Goal: Information Seeking & Learning: Check status

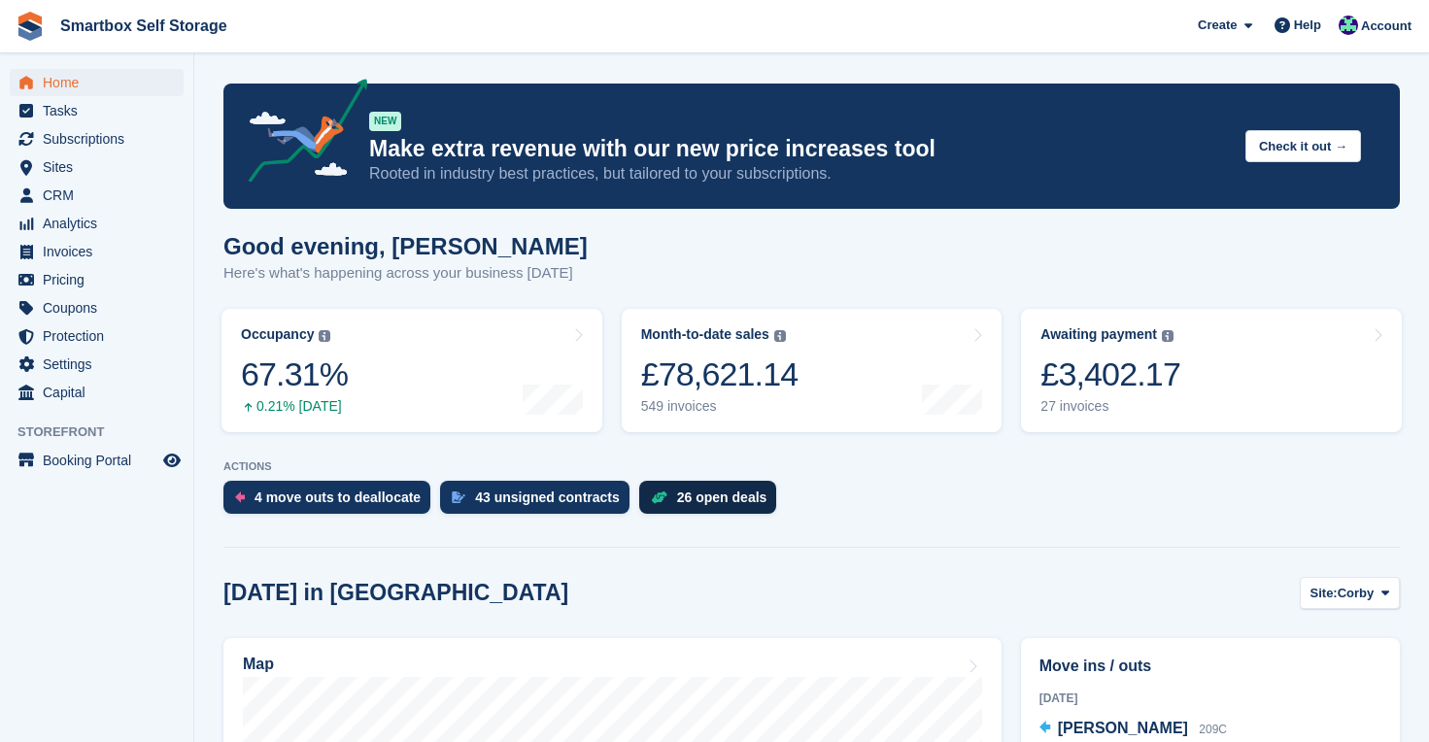
click at [725, 493] on div "26 open deals" at bounding box center [722, 498] width 90 height 16
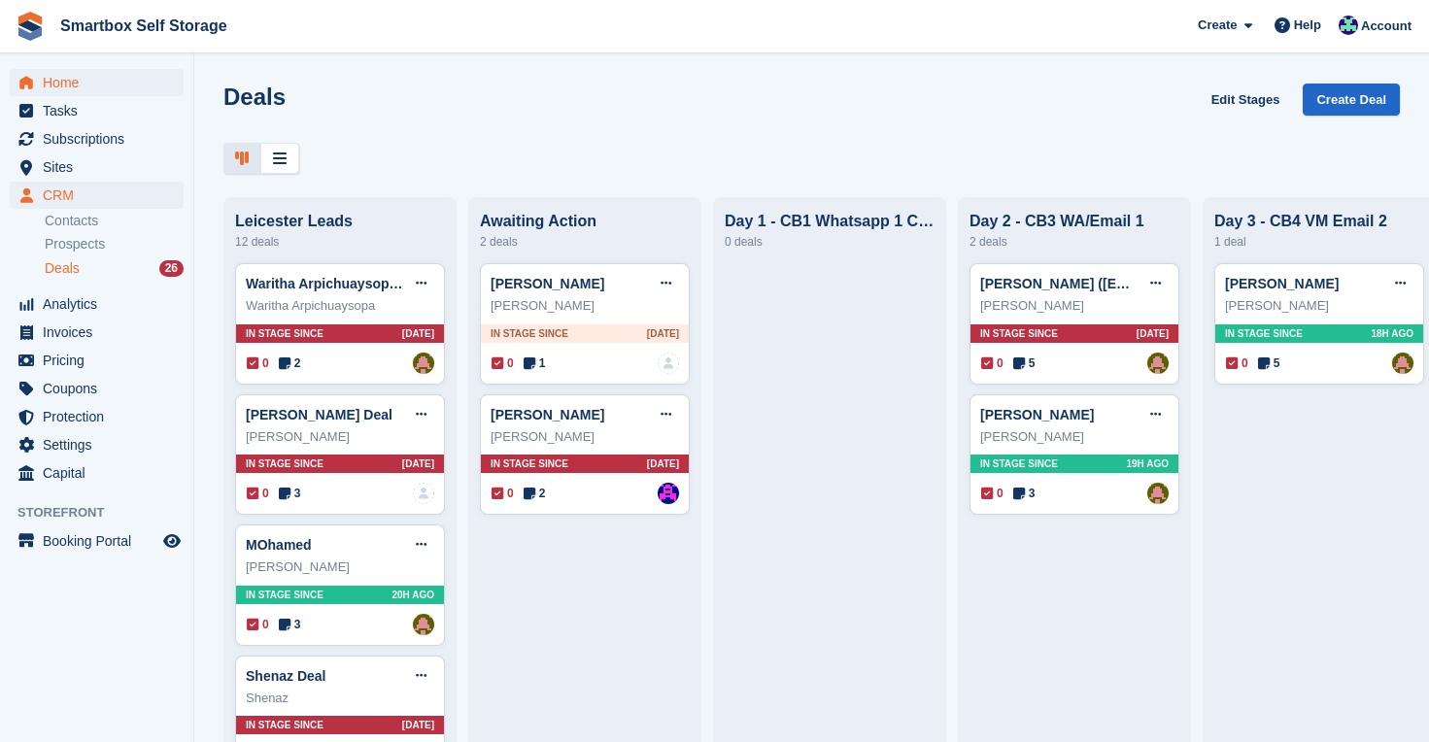
click at [62, 84] on span "Home" at bounding box center [101, 82] width 117 height 27
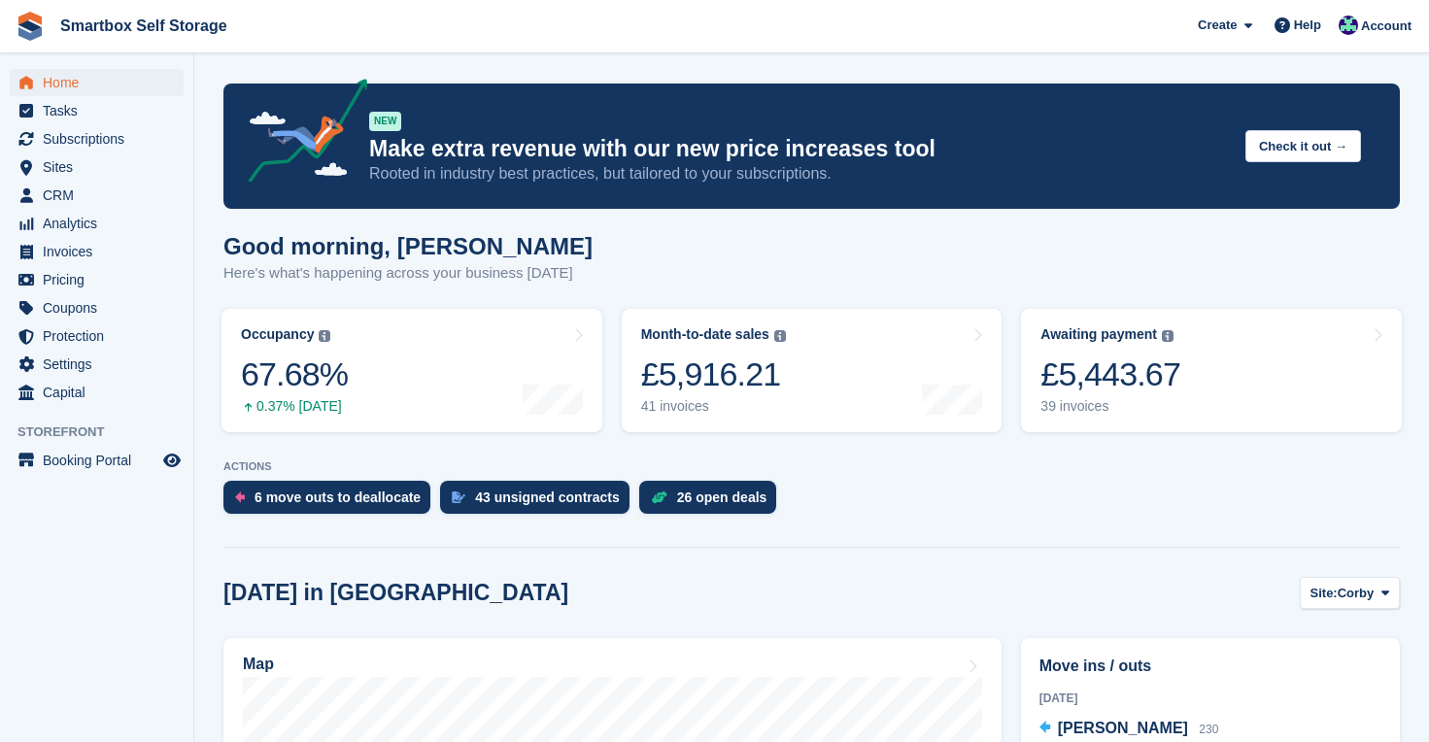
click at [56, 79] on span "Home" at bounding box center [101, 82] width 117 height 27
click at [81, 221] on span "Analytics" at bounding box center [101, 223] width 117 height 27
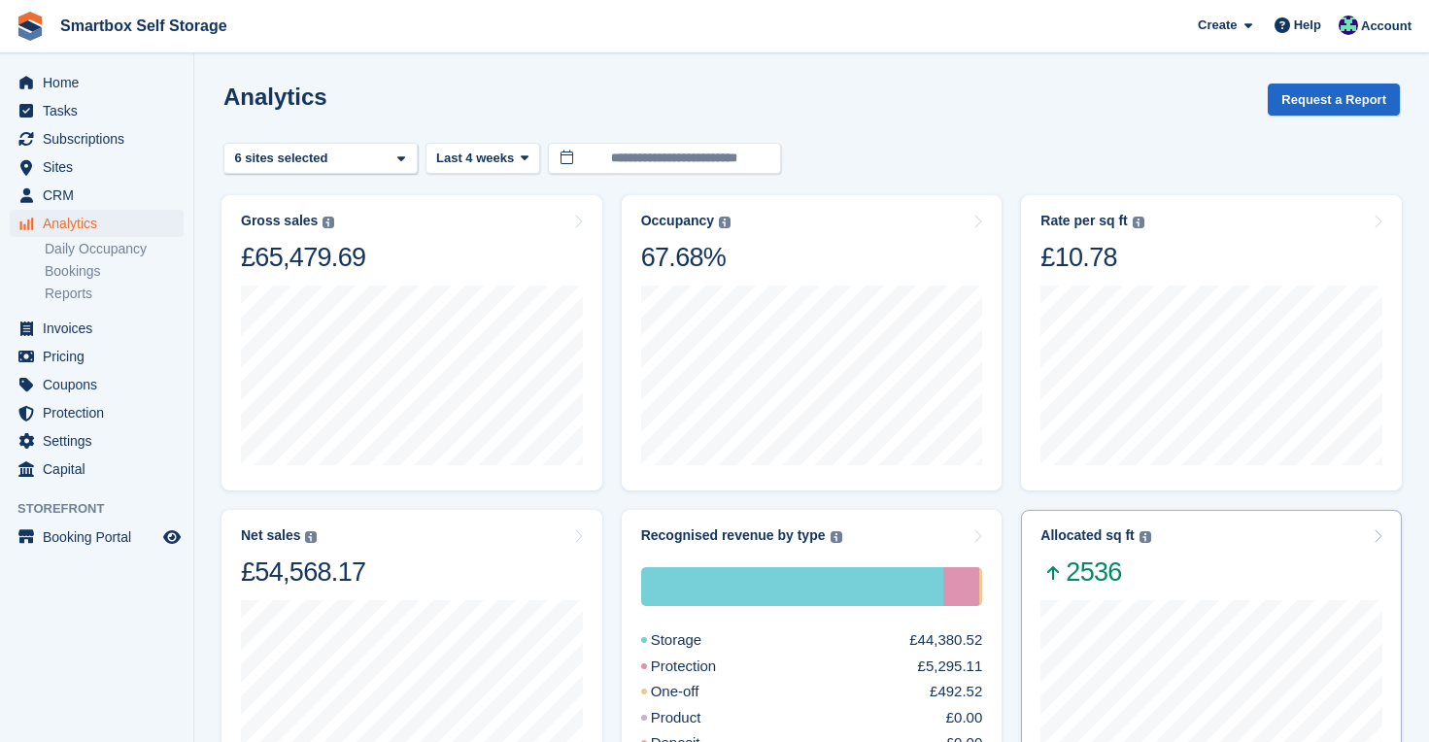
click at [1194, 567] on div "Allocated sq ft The total change in allocated area from the beginning to the en…" at bounding box center [1211, 557] width 342 height 61
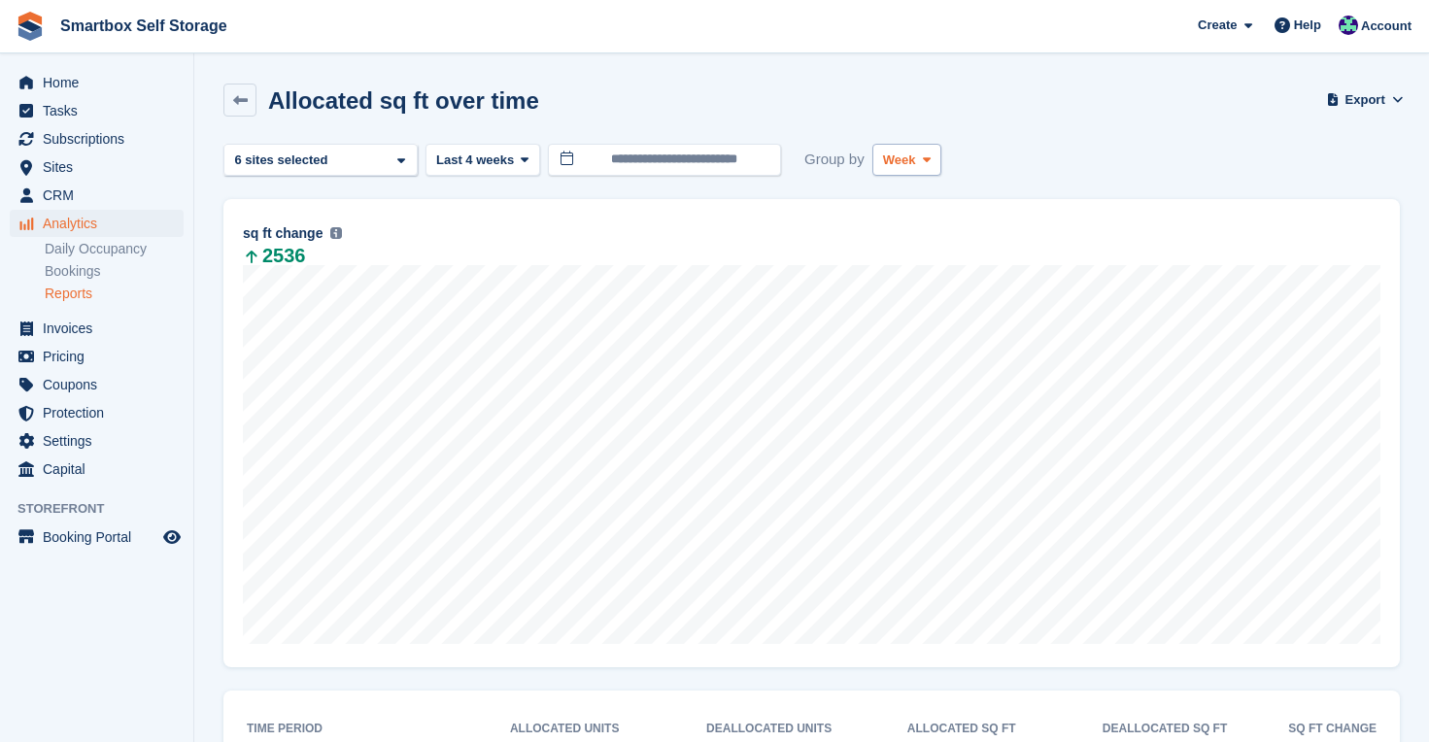
click at [929, 162] on icon at bounding box center [927, 159] width 8 height 13
click at [905, 273] on link "Month" at bounding box center [965, 275] width 169 height 35
click at [514, 161] on span "Last 4 weeks" at bounding box center [475, 160] width 78 height 19
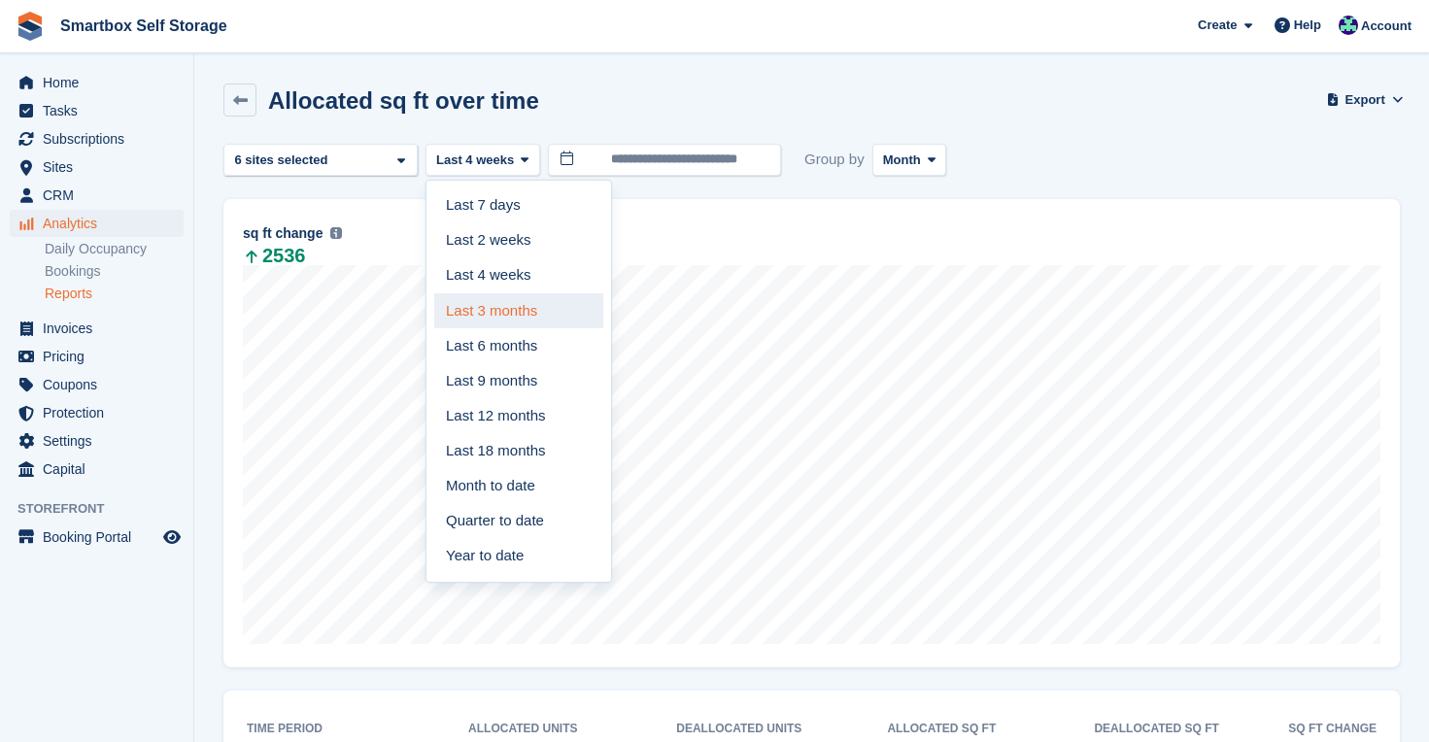
click at [529, 305] on link "Last 3 months" at bounding box center [518, 310] width 169 height 35
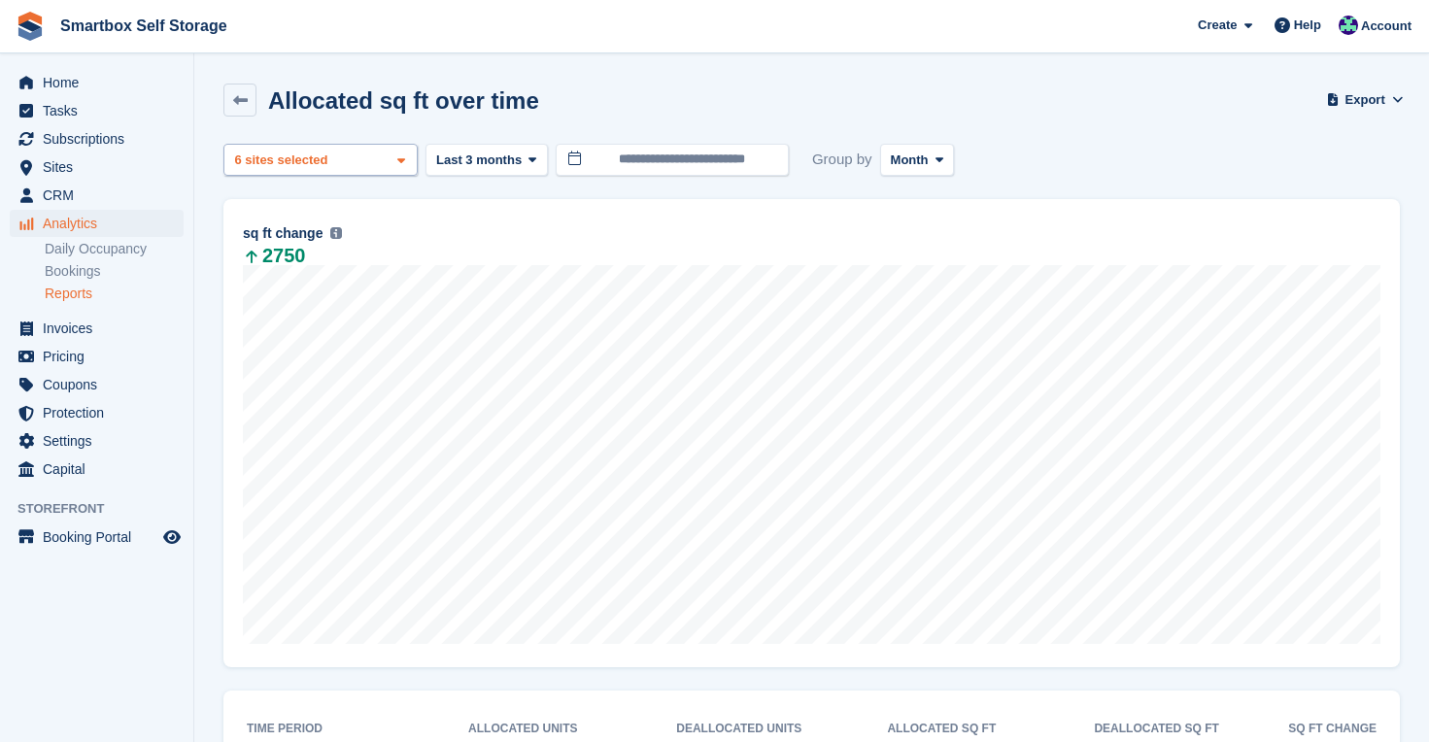
click at [400, 158] on icon at bounding box center [401, 160] width 8 height 13
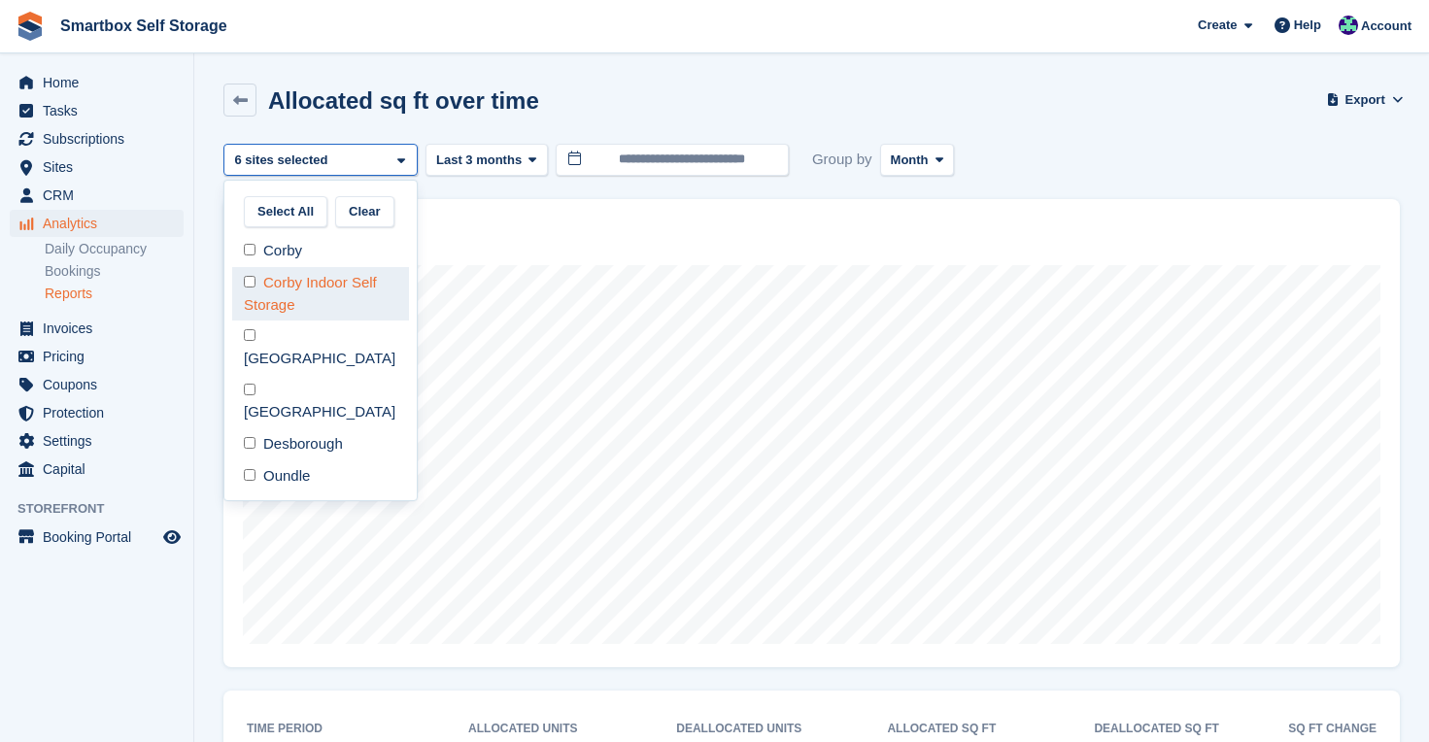
click at [349, 297] on div "Corby Indoor Self Storage" at bounding box center [320, 293] width 177 height 53
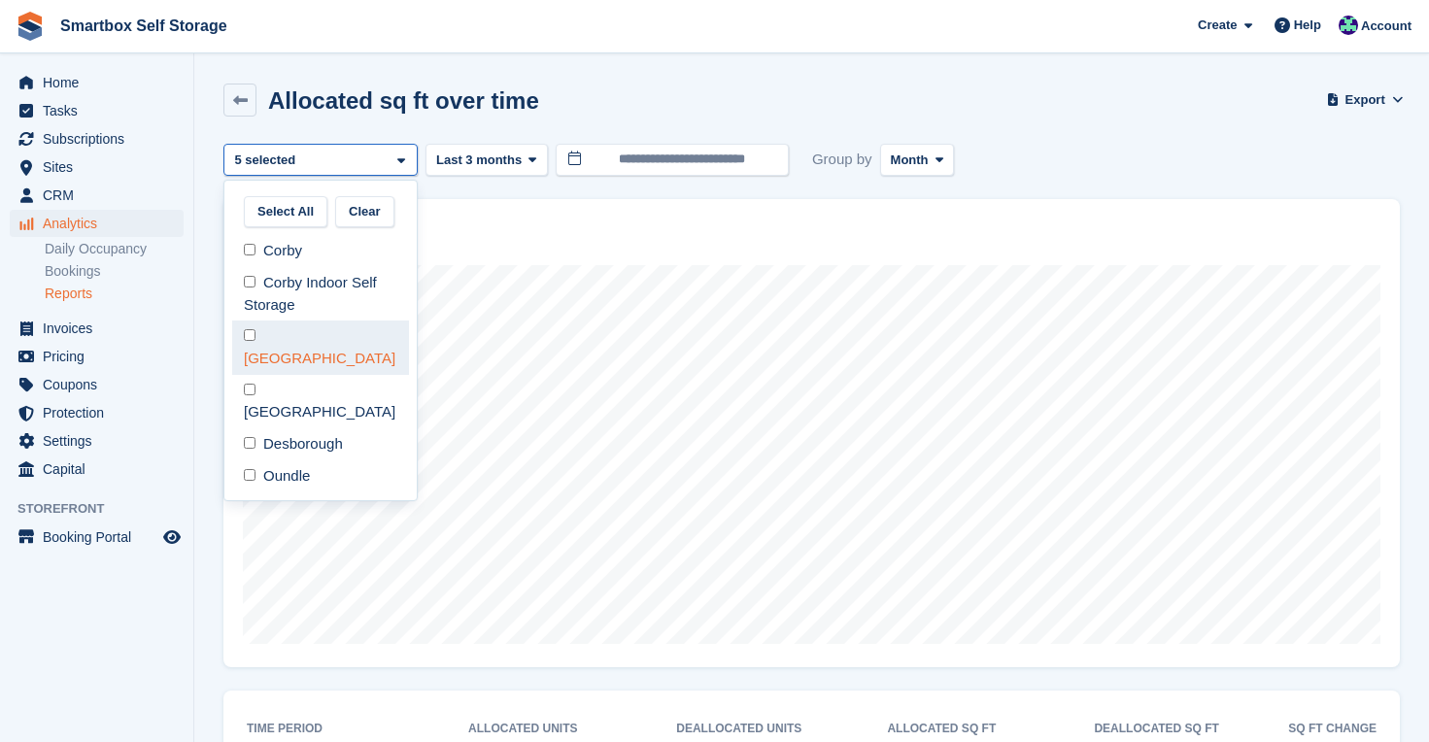
click at [346, 321] on div "[GEOGRAPHIC_DATA]" at bounding box center [320, 347] width 177 height 53
select select "****"
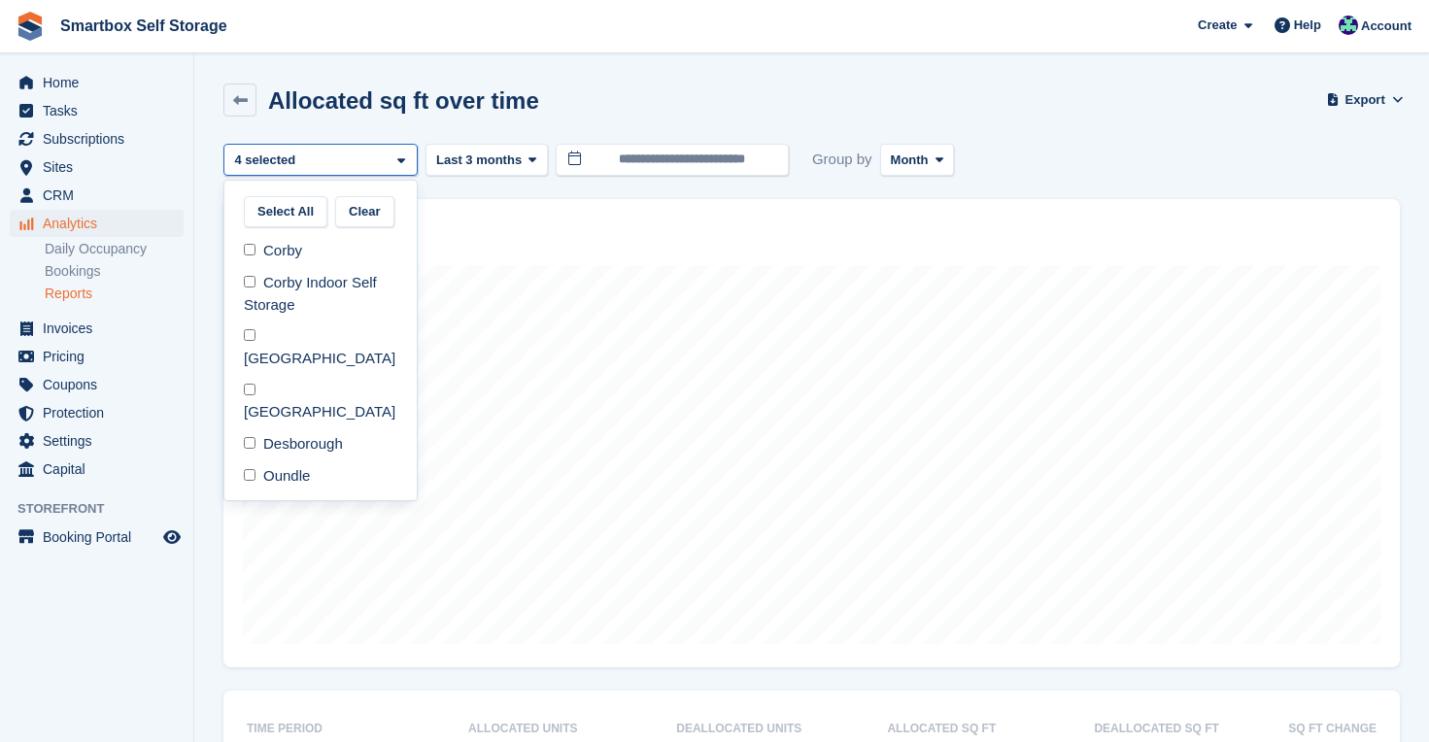
click at [329, 372] on div at bounding box center [937, 604] width 1429 height 920
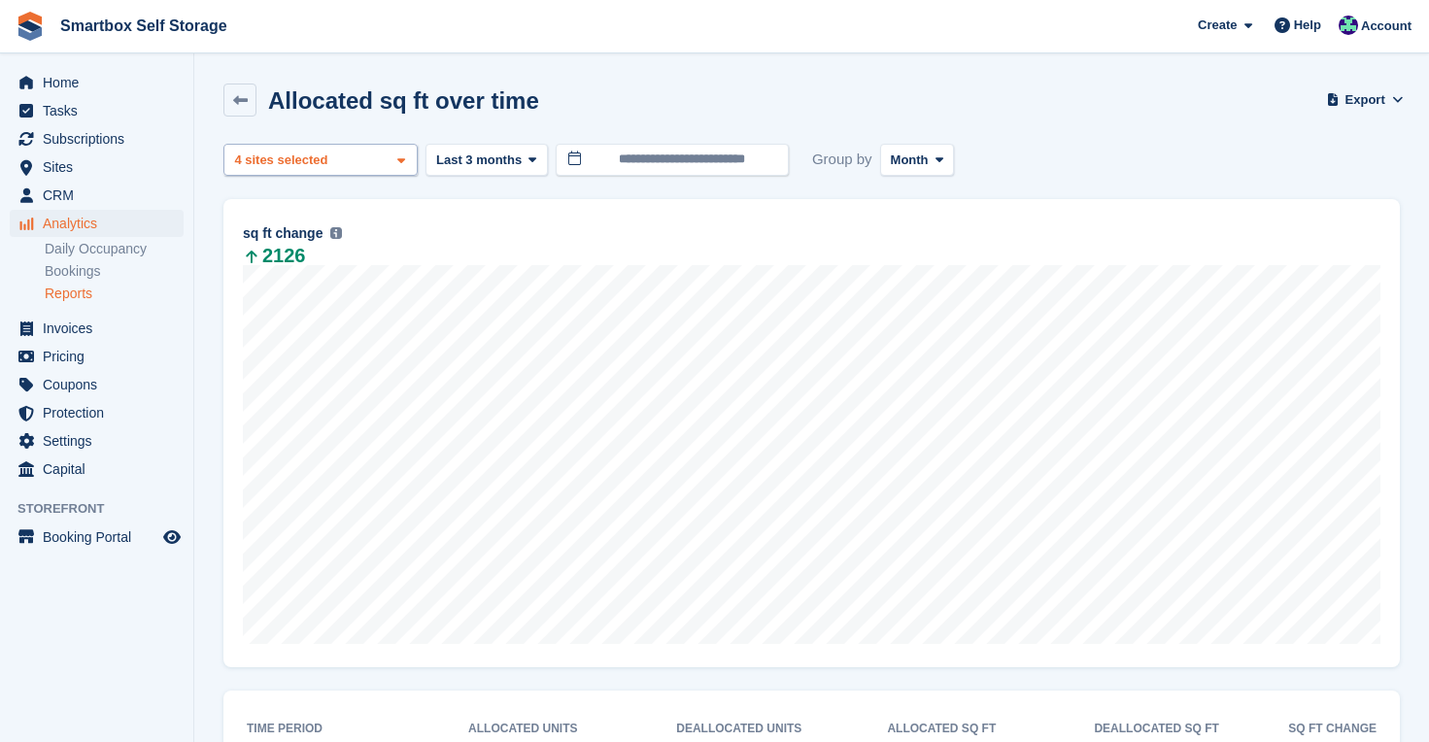
click at [321, 159] on div "4 sites selected" at bounding box center [283, 160] width 104 height 19
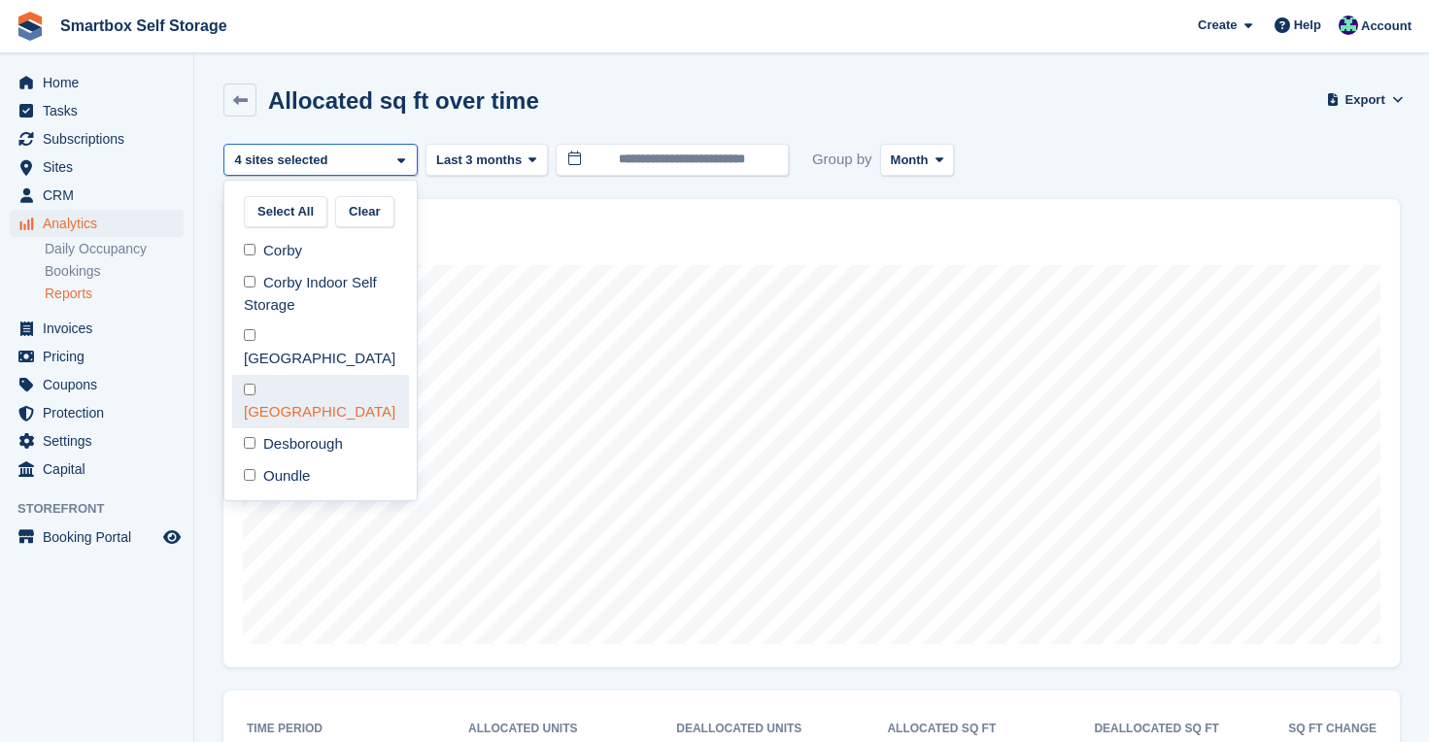
click at [323, 375] on div "[GEOGRAPHIC_DATA]" at bounding box center [320, 401] width 177 height 53
click at [323, 428] on div "Desborough" at bounding box center [320, 444] width 177 height 32
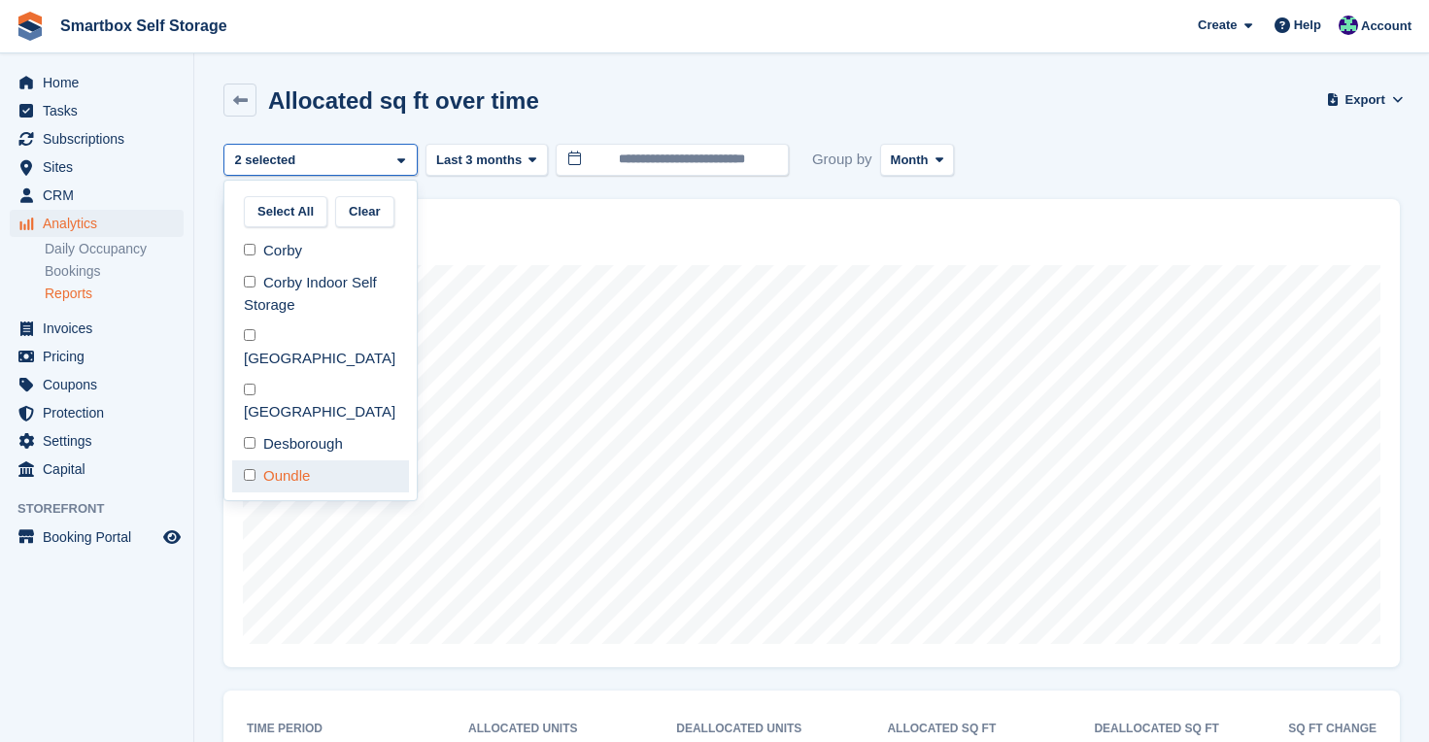
click at [320, 460] on div "Oundle" at bounding box center [320, 476] width 177 height 32
select select "****"
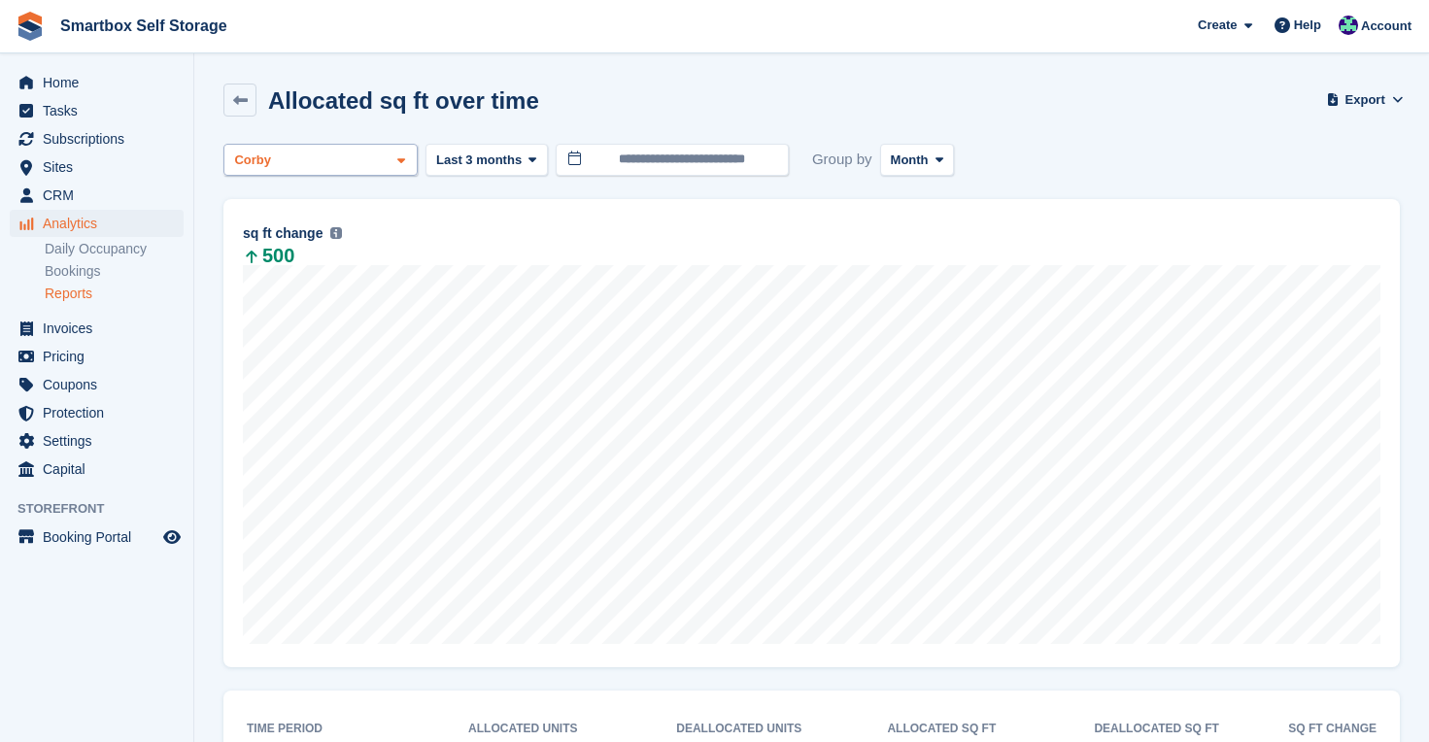
click at [400, 158] on icon at bounding box center [401, 160] width 8 height 13
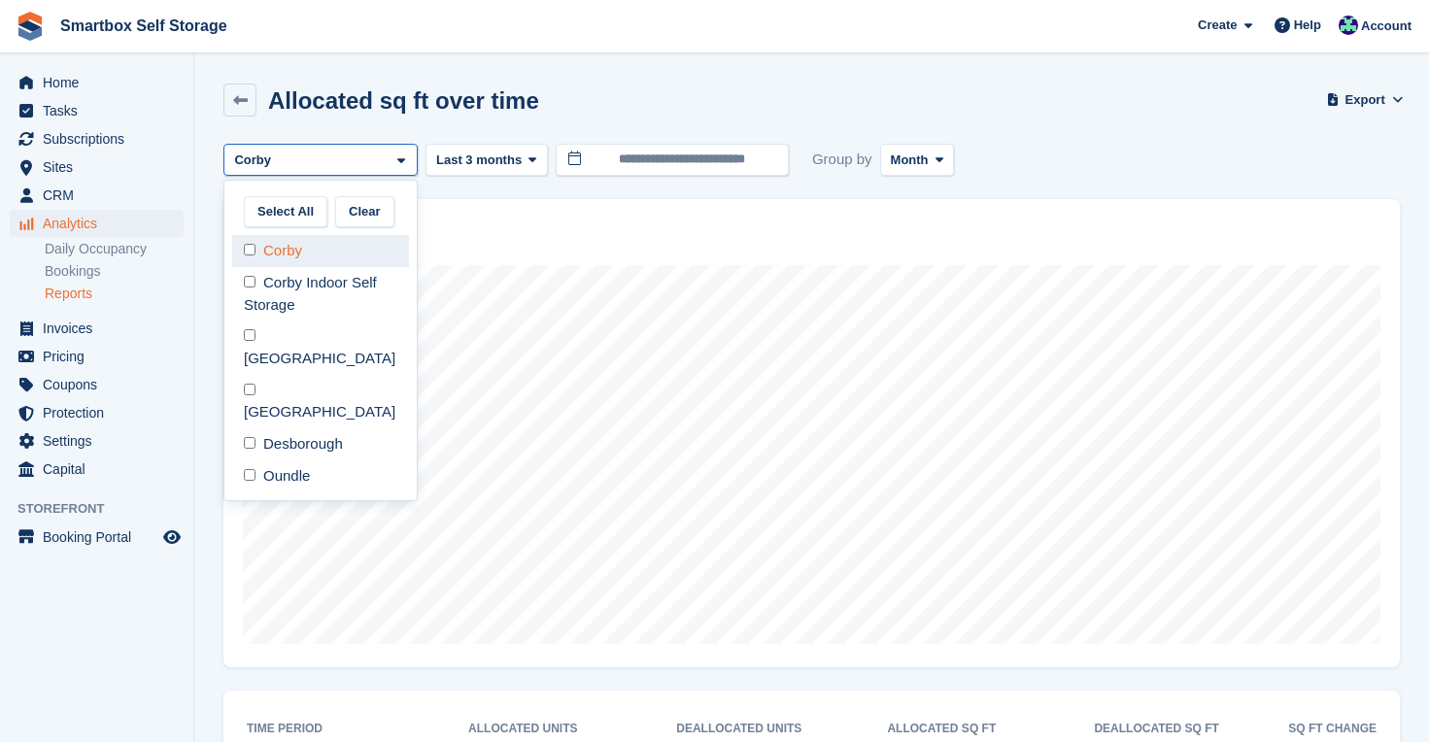
click at [334, 255] on div "Corby" at bounding box center [320, 251] width 177 height 32
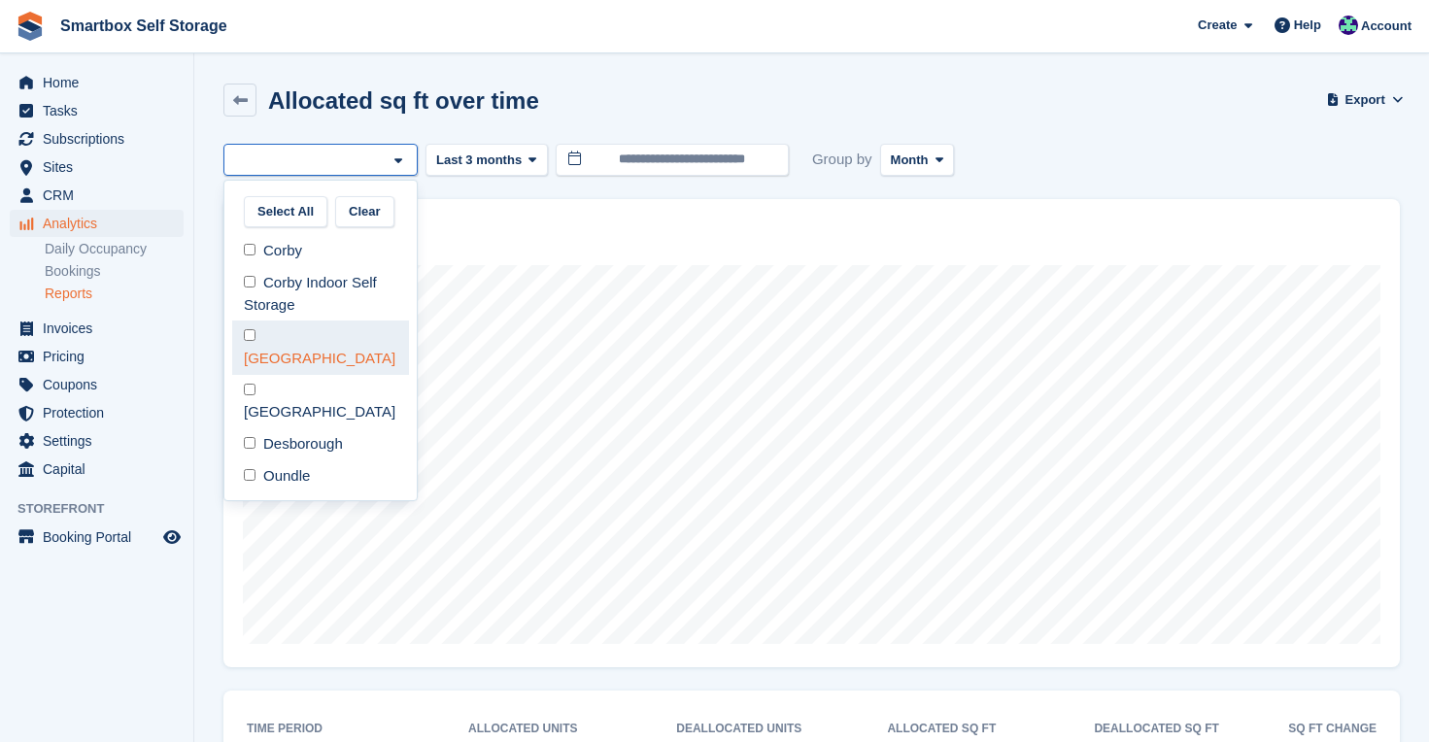
click at [334, 342] on div "[GEOGRAPHIC_DATA]" at bounding box center [320, 347] width 177 height 53
select select "****"
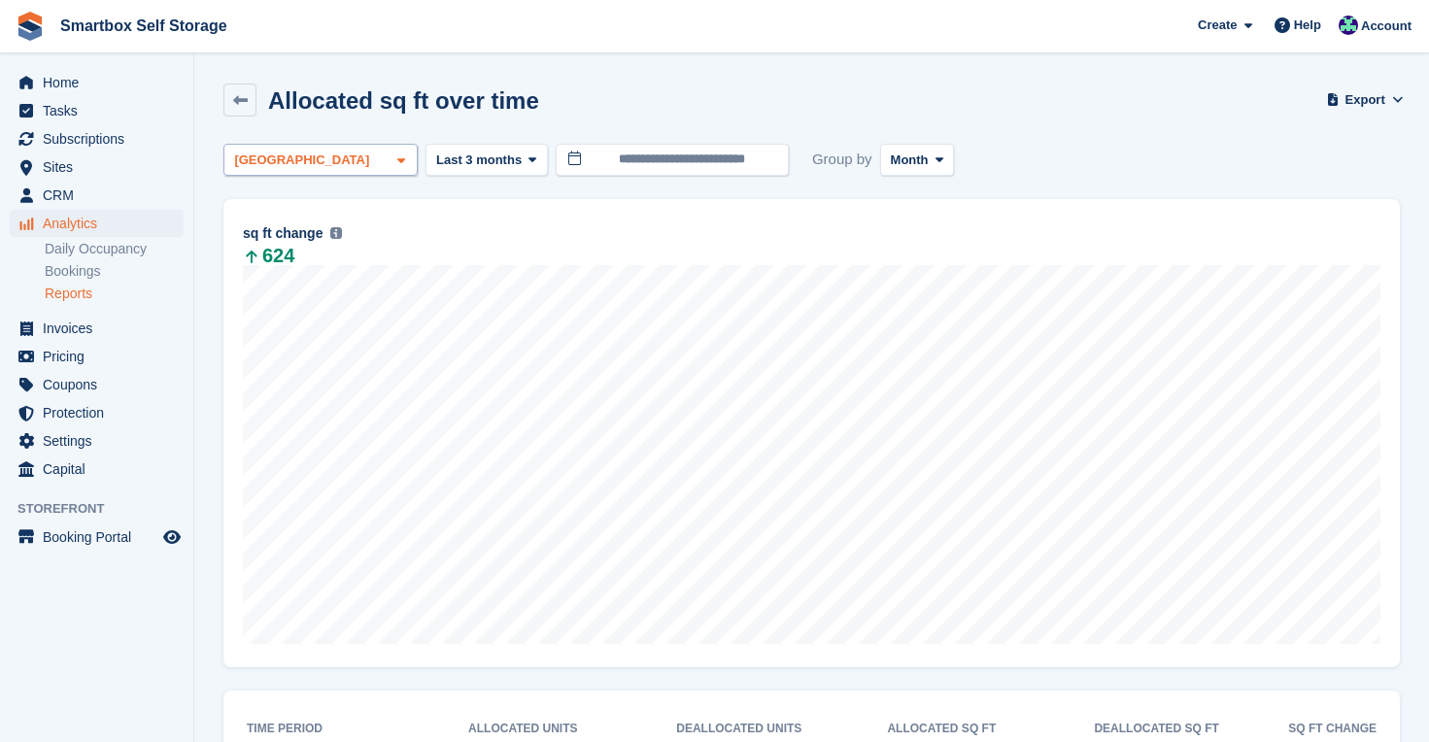
click at [374, 154] on div "[GEOGRAPHIC_DATA]" at bounding box center [320, 160] width 194 height 32
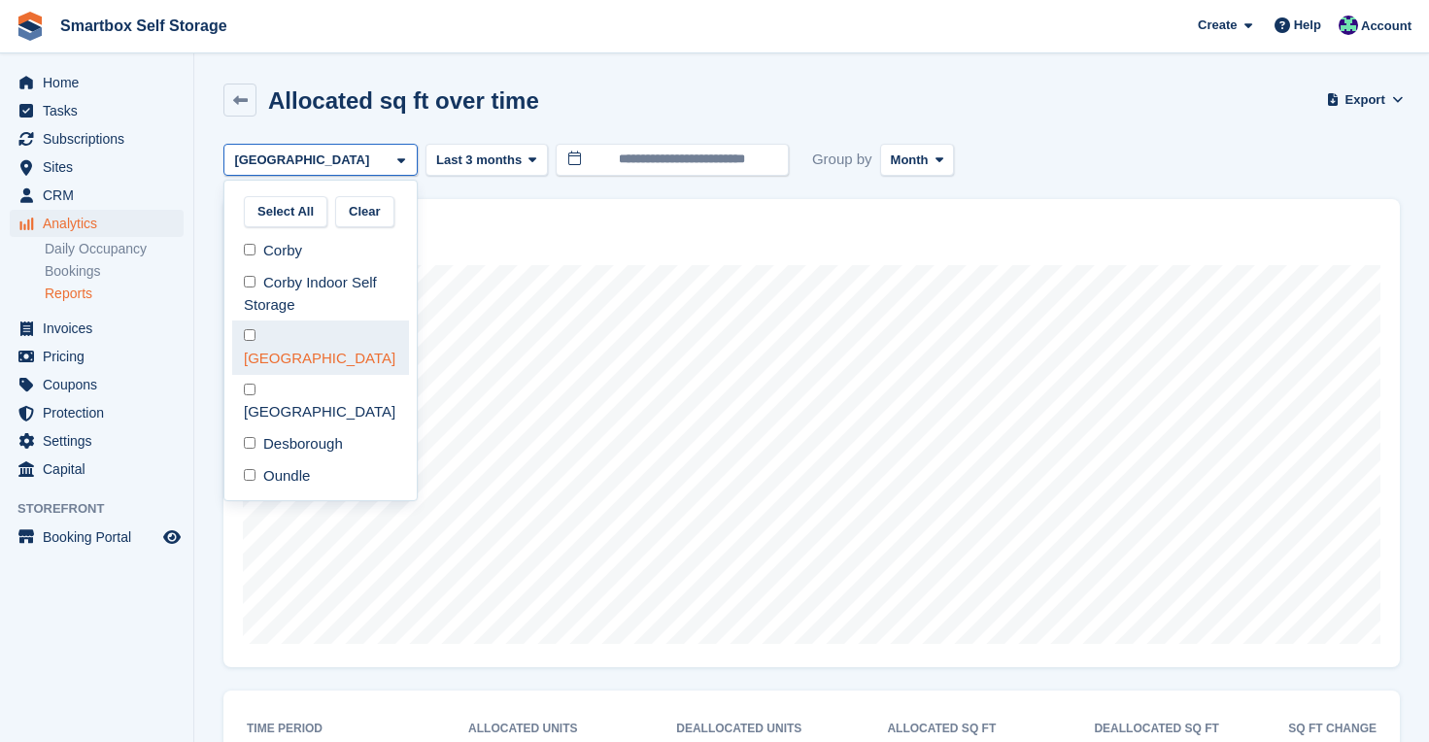
click at [362, 333] on div "[GEOGRAPHIC_DATA]" at bounding box center [320, 347] width 177 height 53
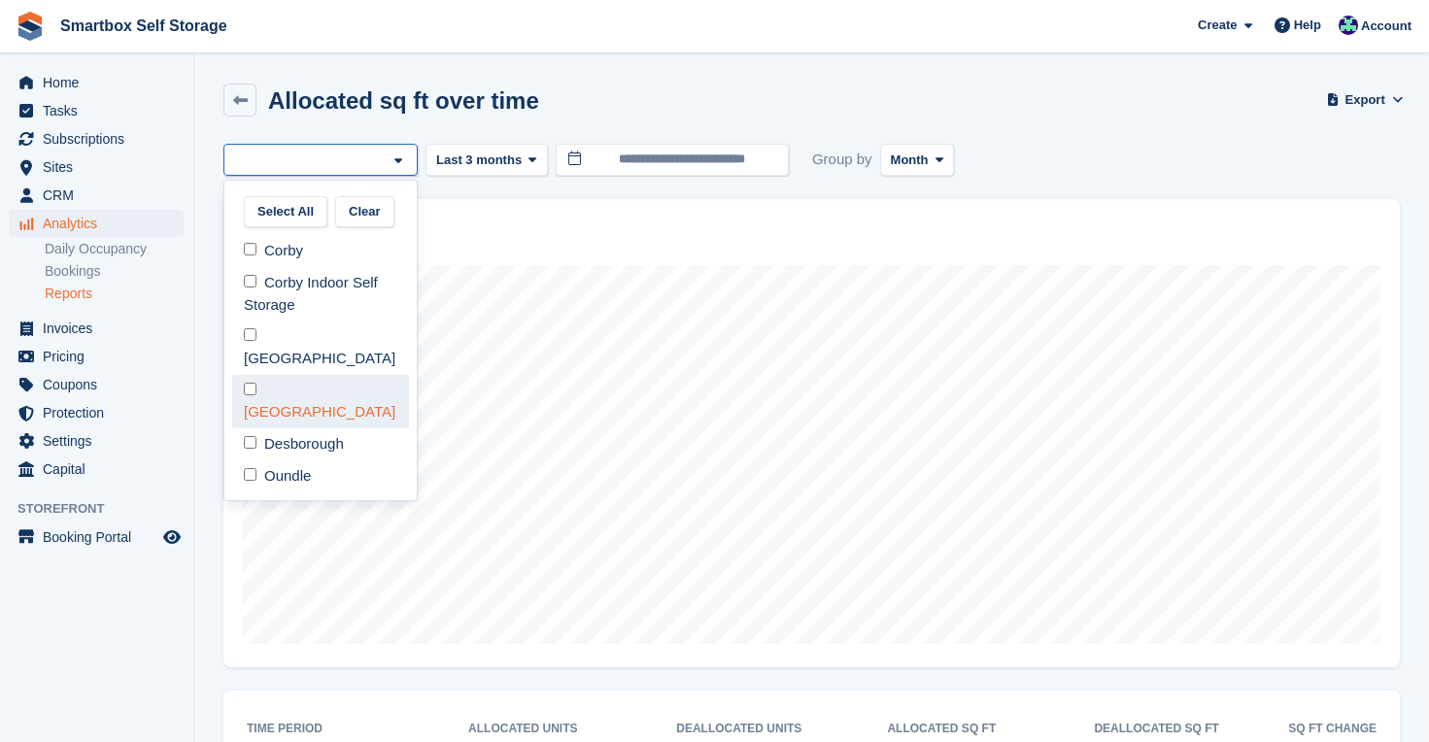
scroll to position [83, 0]
click at [362, 428] on div "Desborough" at bounding box center [320, 444] width 177 height 32
select select "****"
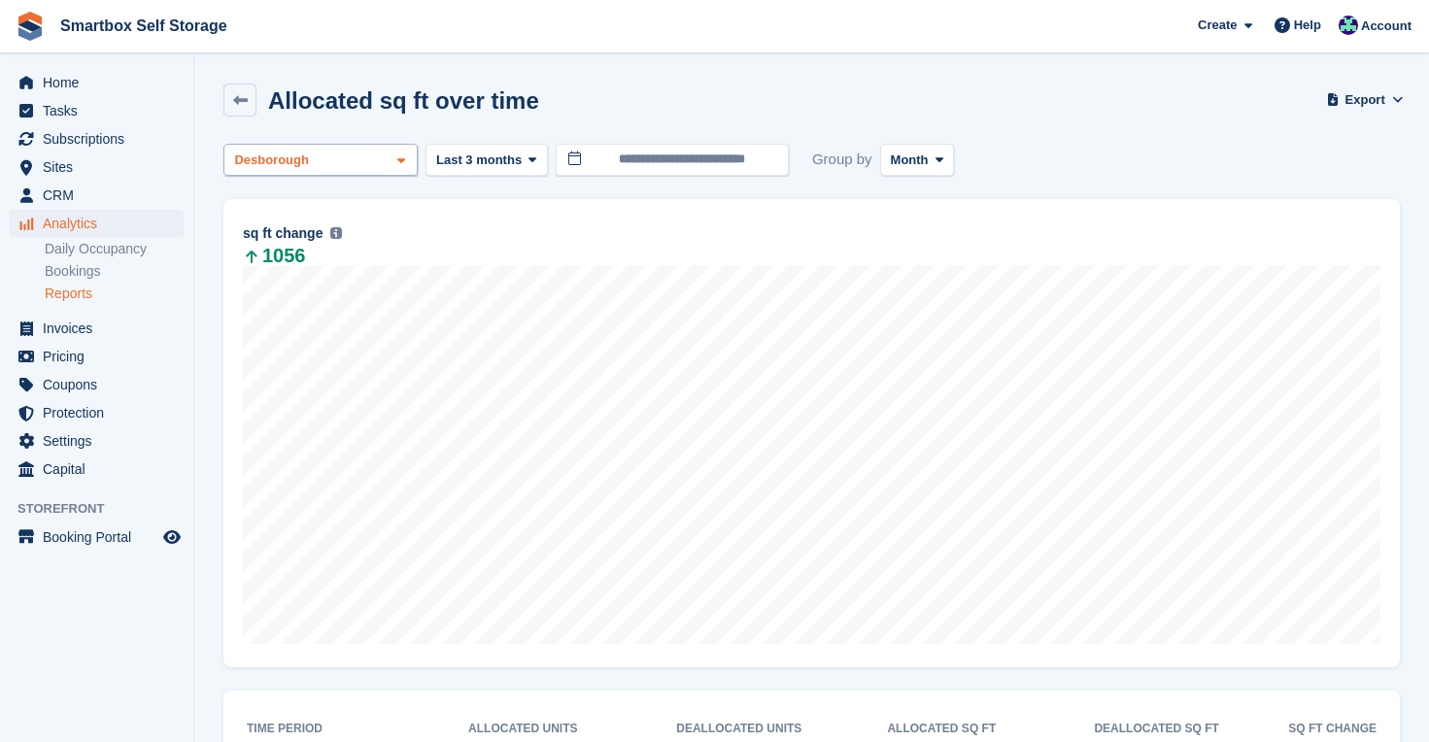
click at [404, 160] on icon at bounding box center [401, 160] width 8 height 13
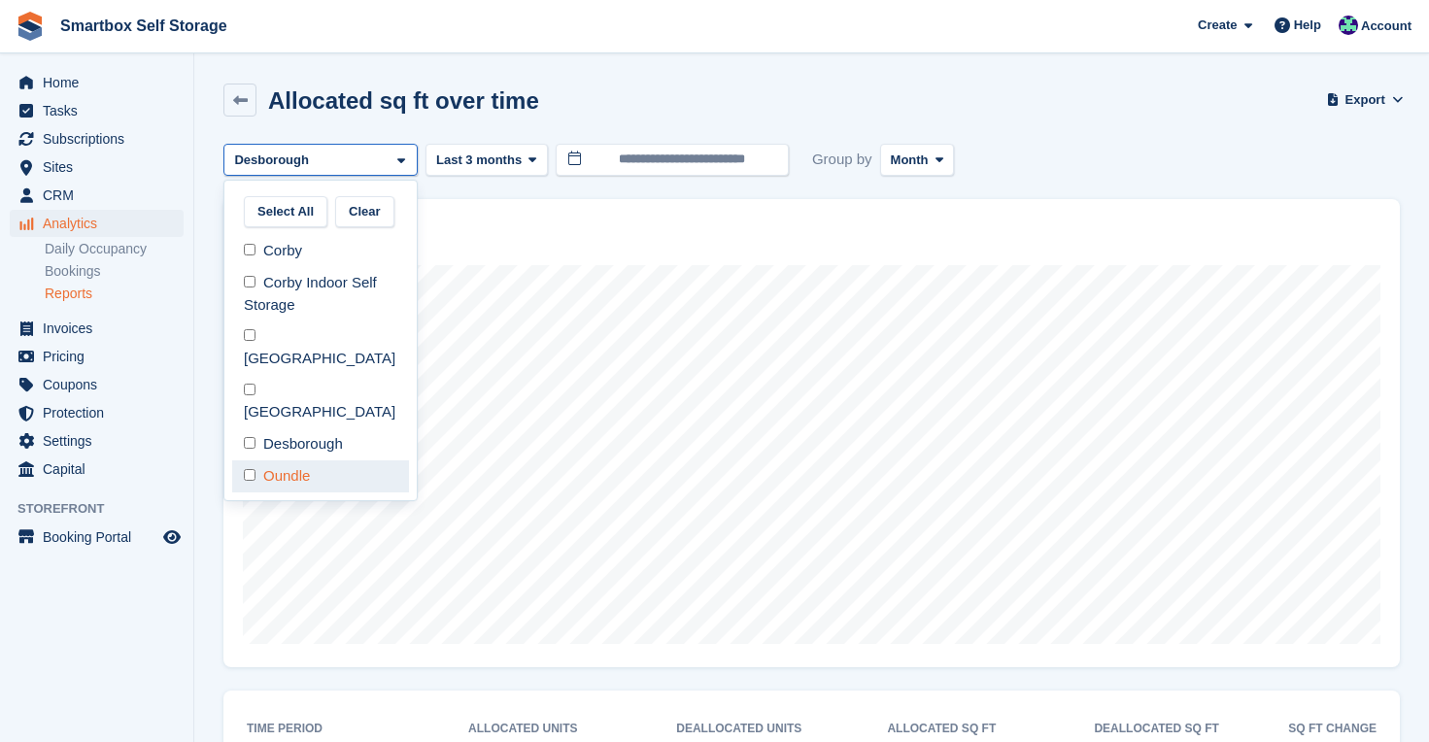
click at [340, 460] on div "Oundle" at bounding box center [320, 476] width 177 height 32
click at [340, 428] on div "Desborough" at bounding box center [320, 444] width 177 height 32
select select "****"
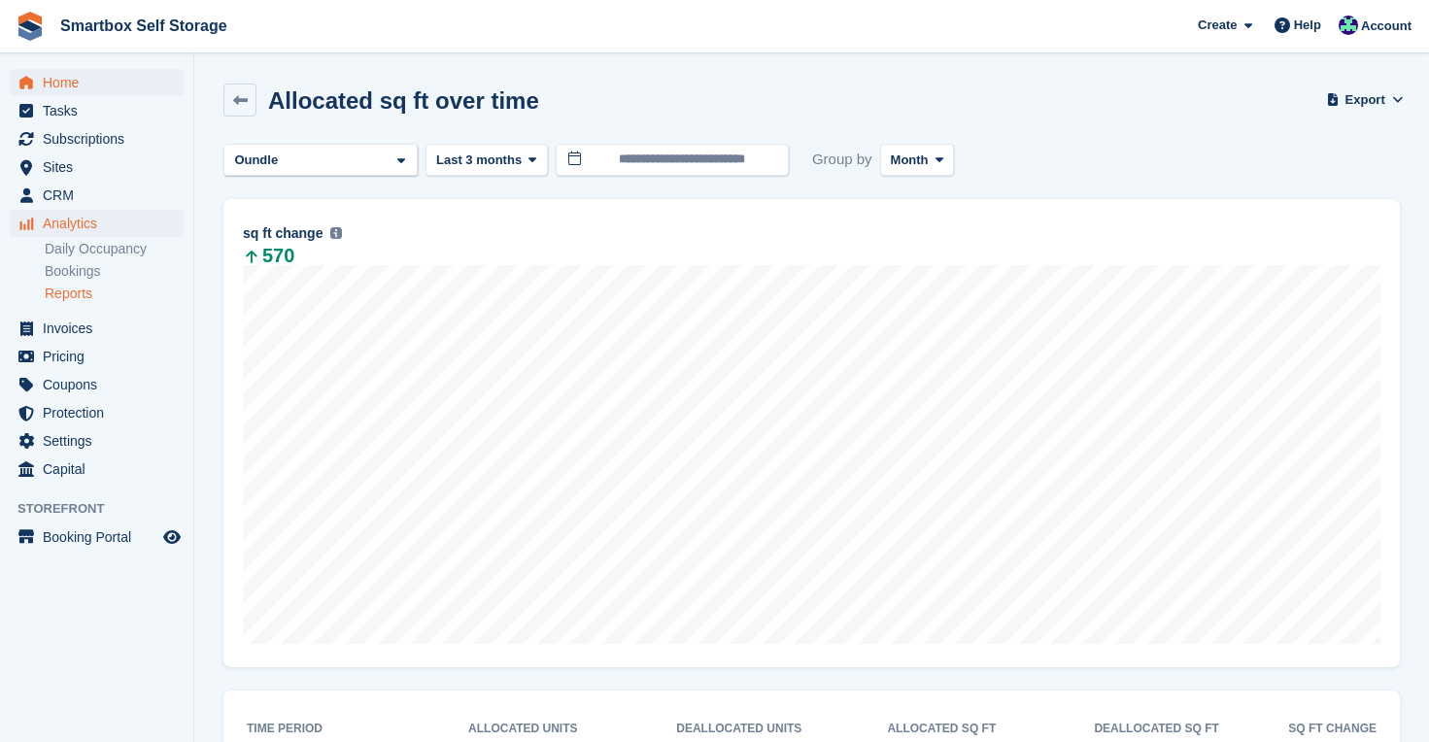
click at [69, 82] on span "Home" at bounding box center [101, 82] width 117 height 27
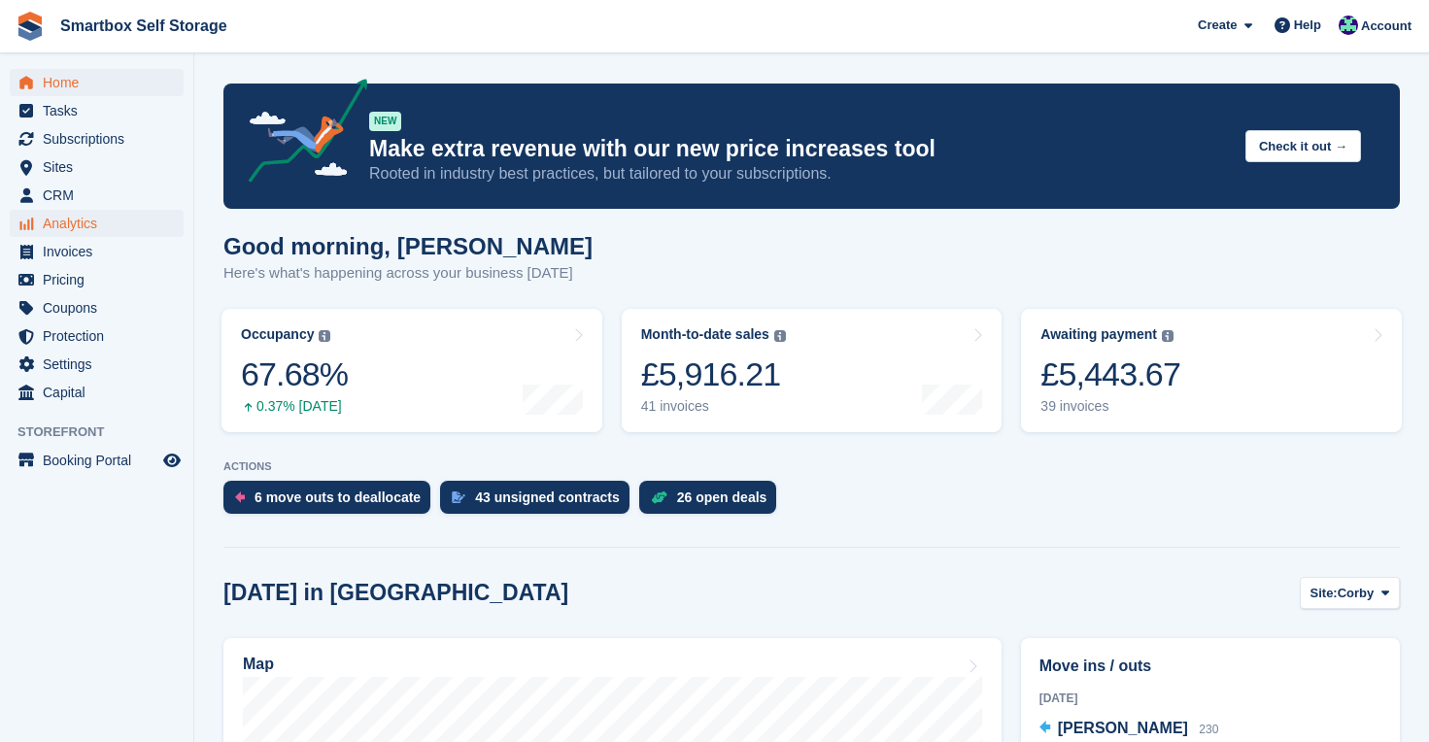
click at [77, 222] on span "Analytics" at bounding box center [101, 223] width 117 height 27
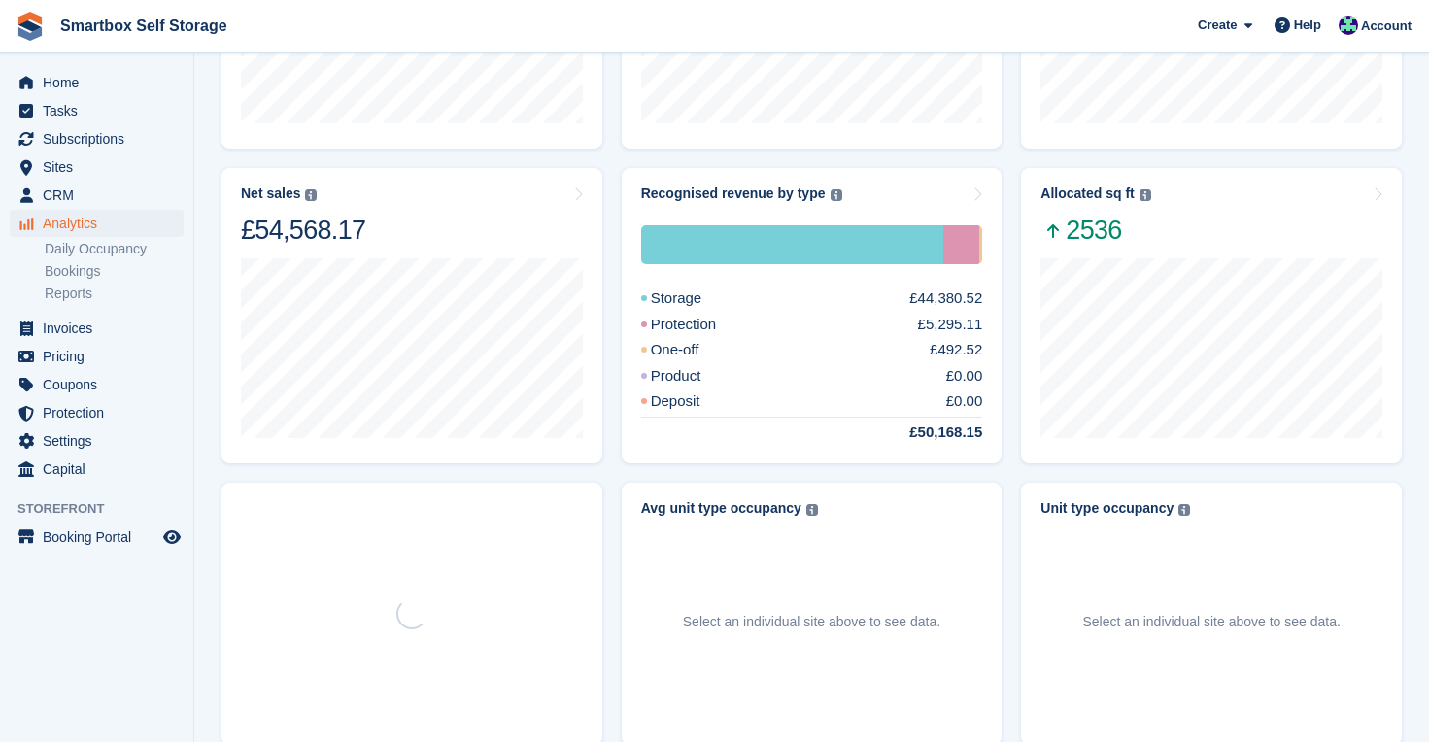
scroll to position [342, 0]
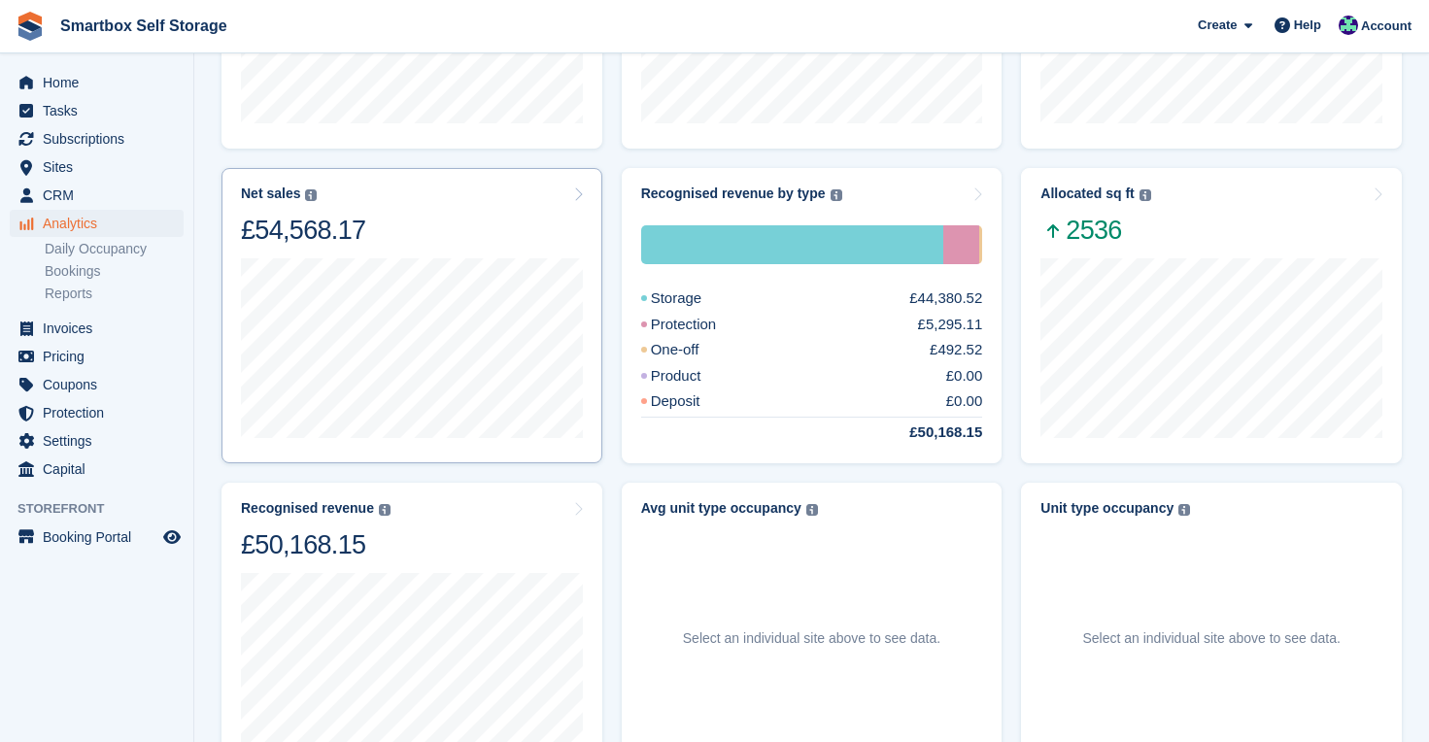
click at [418, 255] on div "15 Sep to 21 Sep Sales £11,451.46" at bounding box center [412, 346] width 342 height 199
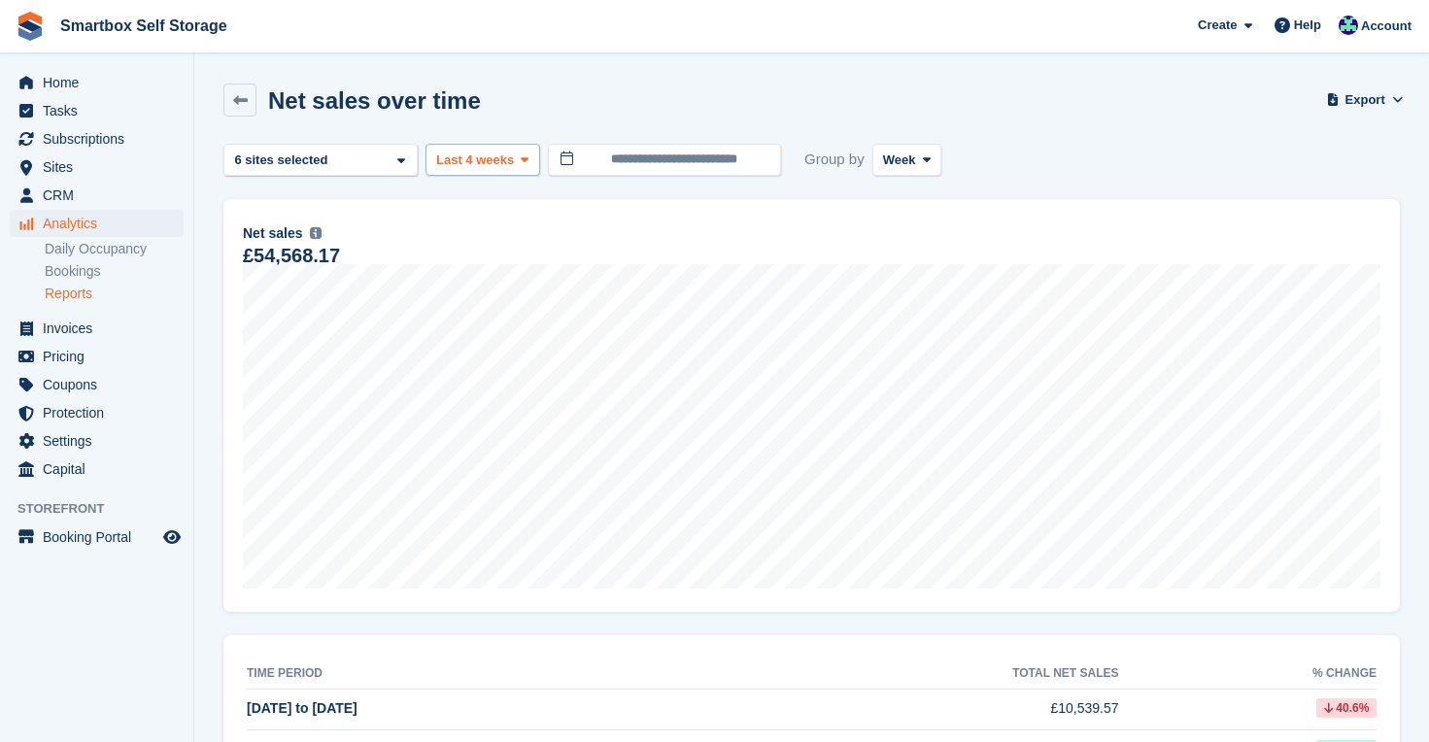
click at [536, 156] on button "Last 4 weeks" at bounding box center [482, 160] width 115 height 32
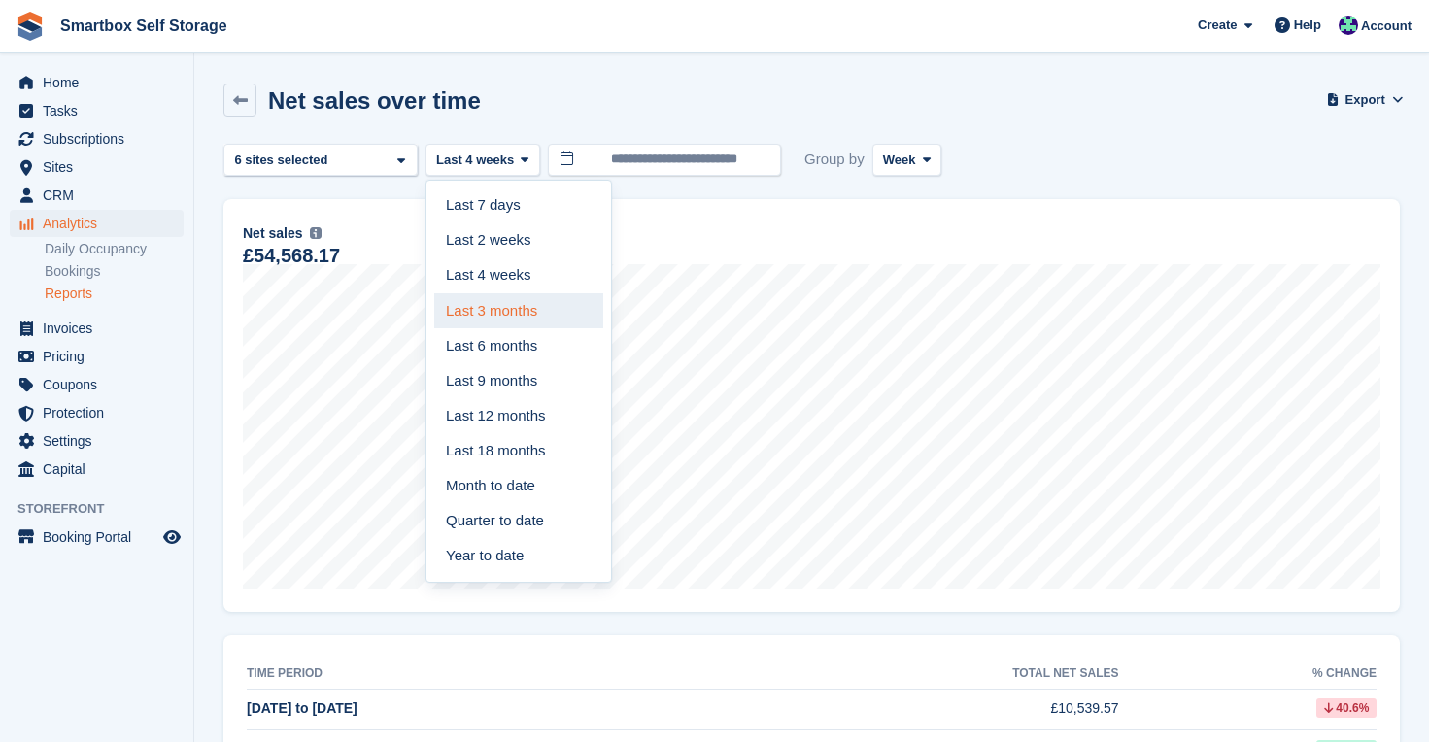
click at [526, 303] on link "Last 3 months" at bounding box center [518, 310] width 169 height 35
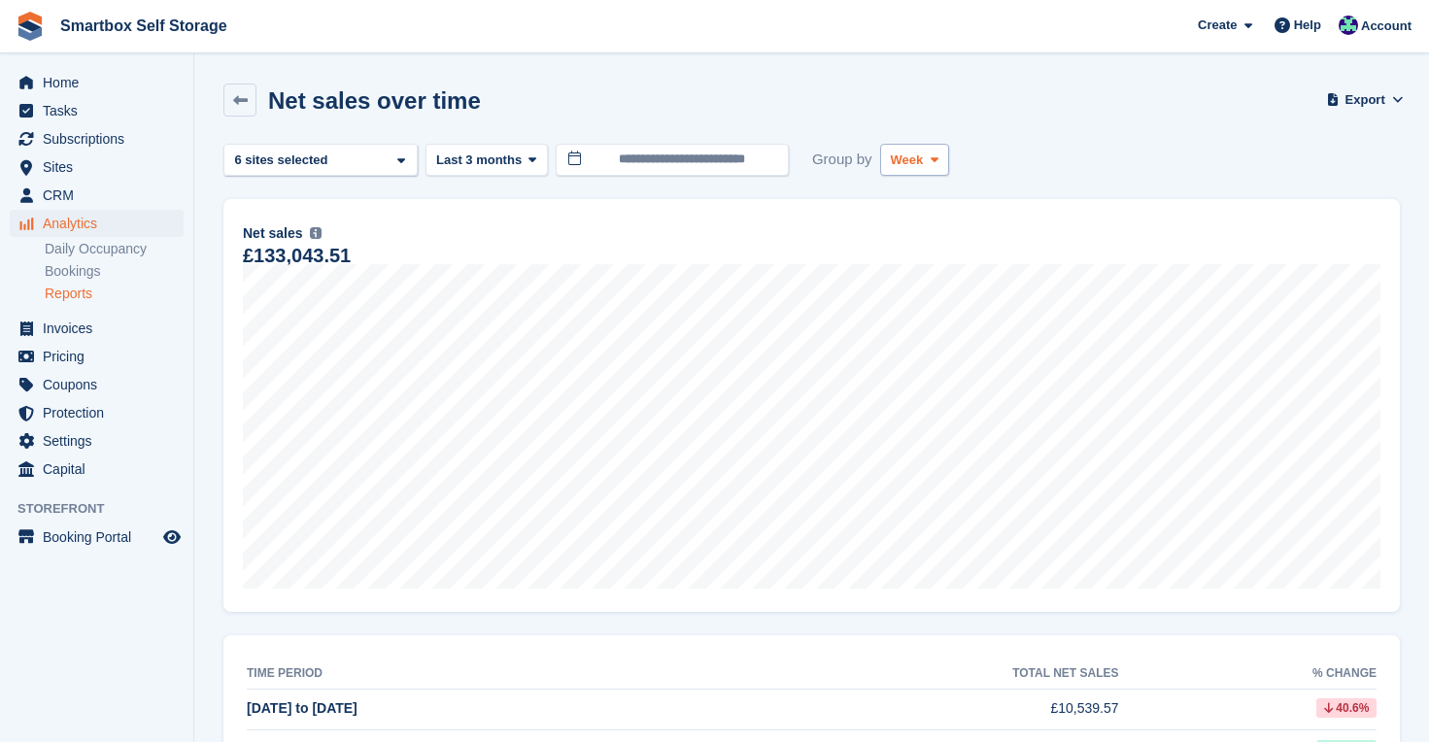
click at [924, 149] on button "Week" at bounding box center [914, 160] width 69 height 32
click at [921, 272] on link "Month" at bounding box center [973, 275] width 169 height 35
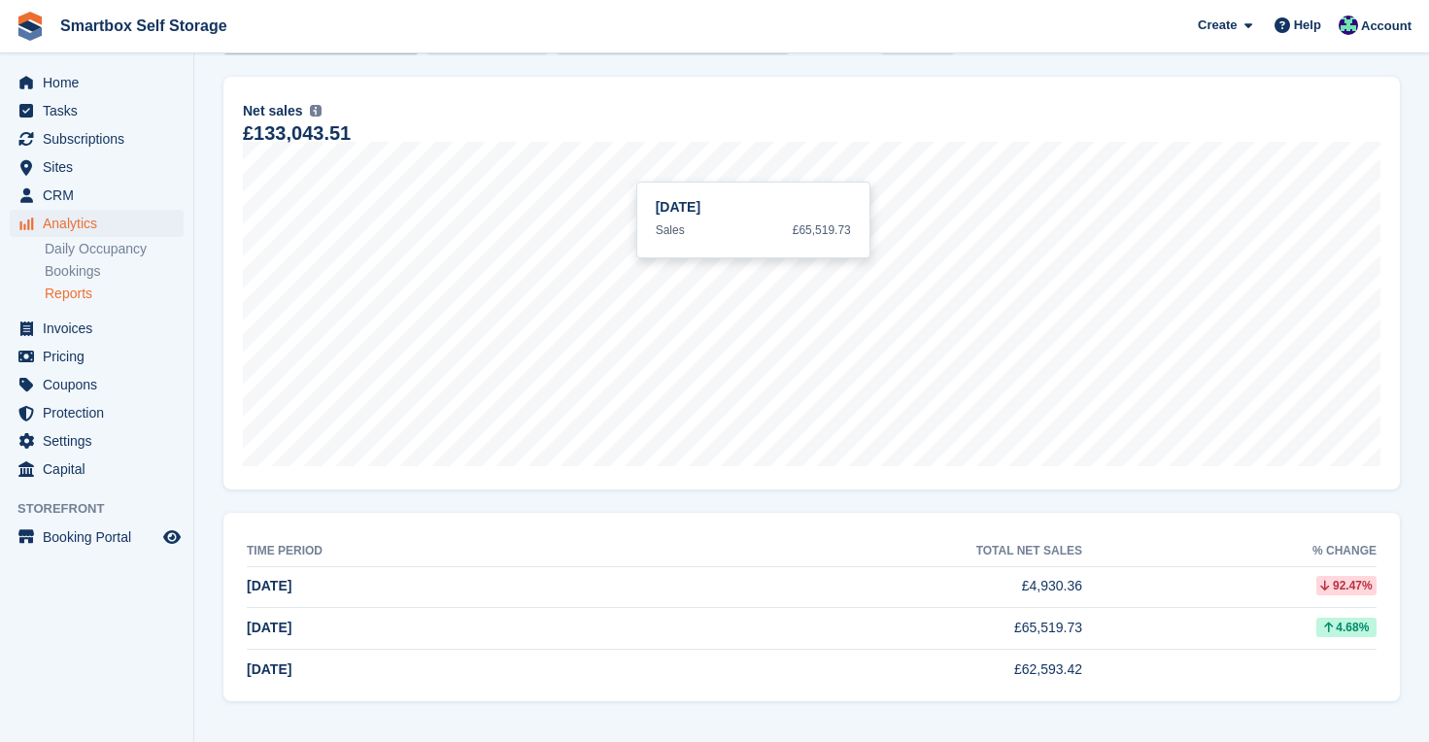
scroll to position [122, 0]
click at [66, 214] on span "Analytics" at bounding box center [101, 223] width 117 height 27
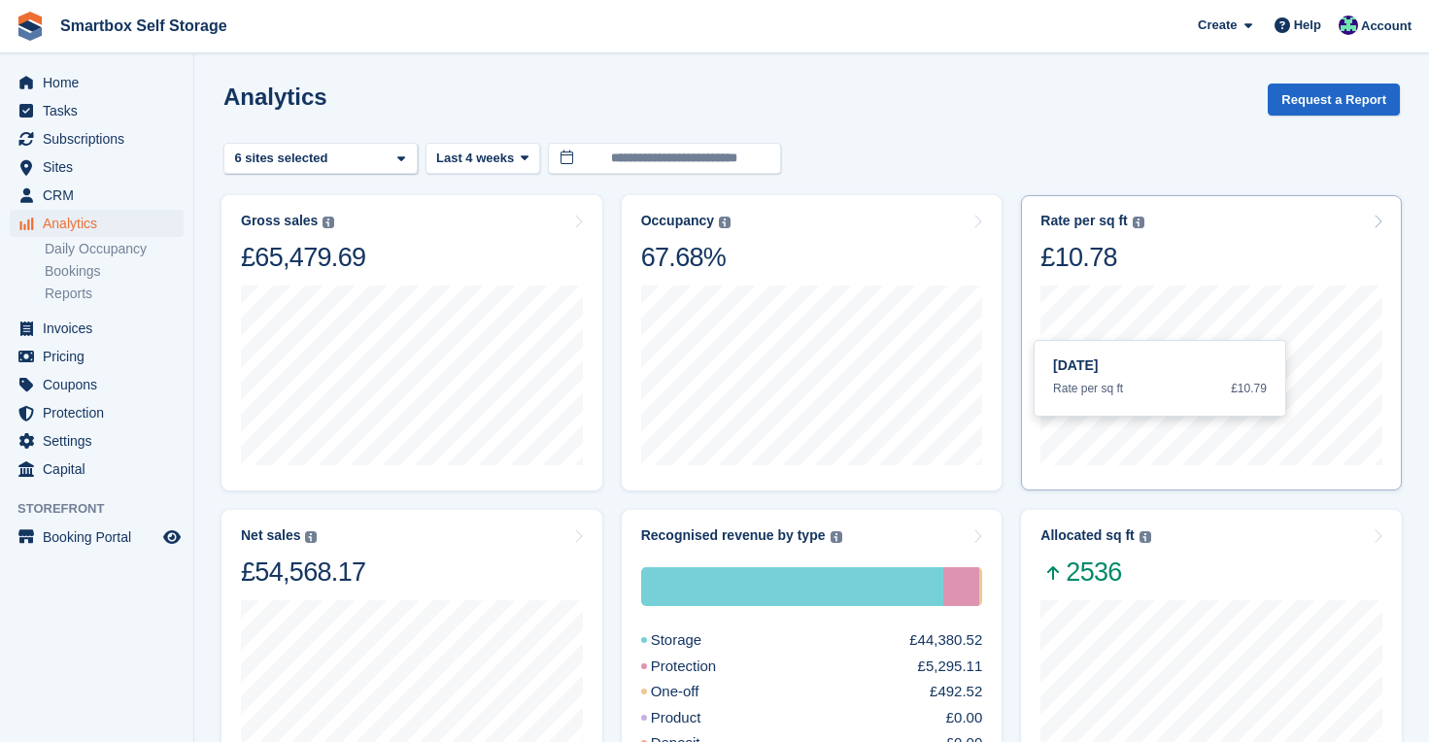
click at [1257, 281] on div "20 Sep Rate per sq ft £10.79" at bounding box center [1211, 373] width 342 height 199
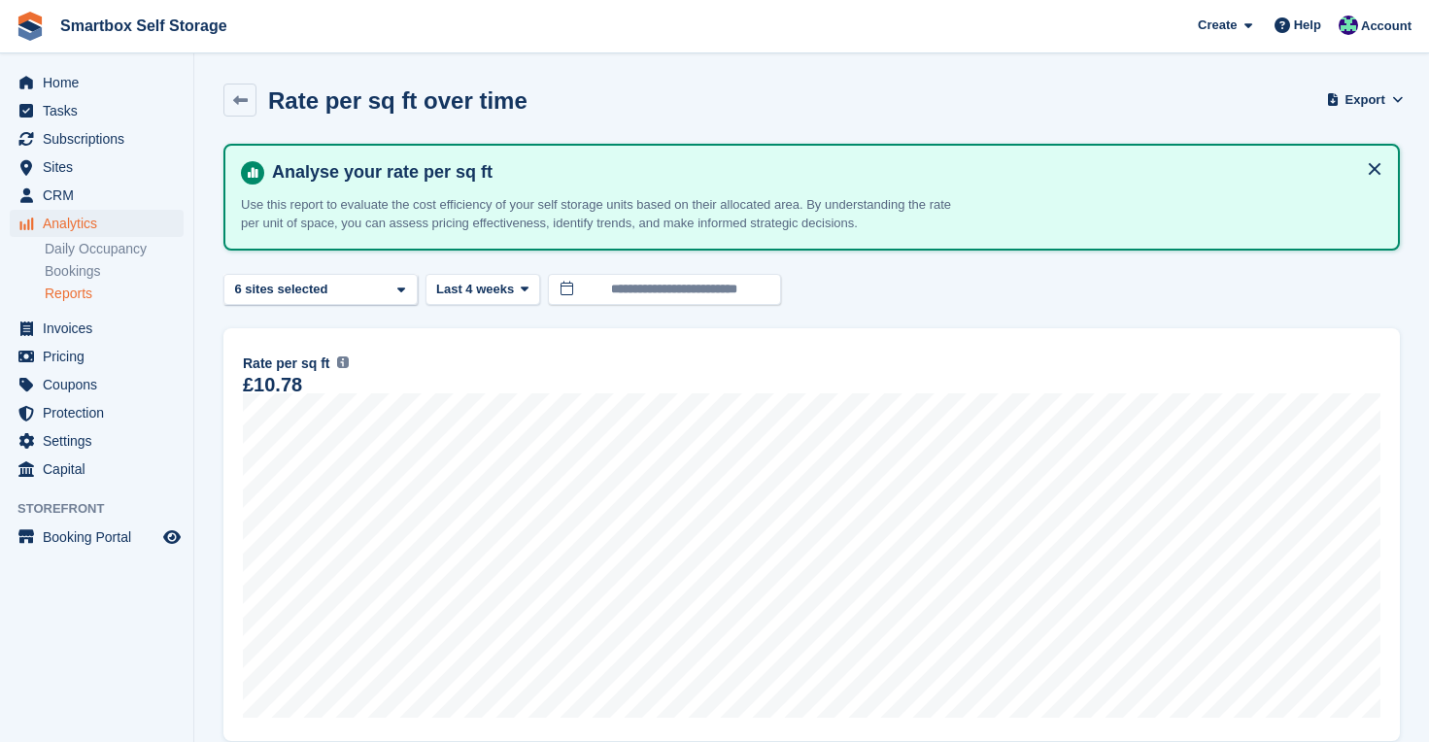
click at [520, 282] on span at bounding box center [525, 290] width 16 height 16
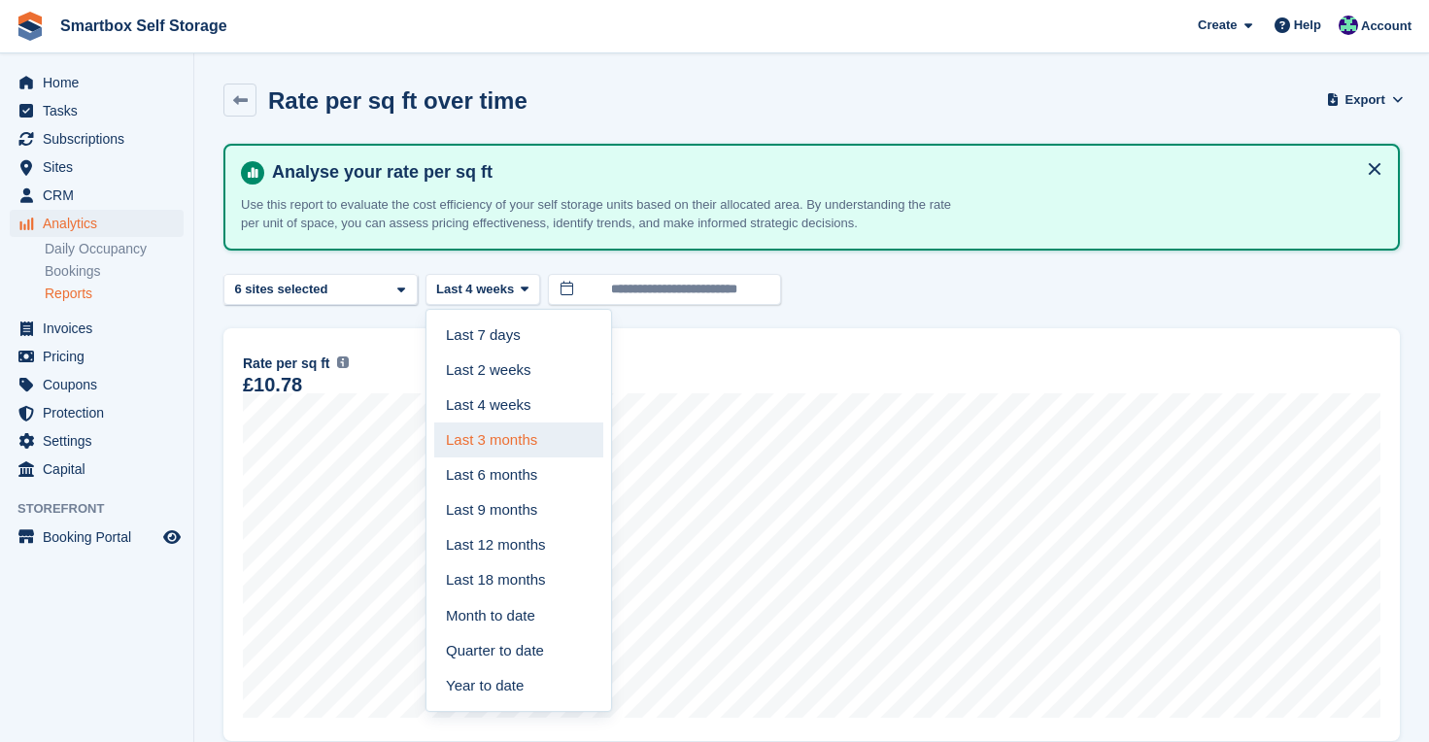
click at [520, 432] on link "Last 3 months" at bounding box center [518, 440] width 169 height 35
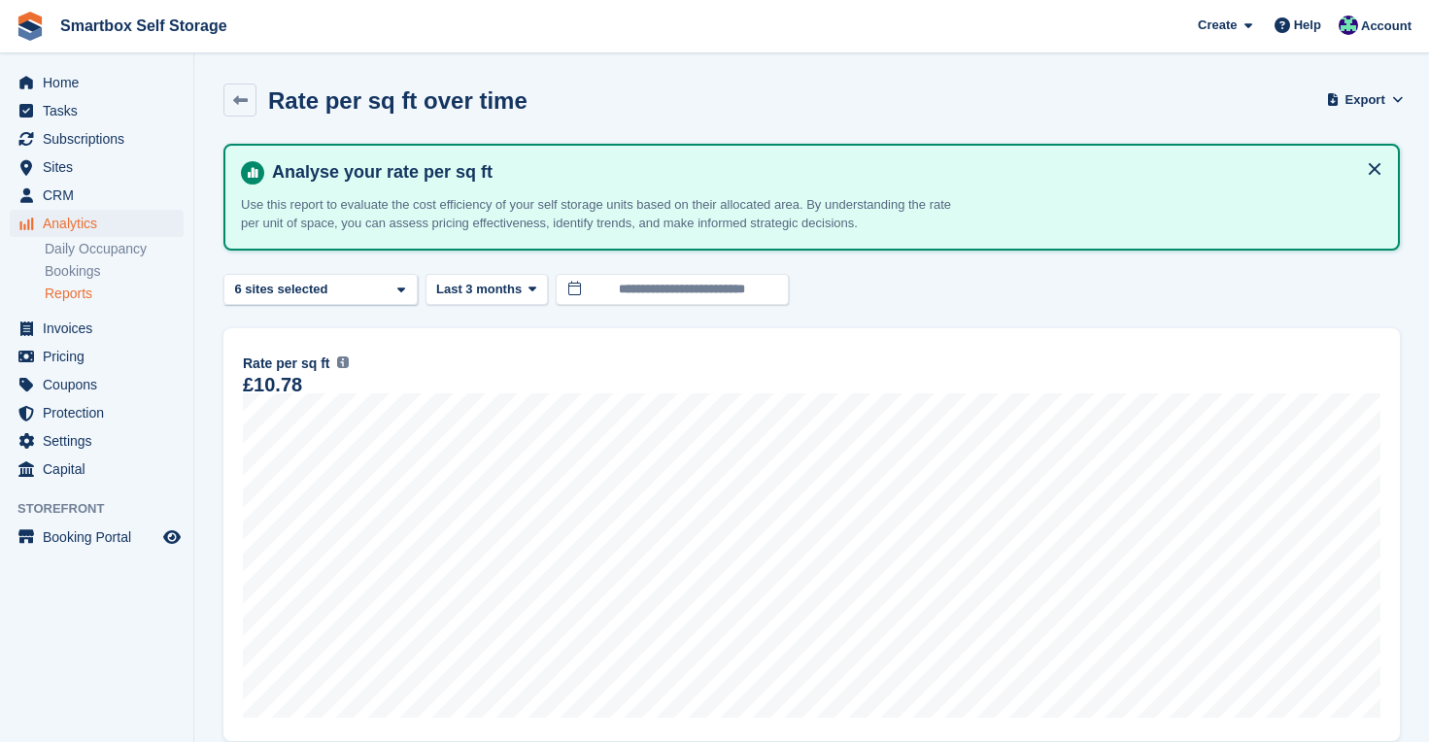
click at [1373, 173] on button at bounding box center [1374, 168] width 31 height 31
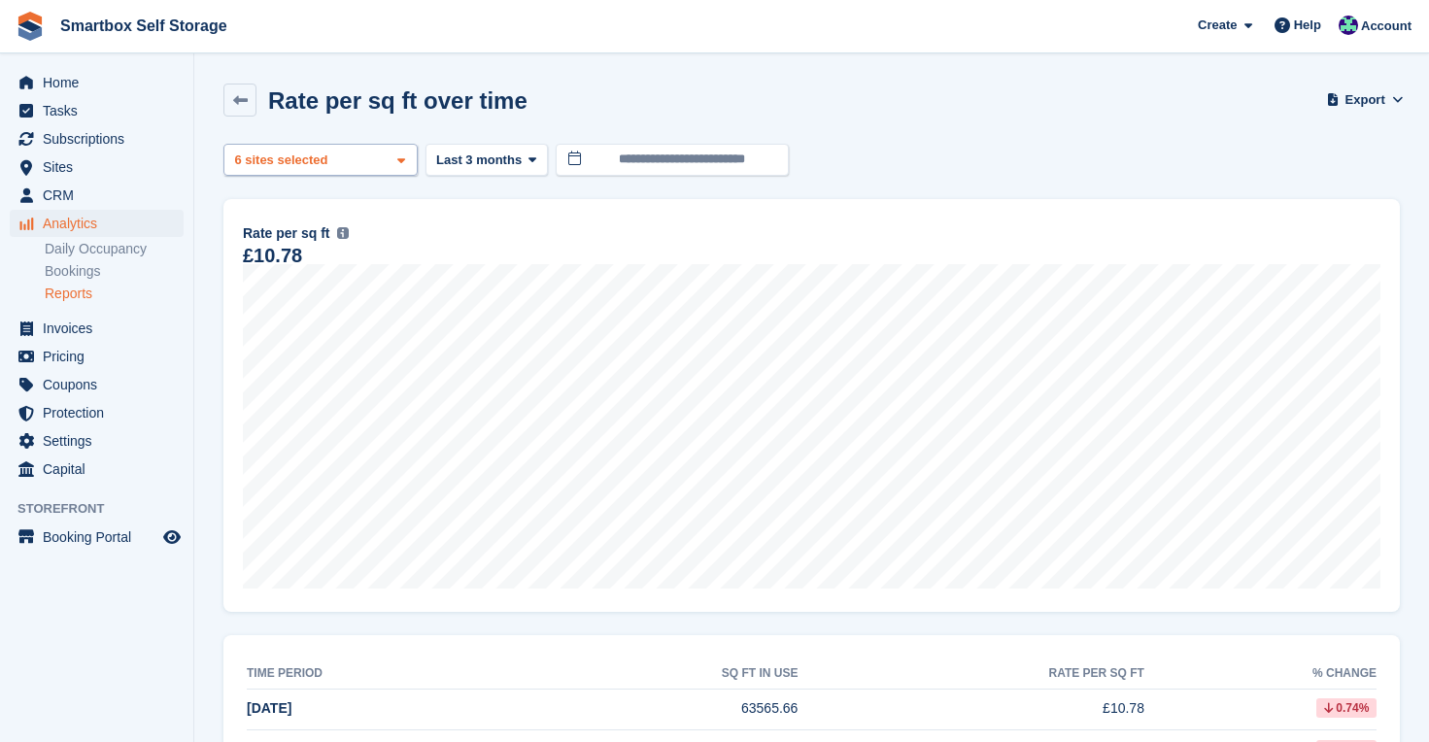
click at [374, 160] on div "Corby 2 sites selected 3 sites selected 4 sites selected 5 sites selected 6 sit…" at bounding box center [320, 160] width 194 height 32
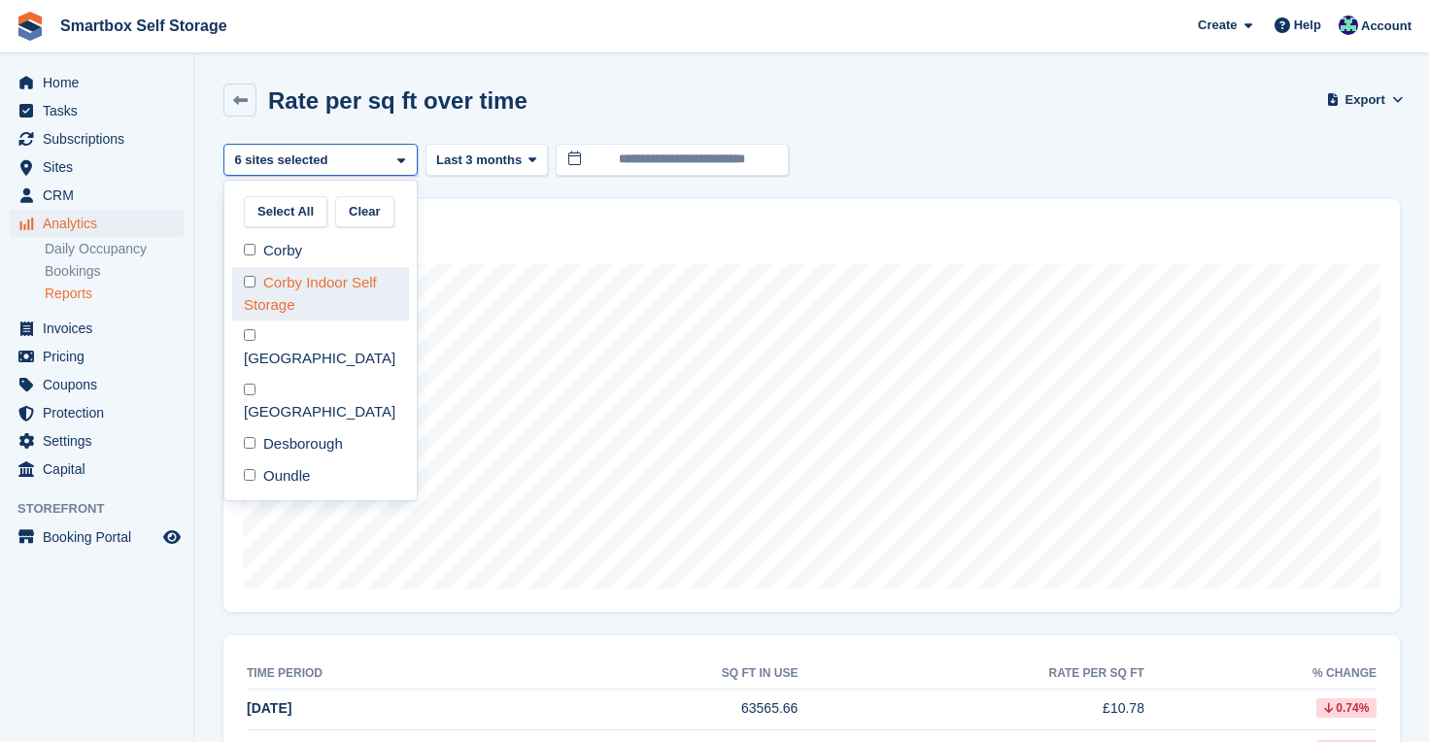
click at [343, 300] on div "Corby Indoor Self Storage" at bounding box center [320, 293] width 177 height 53
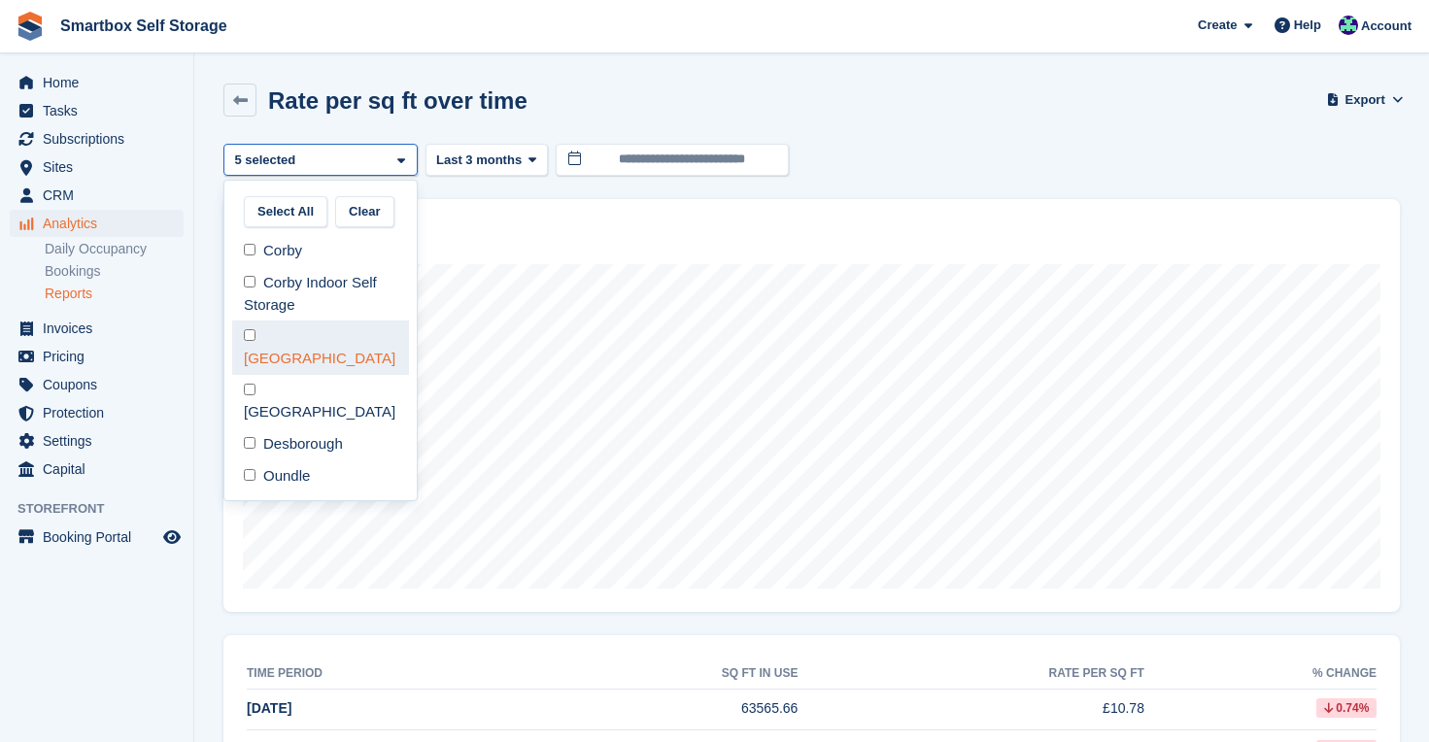
scroll to position [83, 0]
click at [343, 332] on div "[GEOGRAPHIC_DATA]" at bounding box center [320, 347] width 177 height 53
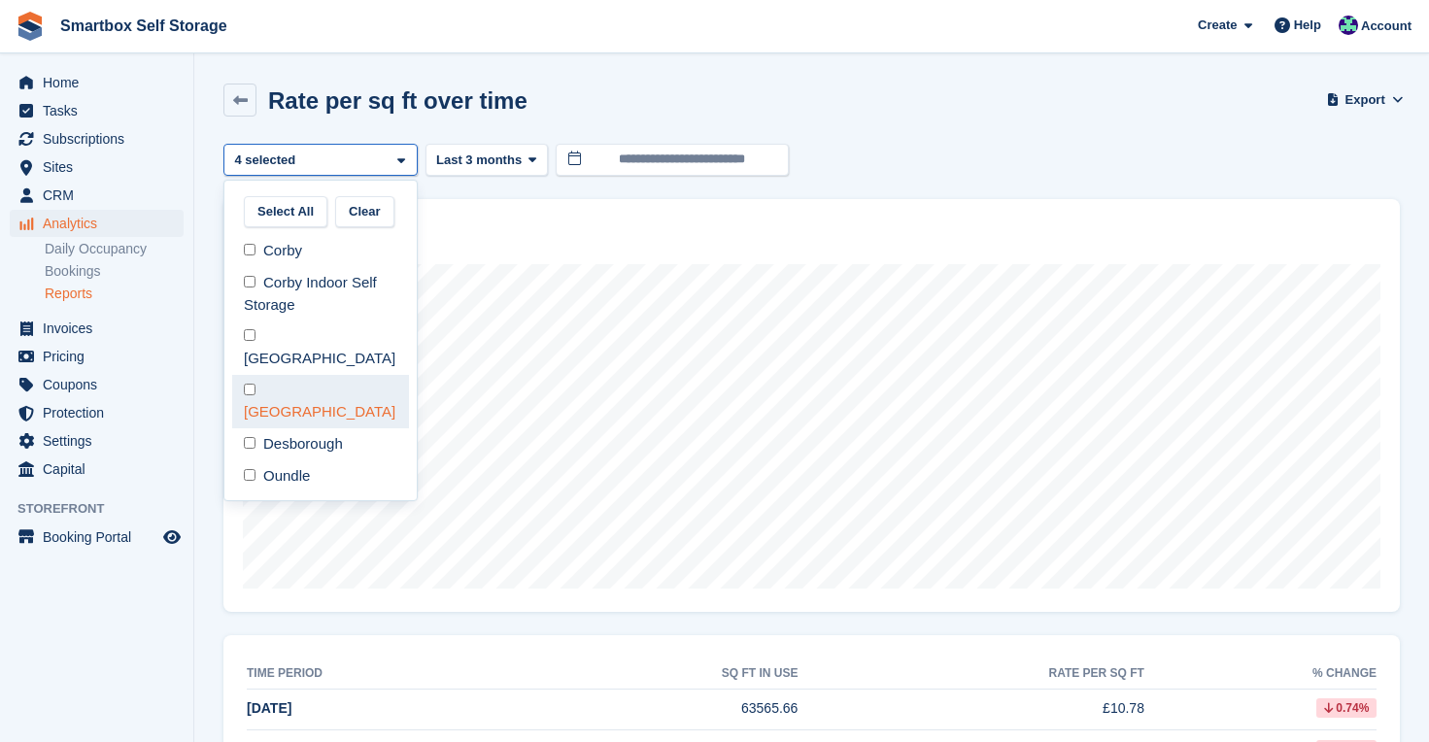
click at [343, 375] on div "[GEOGRAPHIC_DATA]" at bounding box center [320, 401] width 177 height 53
click at [343, 428] on div "Desborough" at bounding box center [320, 444] width 177 height 32
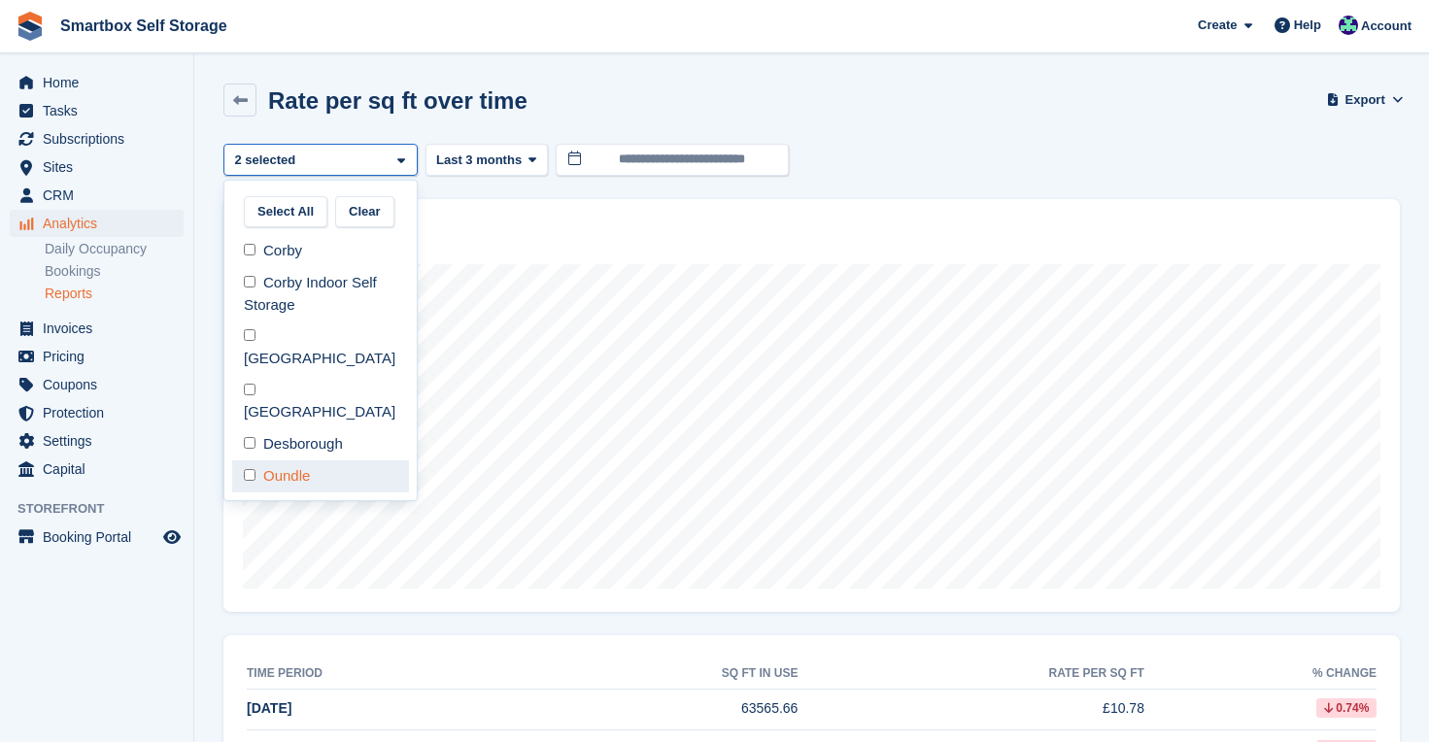
click at [343, 460] on div "Oundle" at bounding box center [320, 476] width 177 height 32
select select "****"
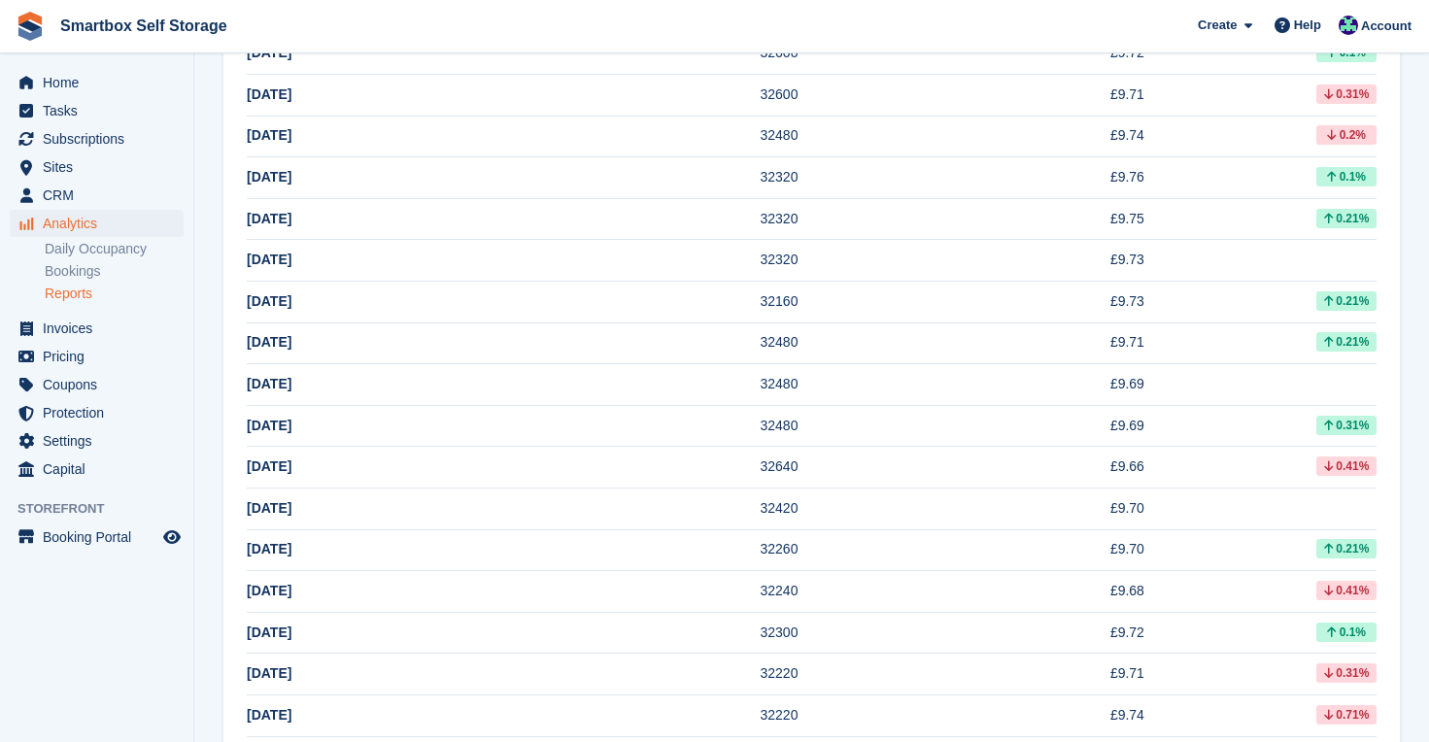
scroll to position [790, 0]
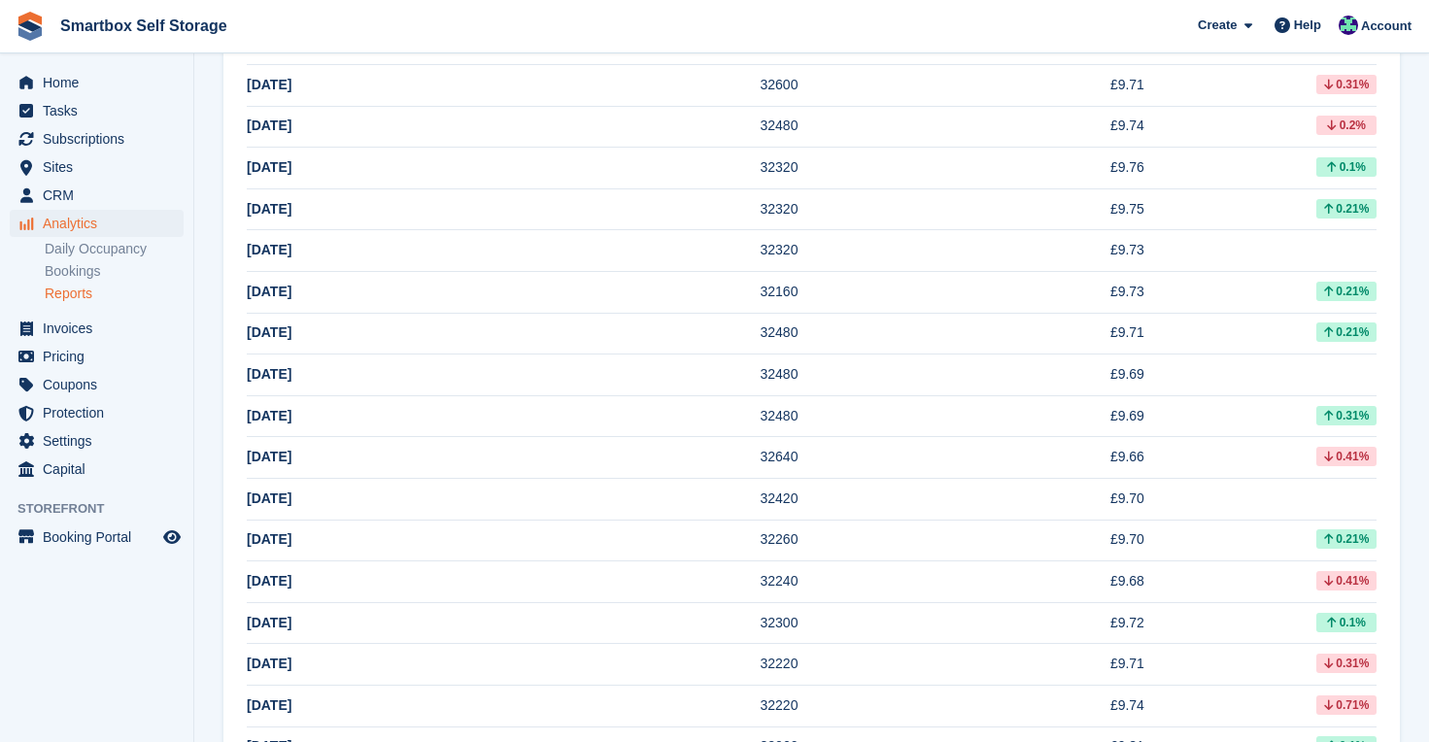
click at [79, 223] on span "Analytics" at bounding box center [101, 223] width 117 height 27
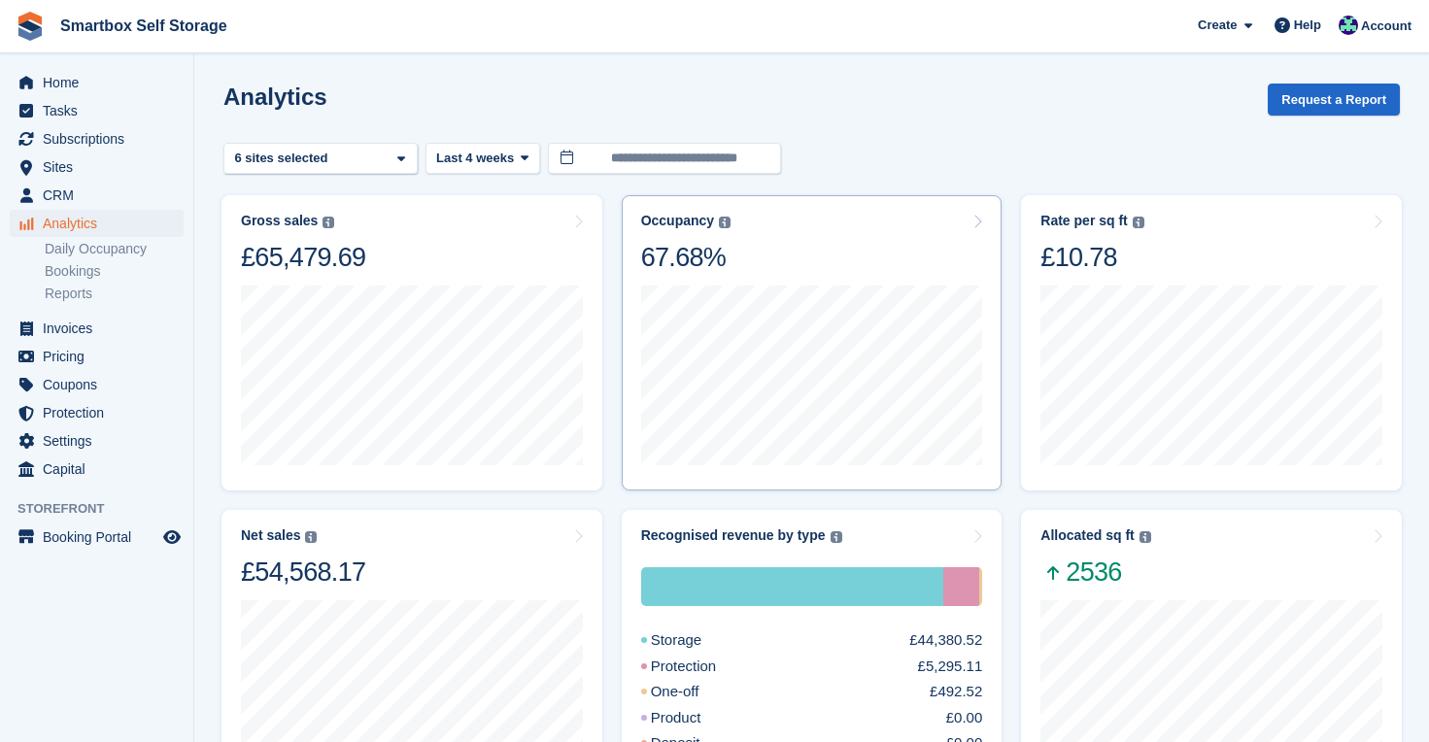
click at [774, 279] on div "15 Sep to 21 Sep Occupancy 66.64% sq ft in use 62558.66" at bounding box center [812, 373] width 342 height 199
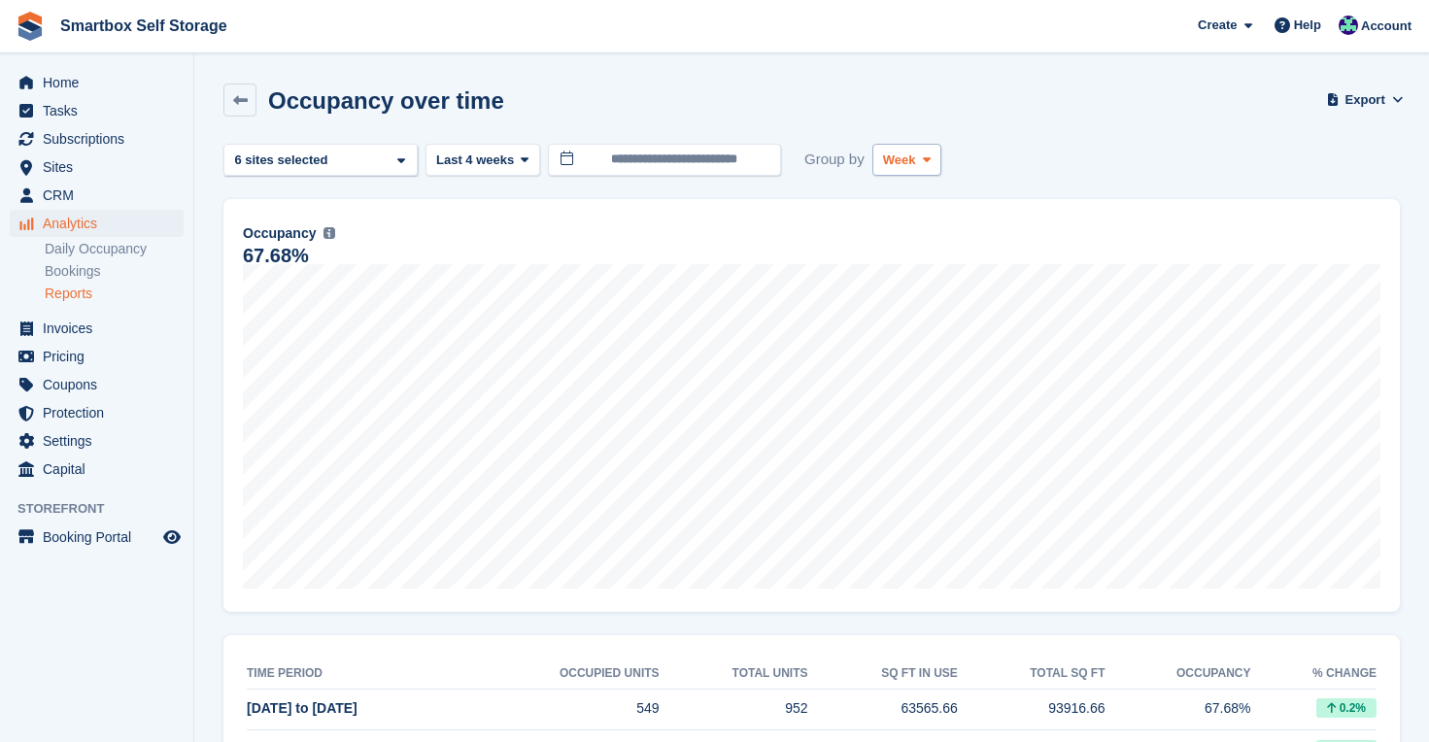
click at [926, 157] on span at bounding box center [927, 160] width 16 height 16
click at [914, 284] on link "Month" at bounding box center [965, 275] width 169 height 35
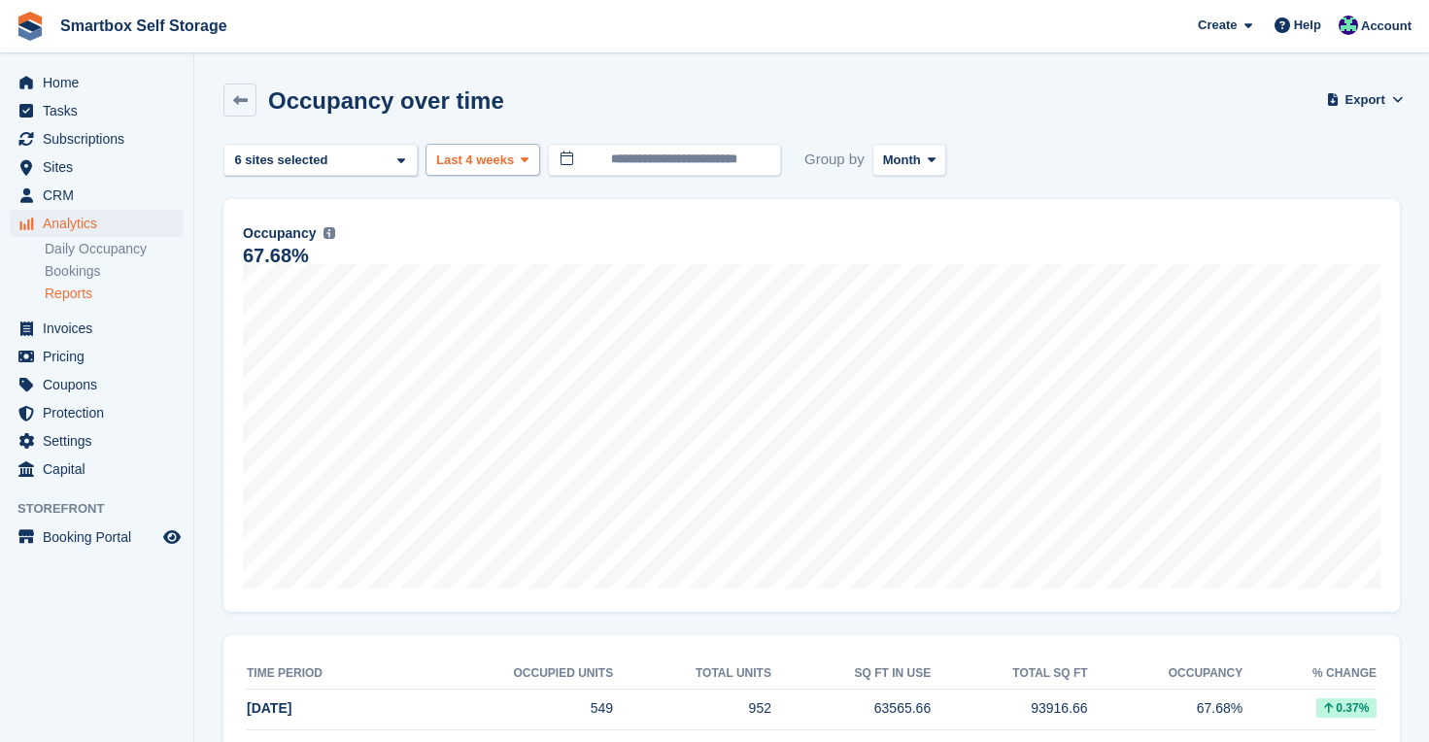
click at [525, 159] on icon at bounding box center [525, 159] width 8 height 13
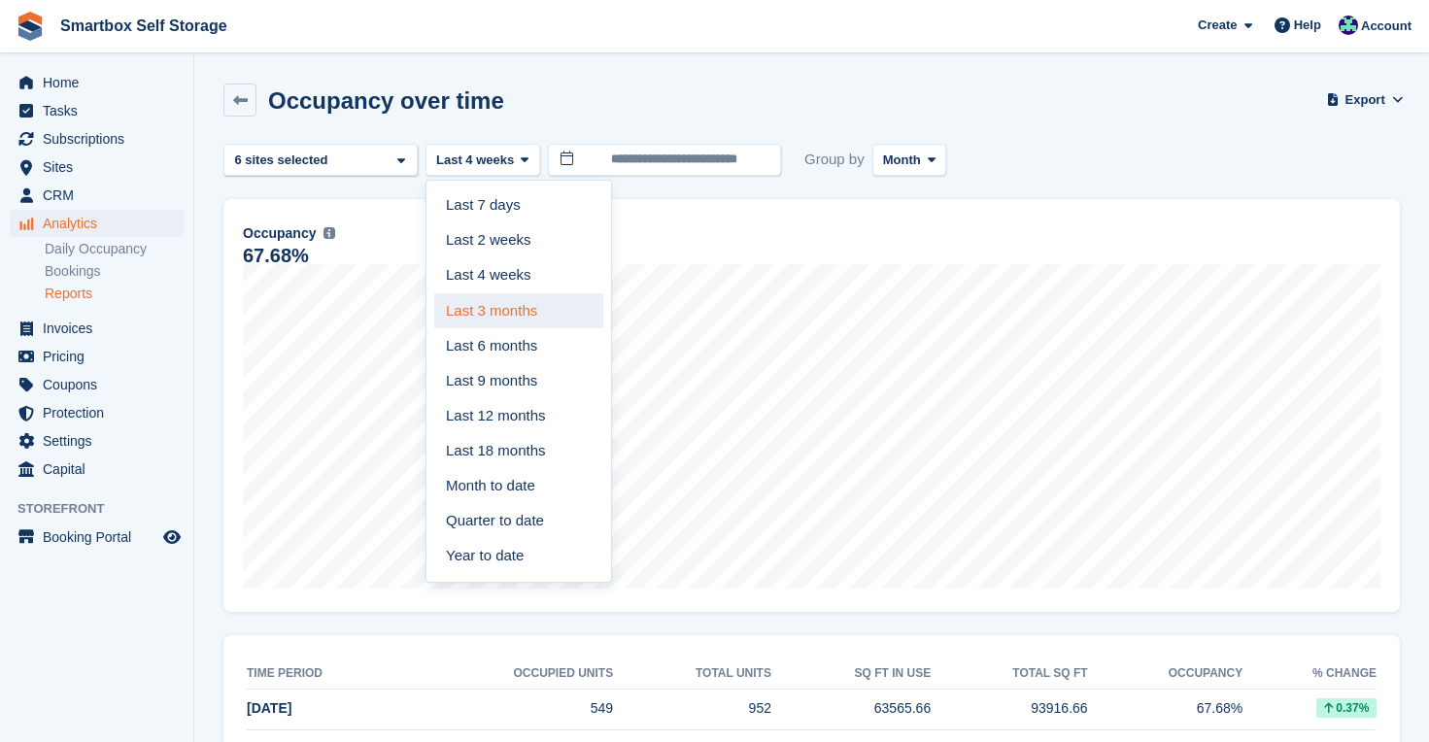
click at [523, 310] on link "Last 3 months" at bounding box center [518, 310] width 169 height 35
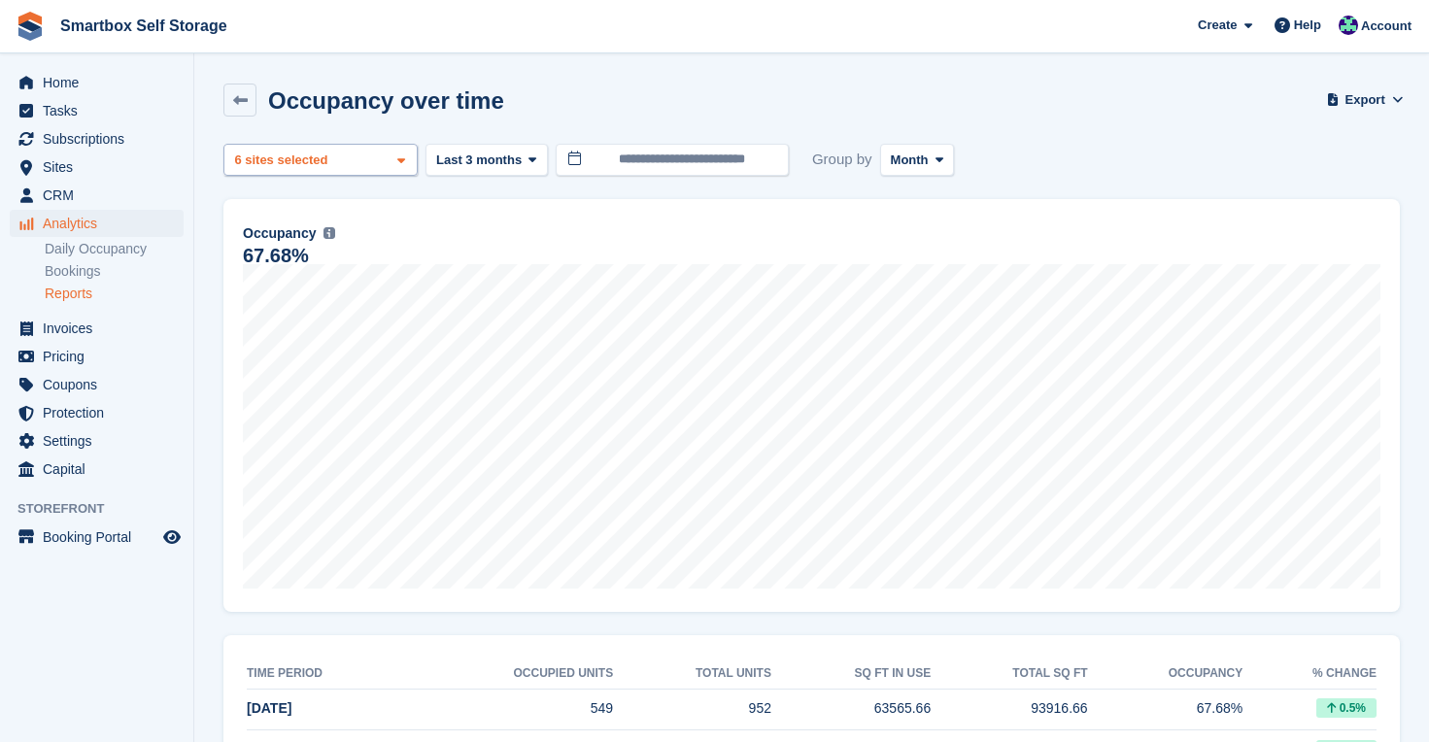
click at [381, 157] on div "Corby 2 sites selected 3 sites selected 4 sites selected 5 sites selected 6 sit…" at bounding box center [320, 160] width 194 height 32
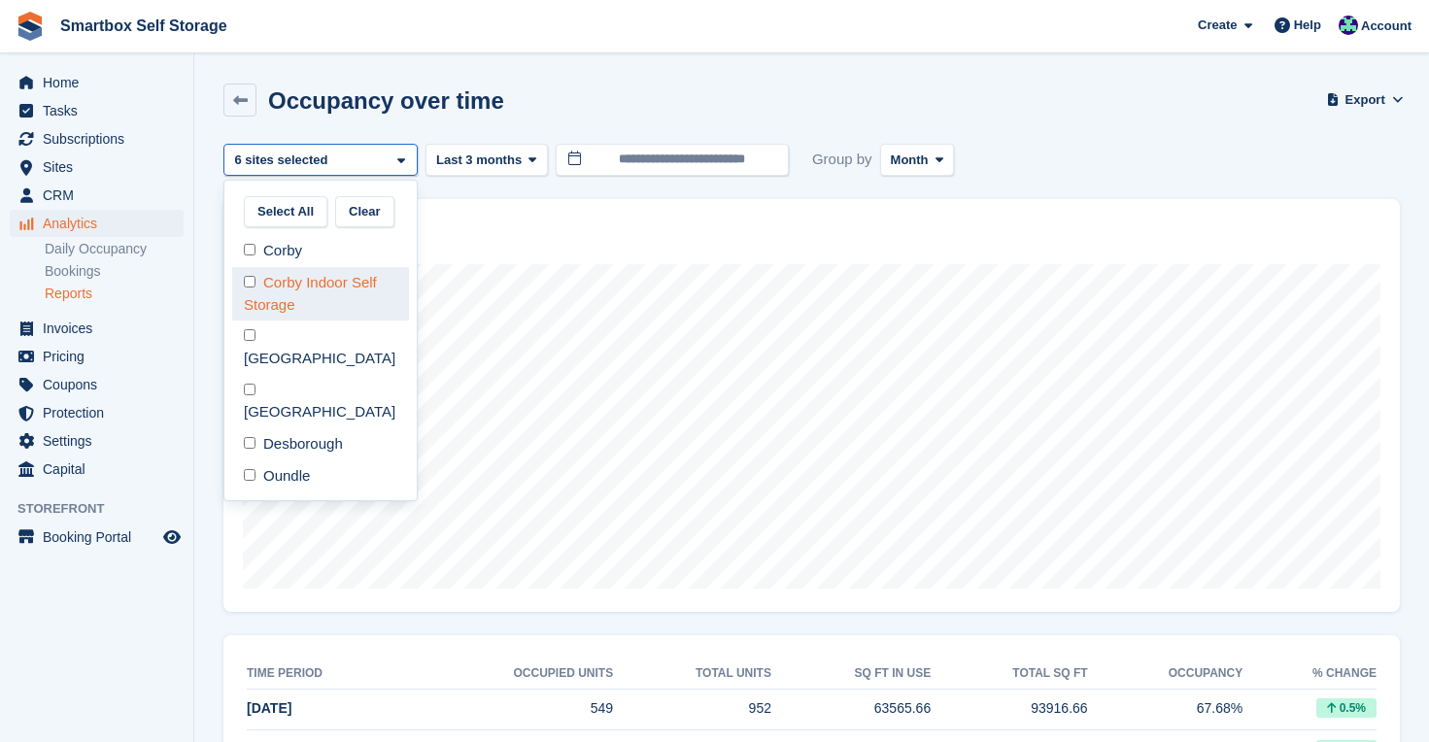
click at [352, 290] on div "Corby Indoor Self Storage" at bounding box center [320, 293] width 177 height 53
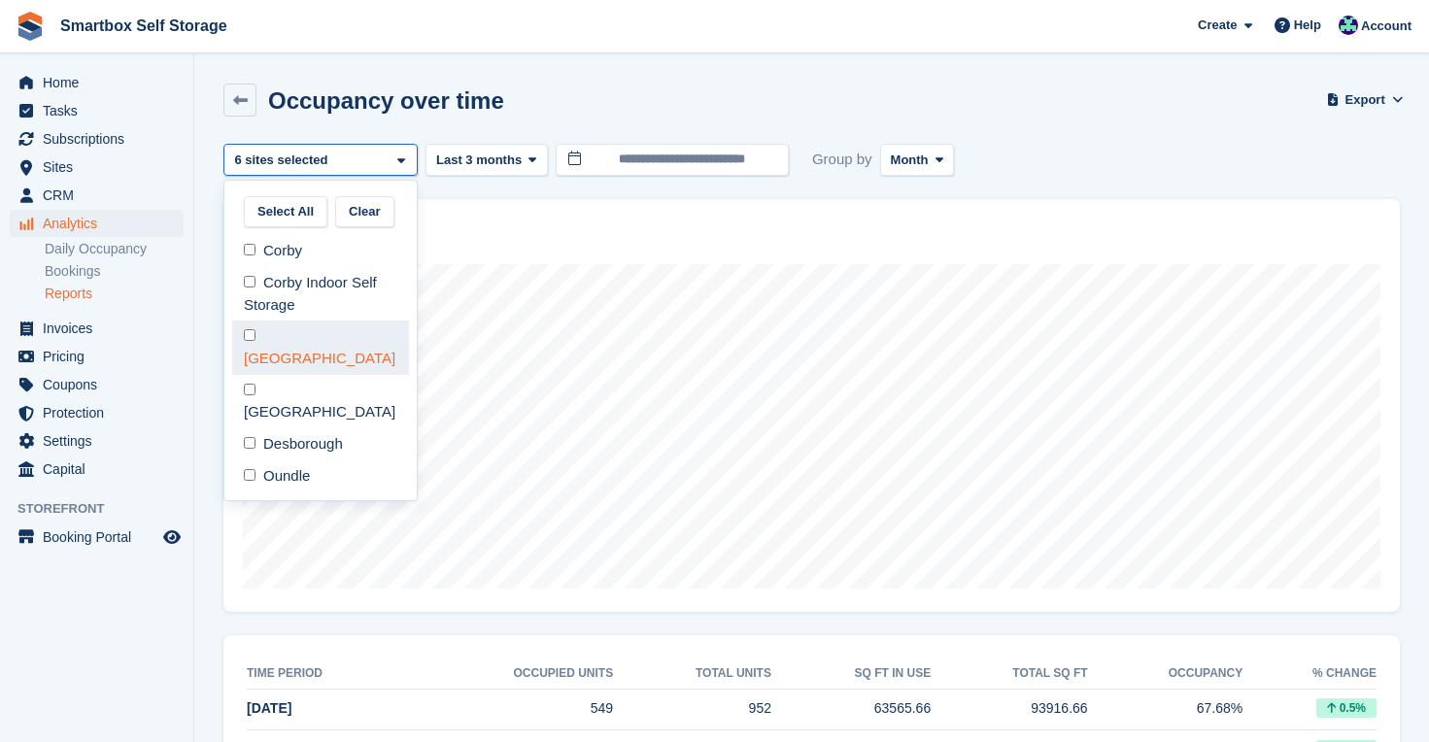
scroll to position [83, 0]
click at [334, 344] on div "[GEOGRAPHIC_DATA]" at bounding box center [320, 347] width 177 height 53
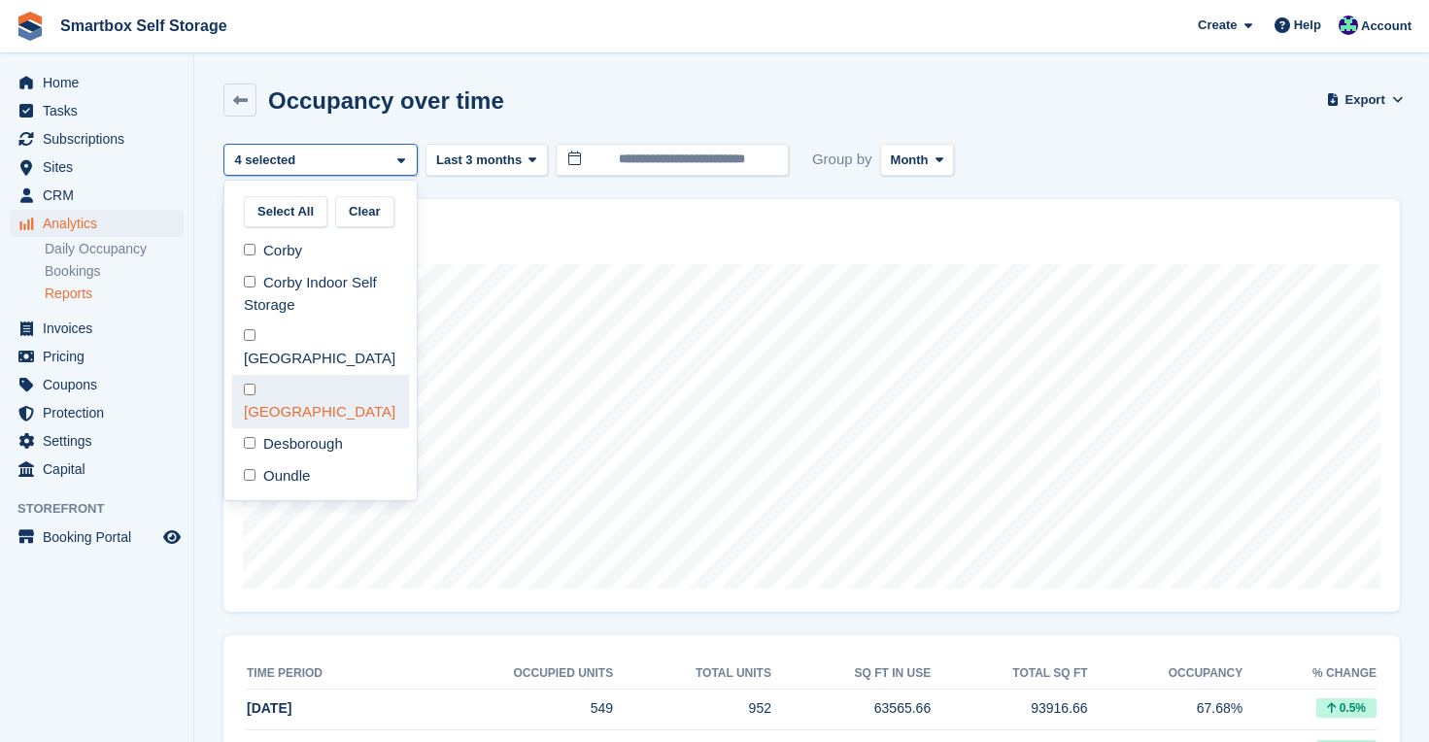
click at [334, 375] on div "[GEOGRAPHIC_DATA]" at bounding box center [320, 401] width 177 height 53
click at [334, 428] on div "Desborough" at bounding box center [320, 444] width 177 height 32
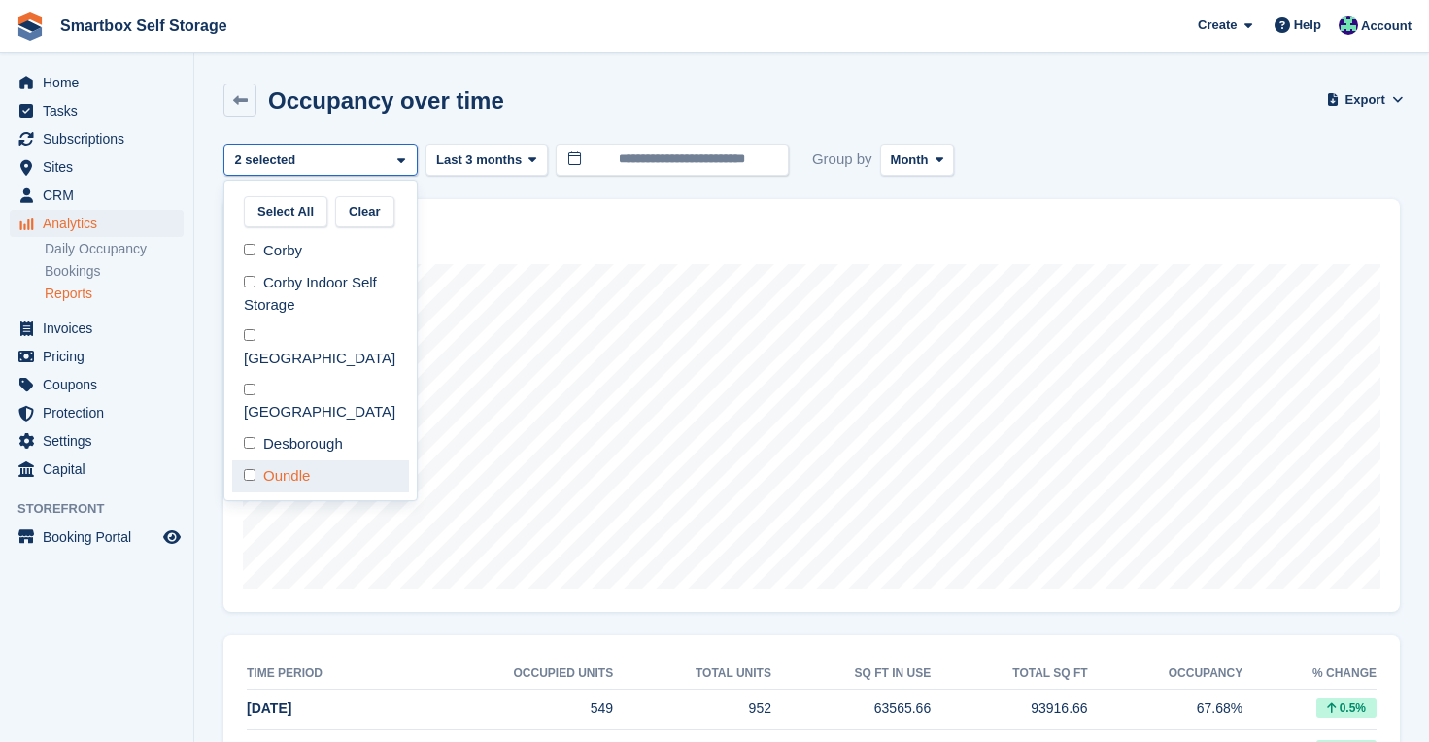
click at [334, 460] on div "Oundle" at bounding box center [320, 476] width 177 height 32
select select "****"
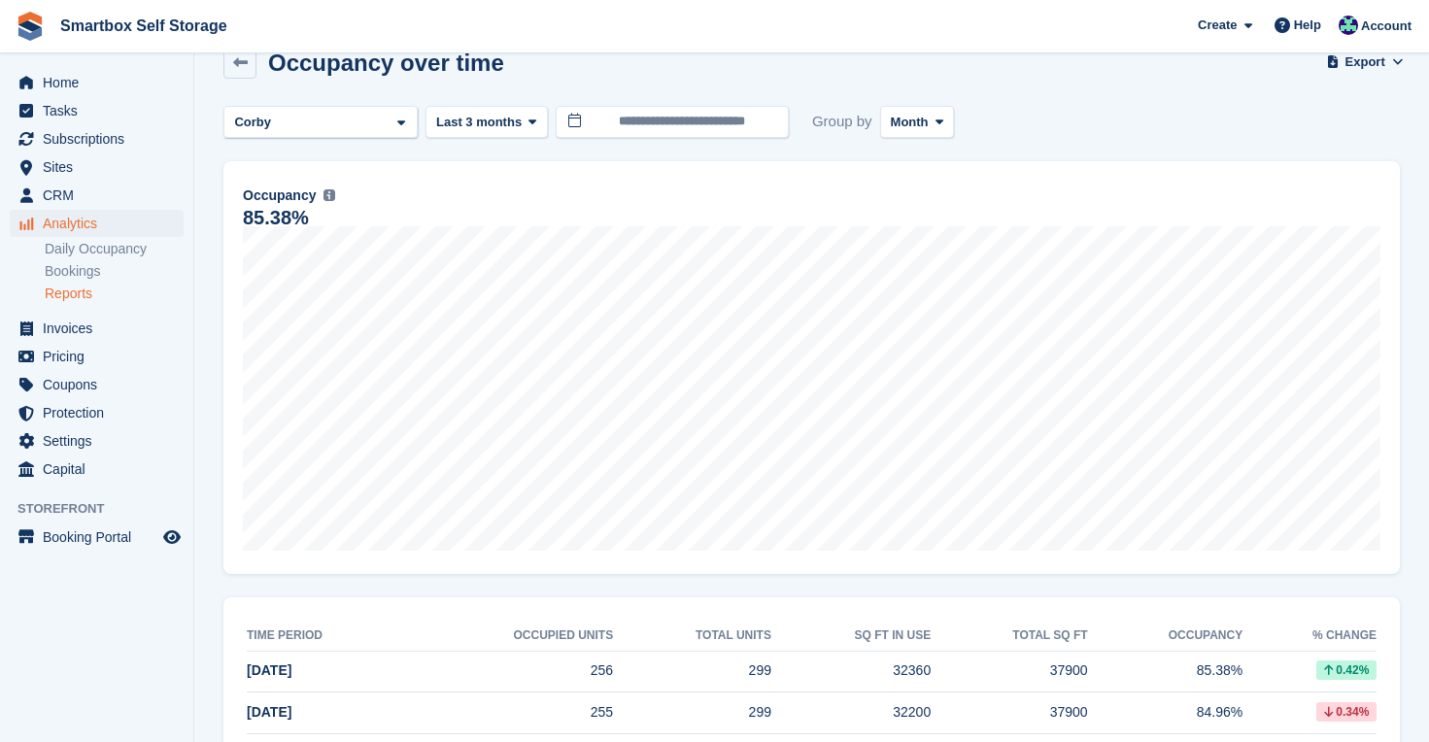
scroll to position [60, 0]
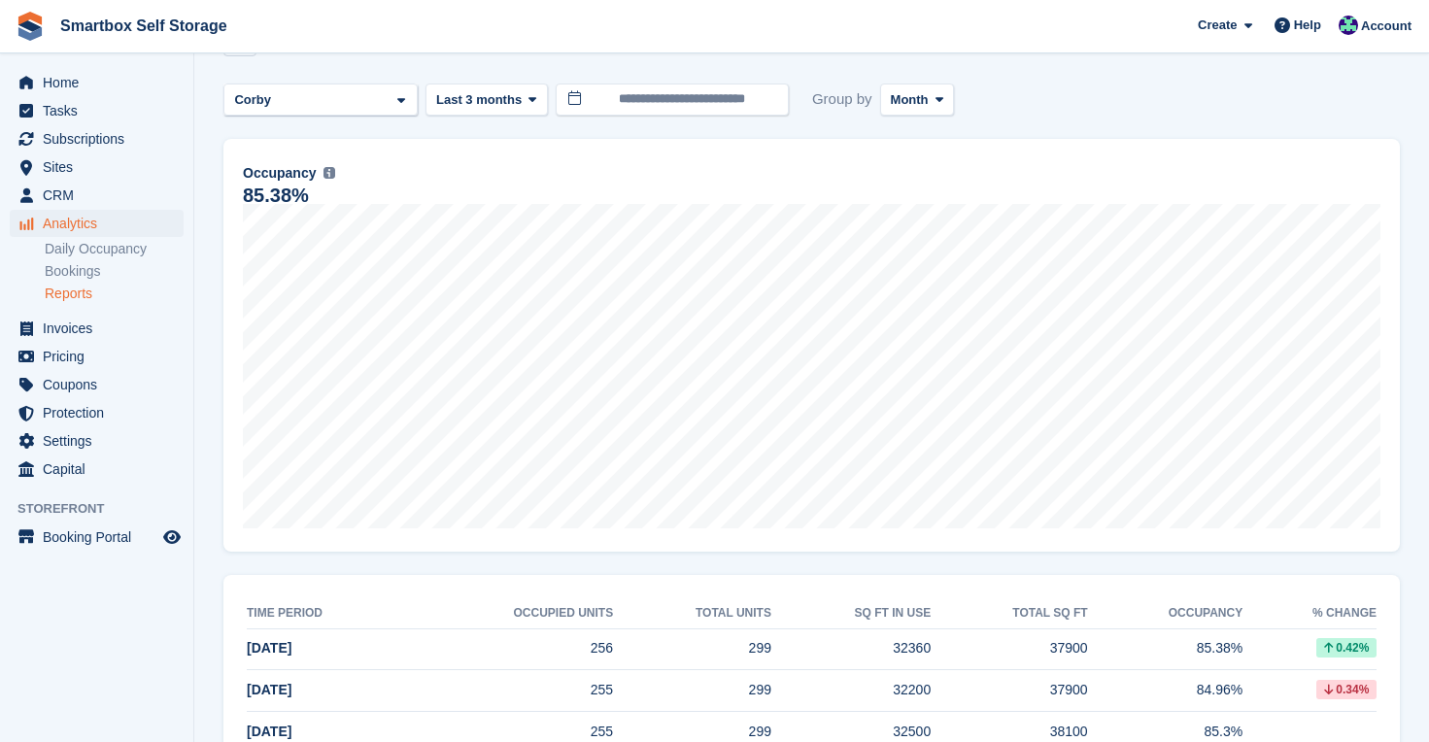
click at [257, 82] on turbo-frame "**********" at bounding box center [811, 393] width 1176 height 740
click at [264, 94] on div "Corby" at bounding box center [255, 99] width 48 height 19
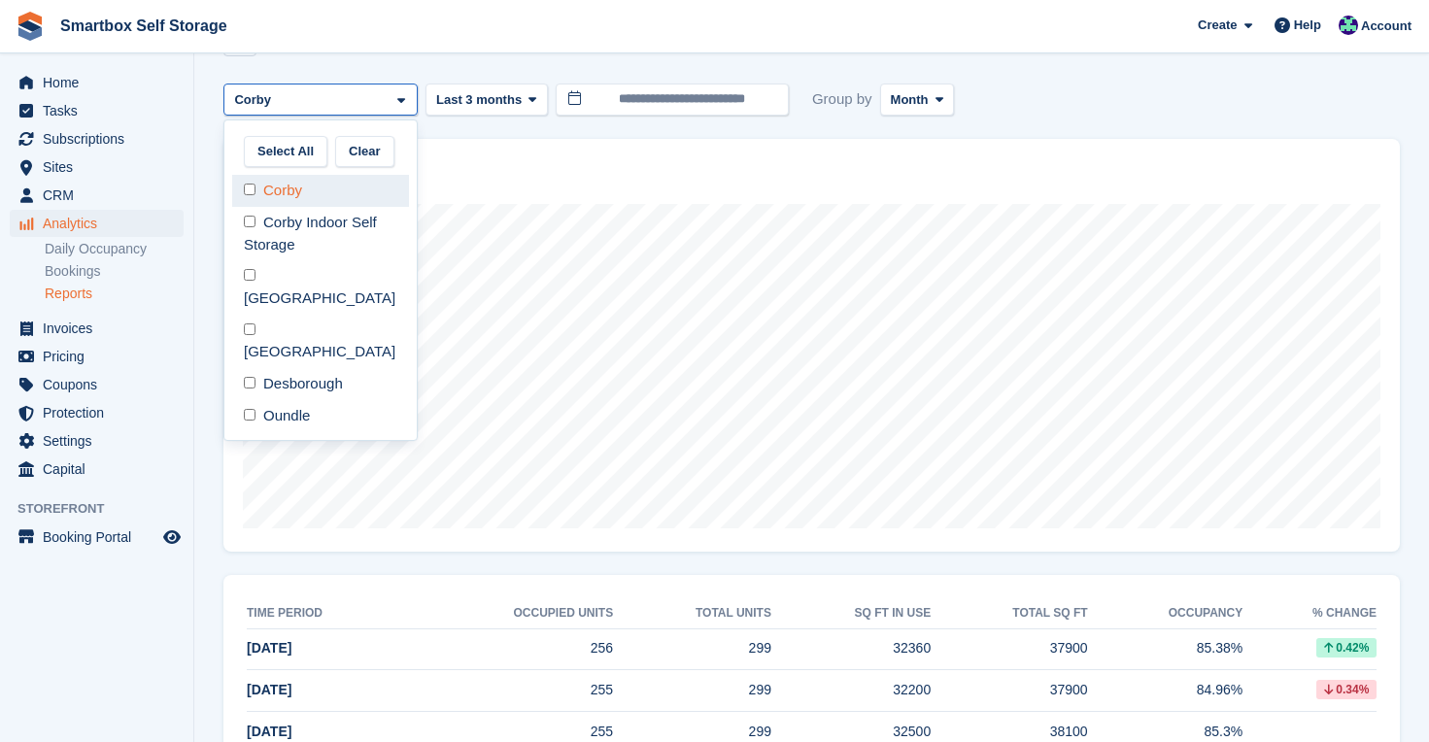
click at [269, 177] on div "Corby" at bounding box center [320, 191] width 177 height 32
click at [295, 368] on div "Desborough" at bounding box center [320, 384] width 177 height 32
select select "****"
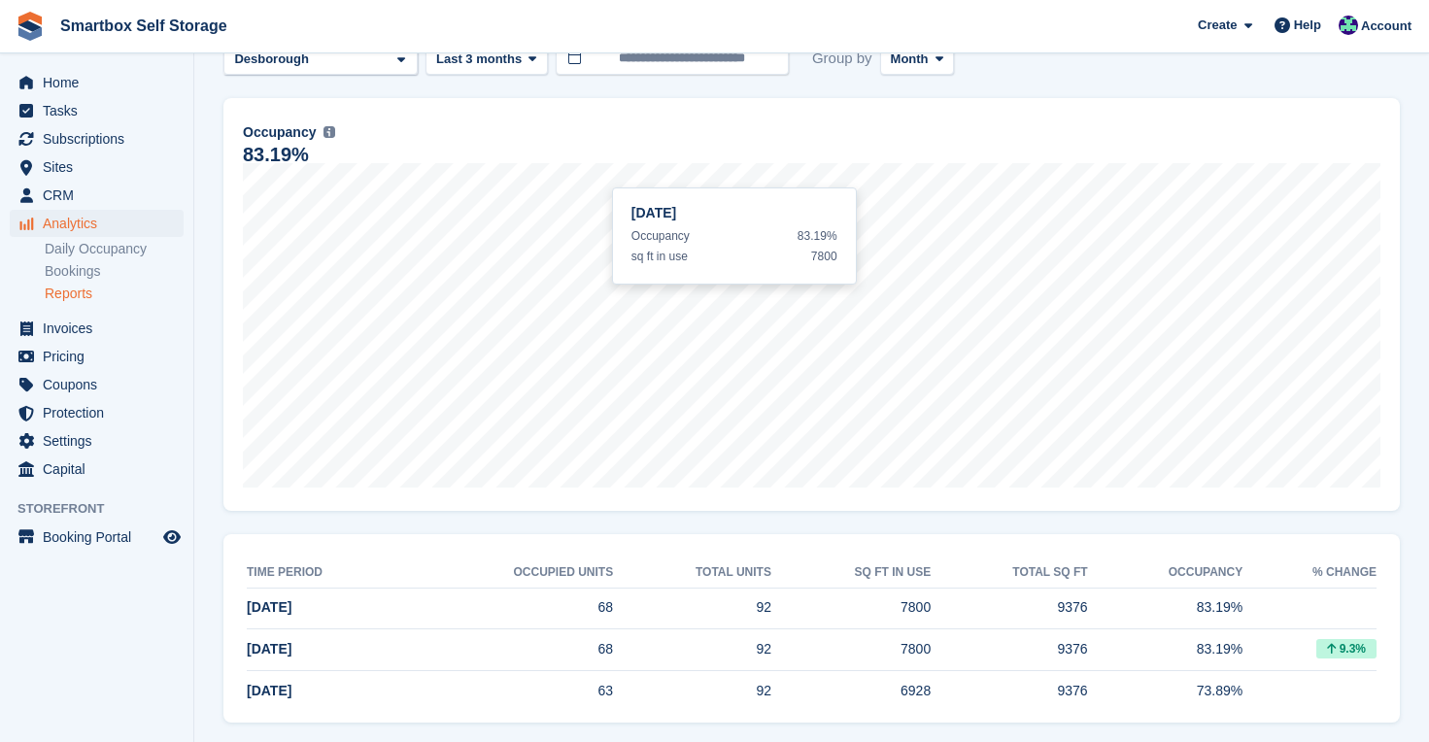
scroll to position [101, 0]
click at [344, 59] on div "Desborough" at bounding box center [320, 59] width 194 height 32
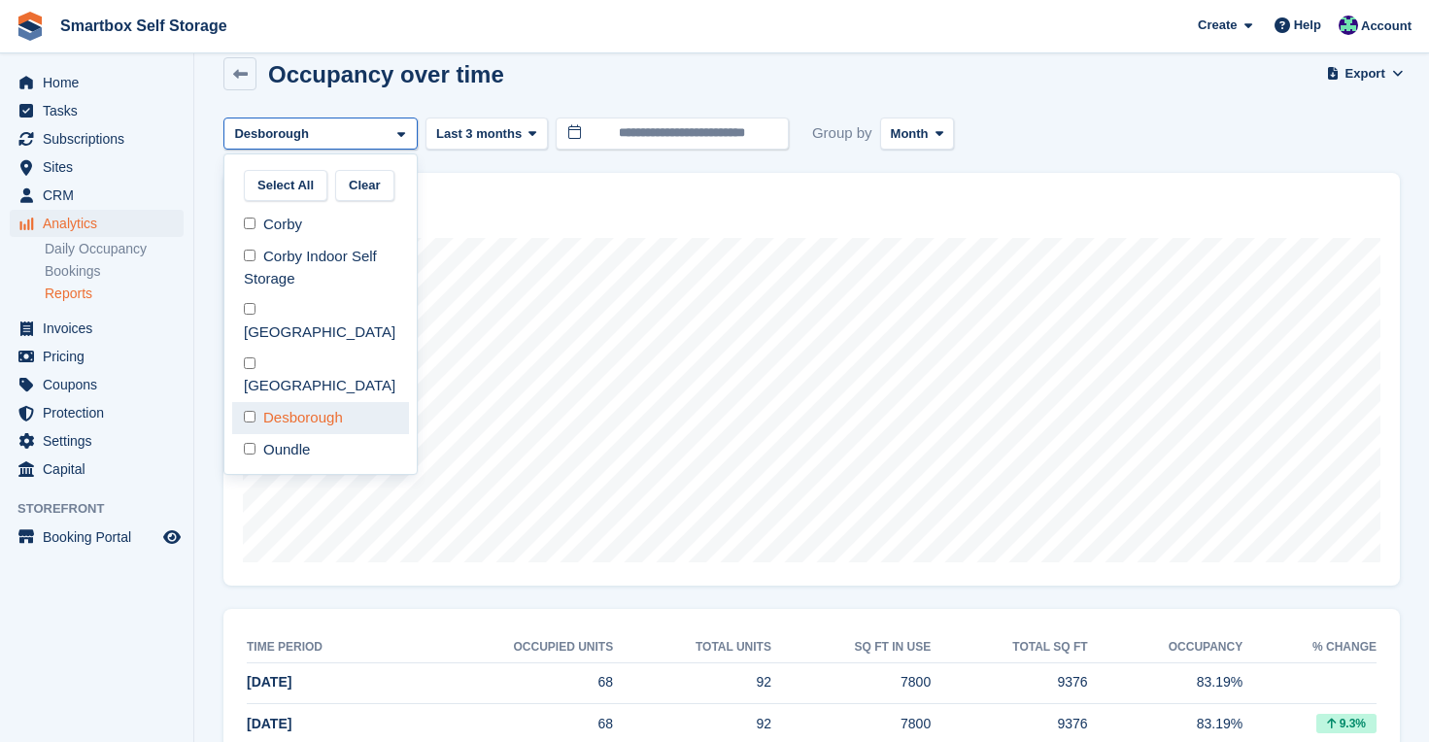
scroll to position [83, 0]
click at [257, 434] on div "Oundle" at bounding box center [320, 450] width 177 height 32
select select "****"
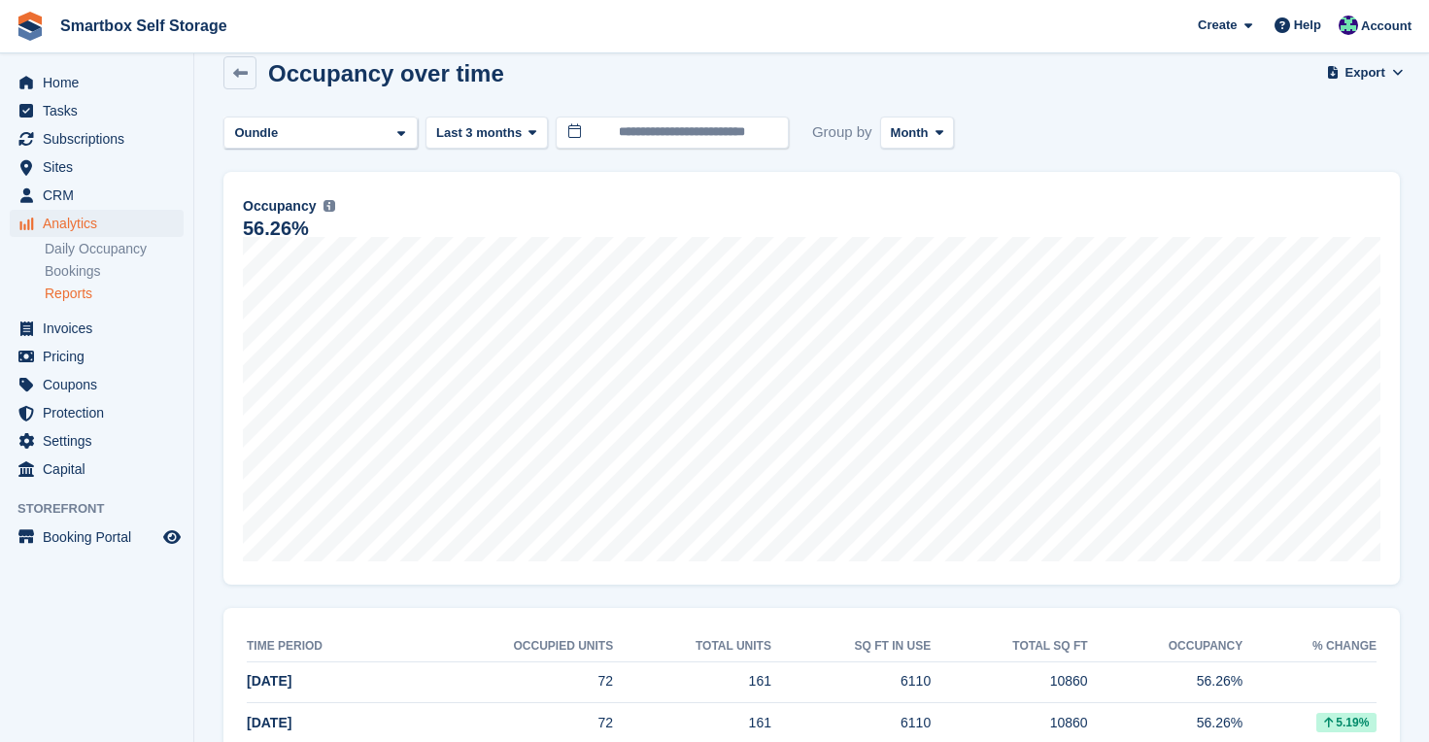
scroll to position [21, 0]
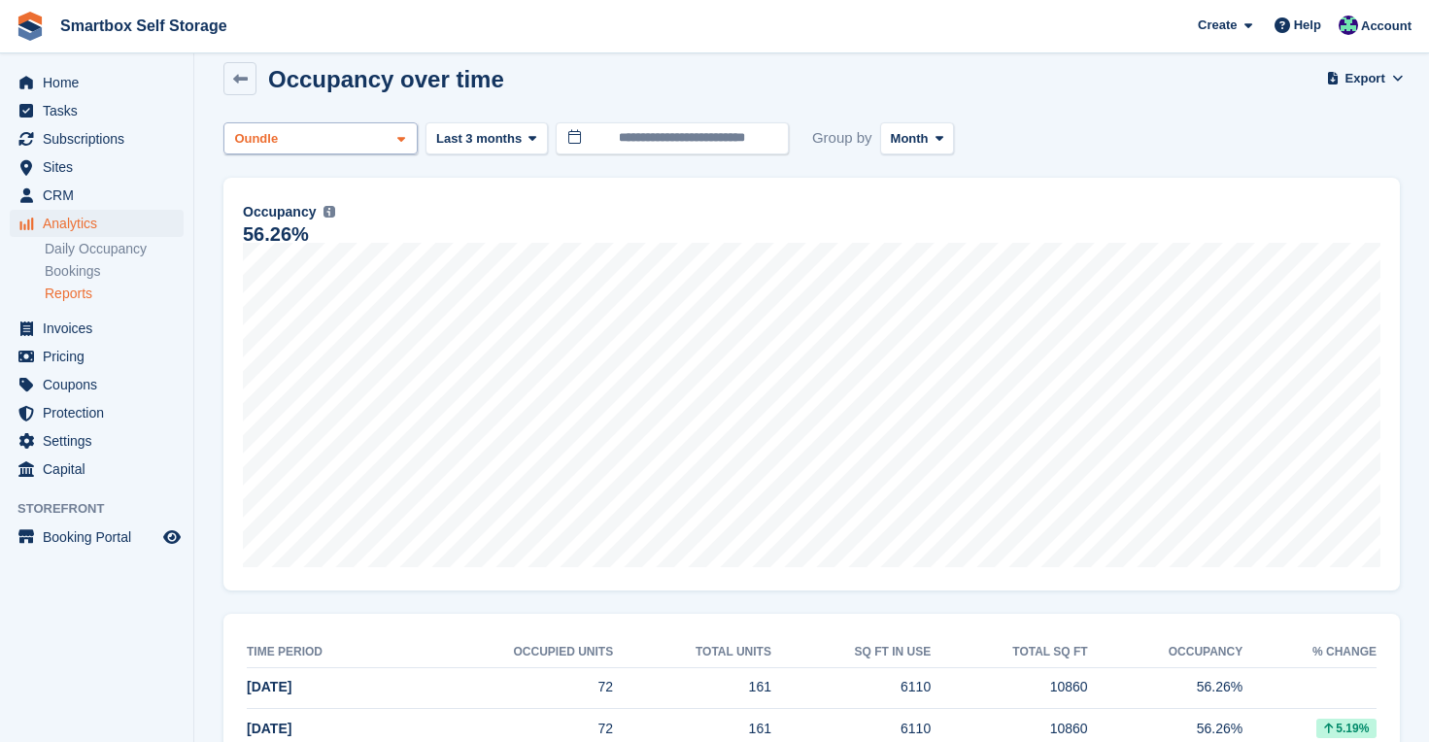
click at [350, 122] on div "Oundle" at bounding box center [320, 138] width 194 height 32
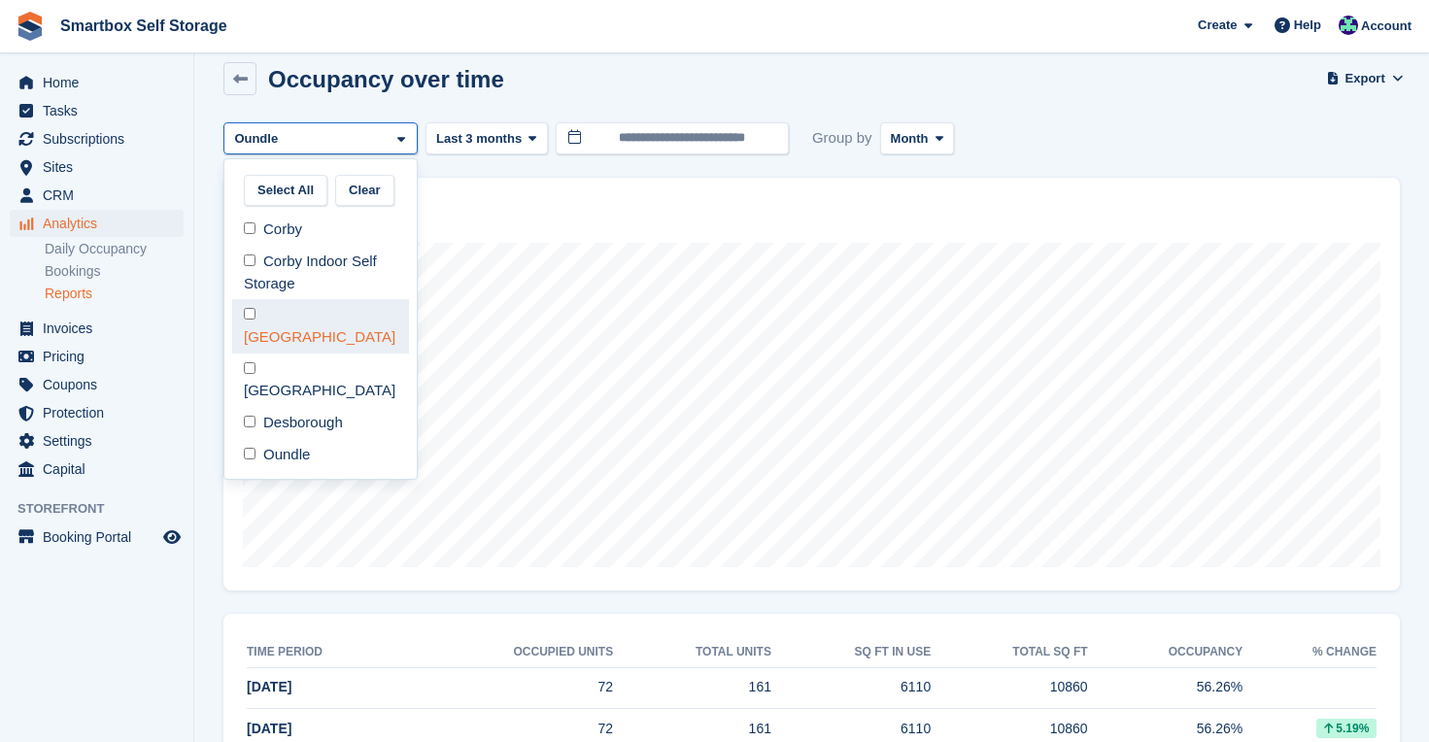
click at [327, 318] on div "[GEOGRAPHIC_DATA]" at bounding box center [320, 325] width 177 height 53
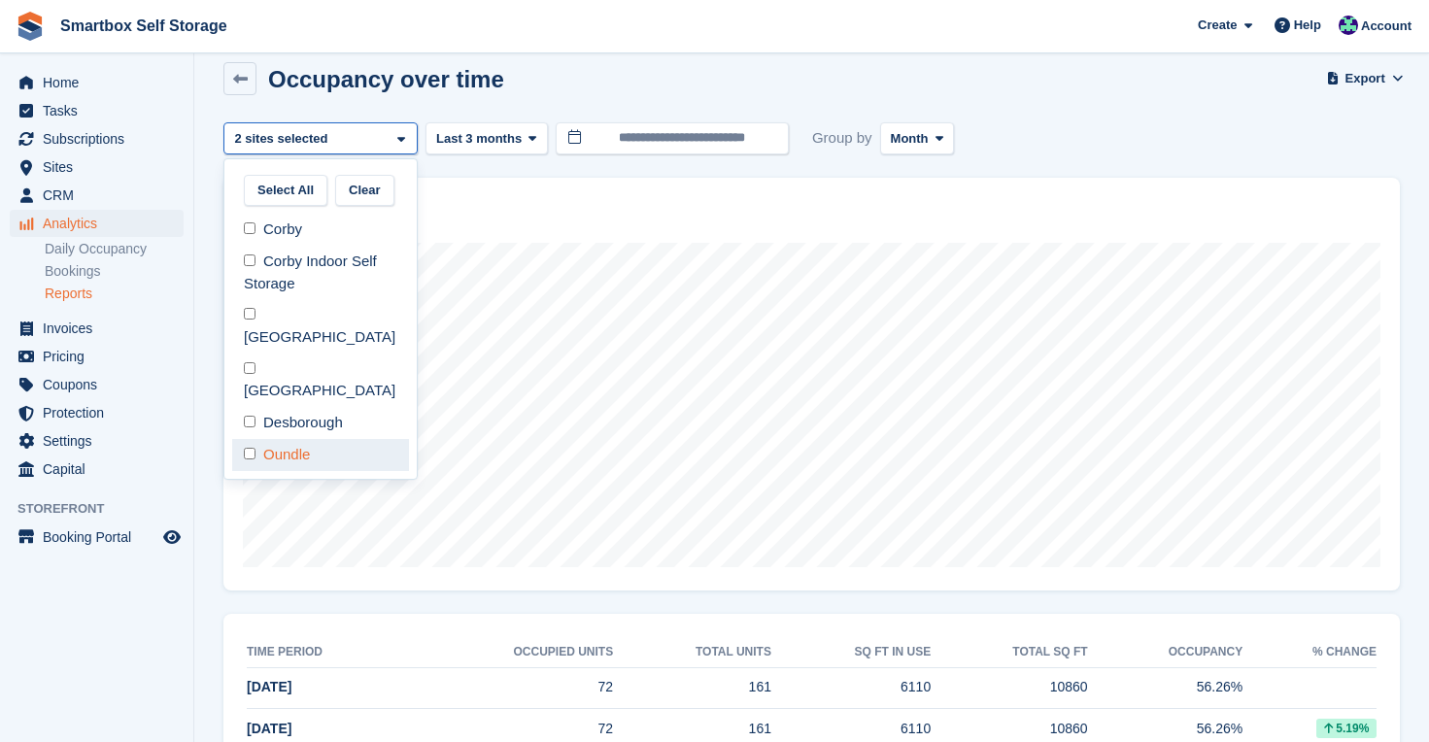
click at [313, 439] on div "Oundle" at bounding box center [320, 455] width 177 height 32
select select "****"
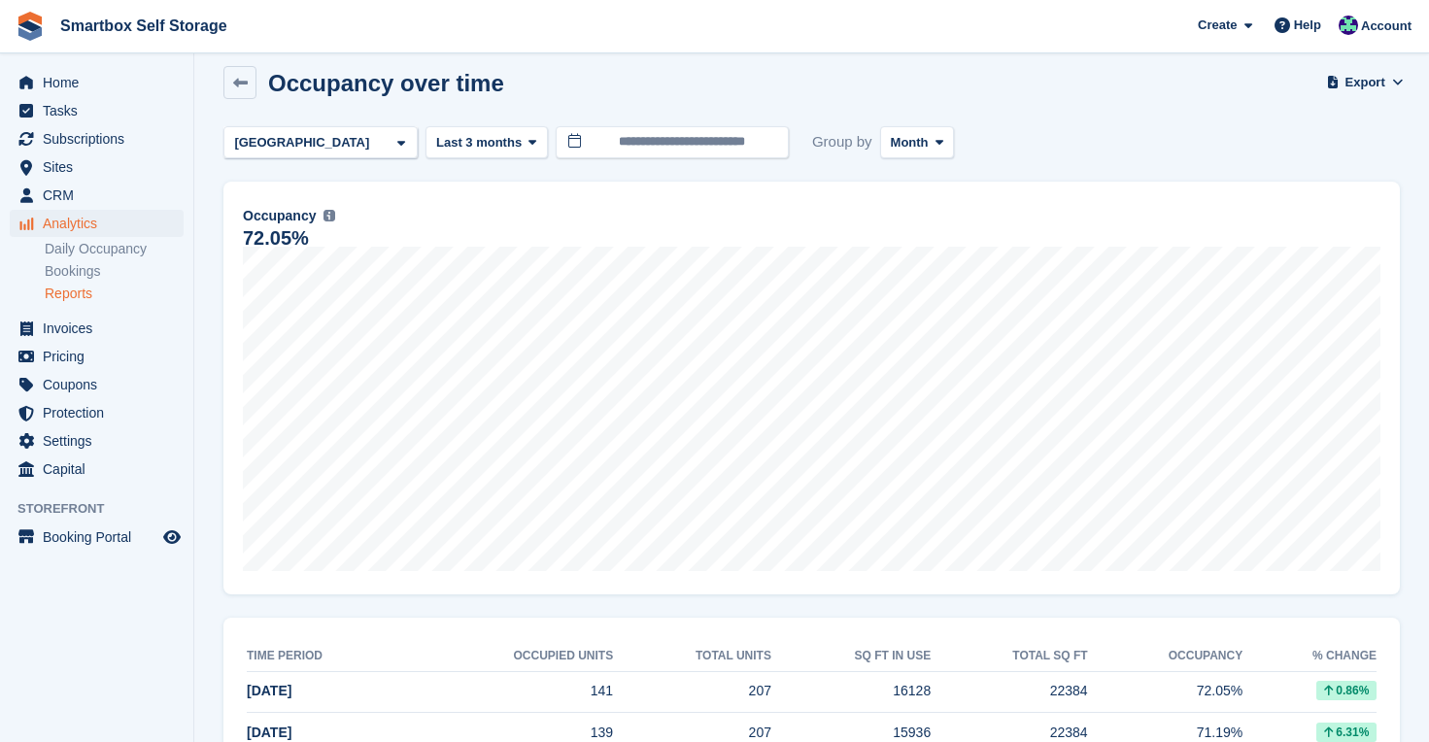
scroll to position [17, 0]
click at [317, 141] on div "[GEOGRAPHIC_DATA]" at bounding box center [320, 143] width 194 height 32
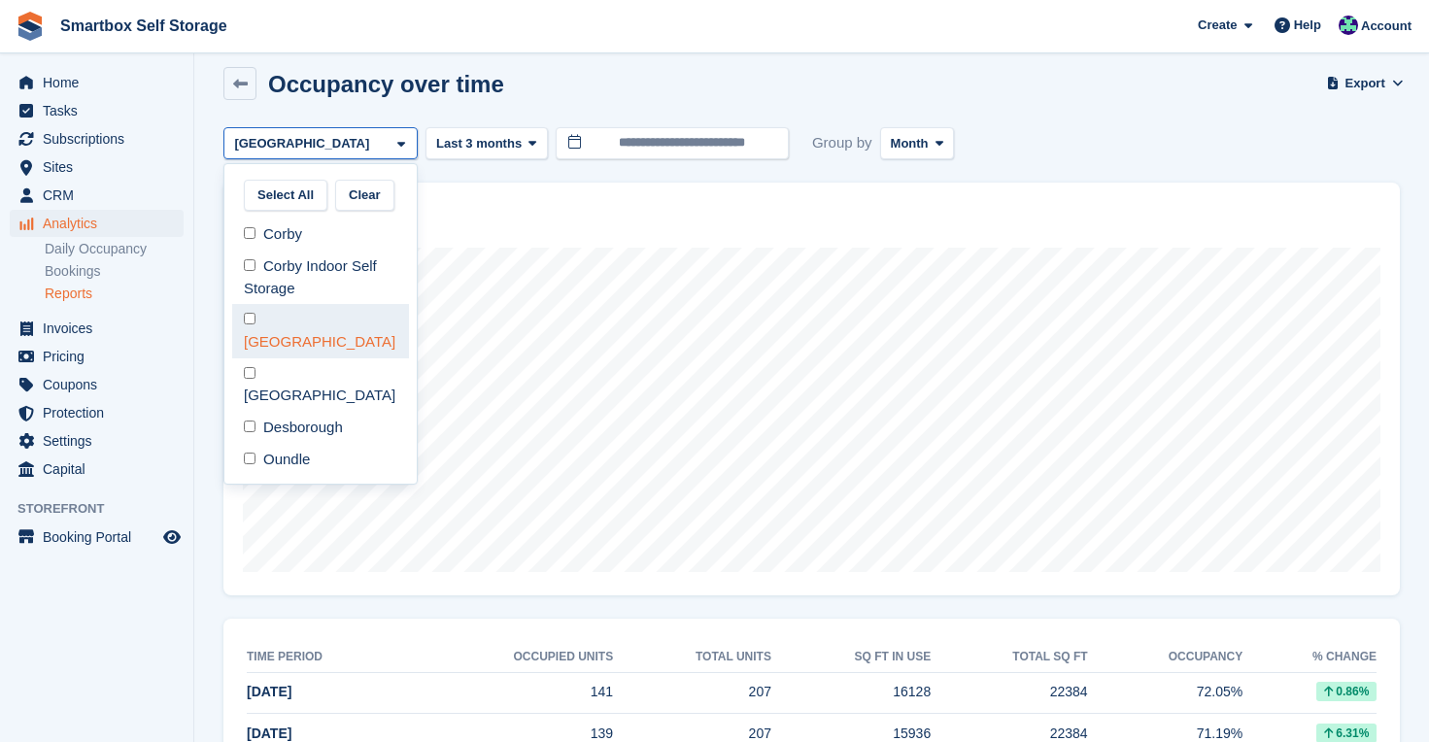
click at [306, 320] on div "[GEOGRAPHIC_DATA]" at bounding box center [320, 330] width 177 height 53
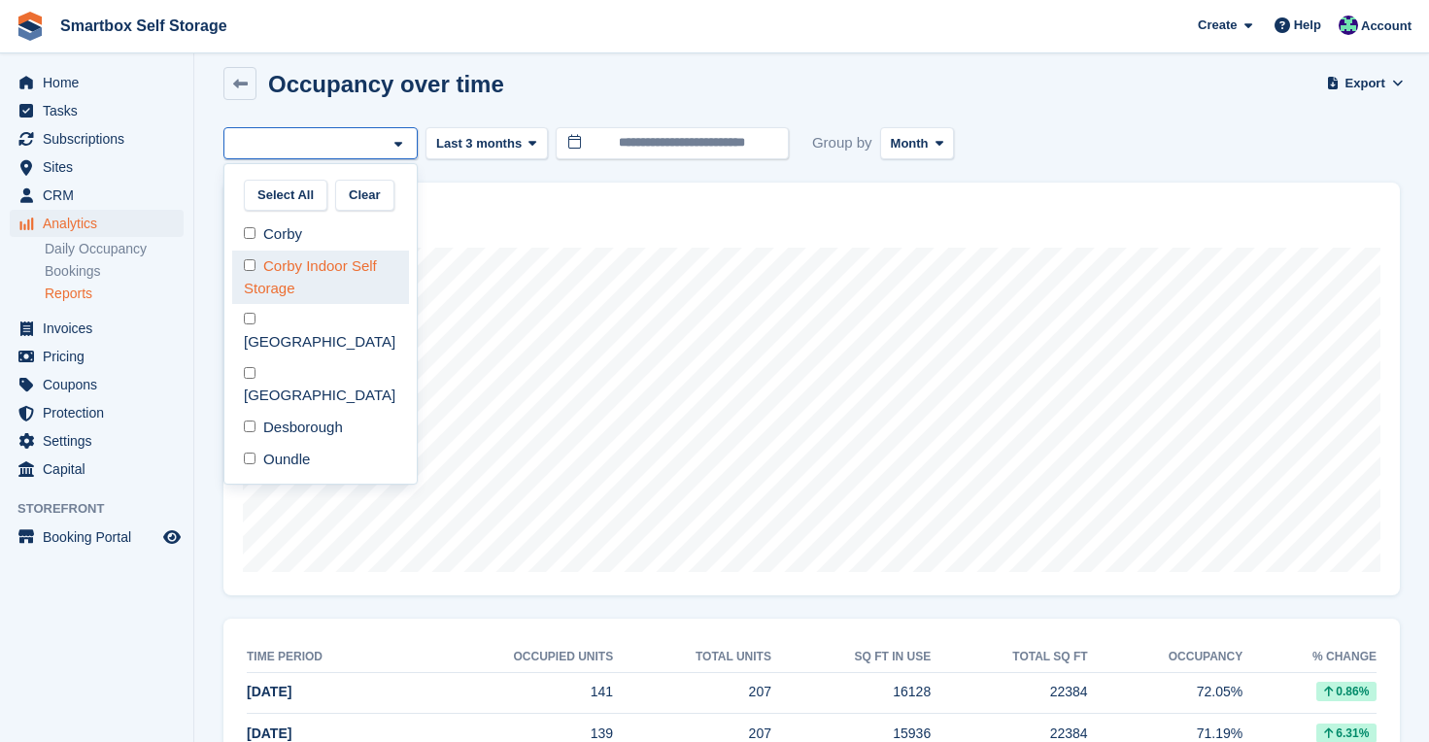
click at [306, 271] on div "Corby Indoor Self Storage" at bounding box center [320, 277] width 177 height 53
select select "****"
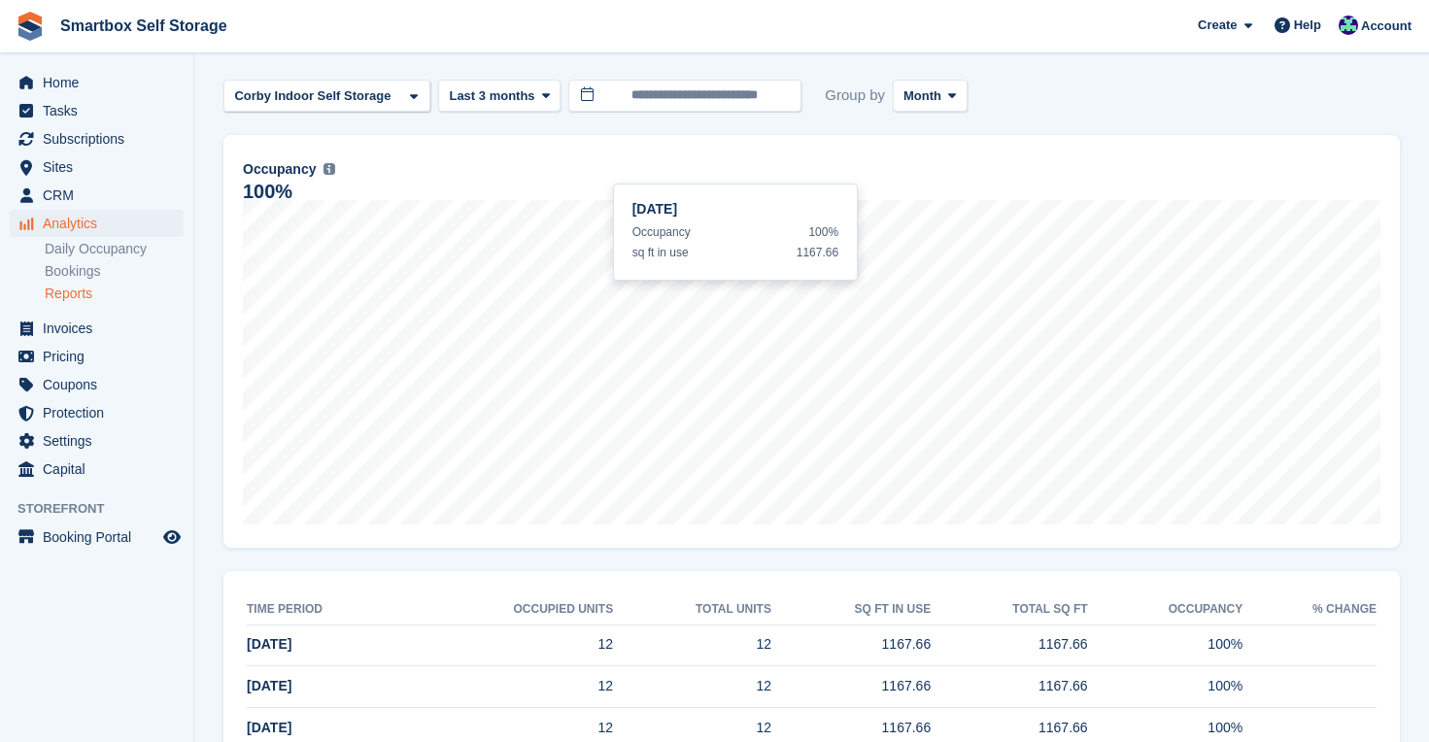
scroll to position [68, 0]
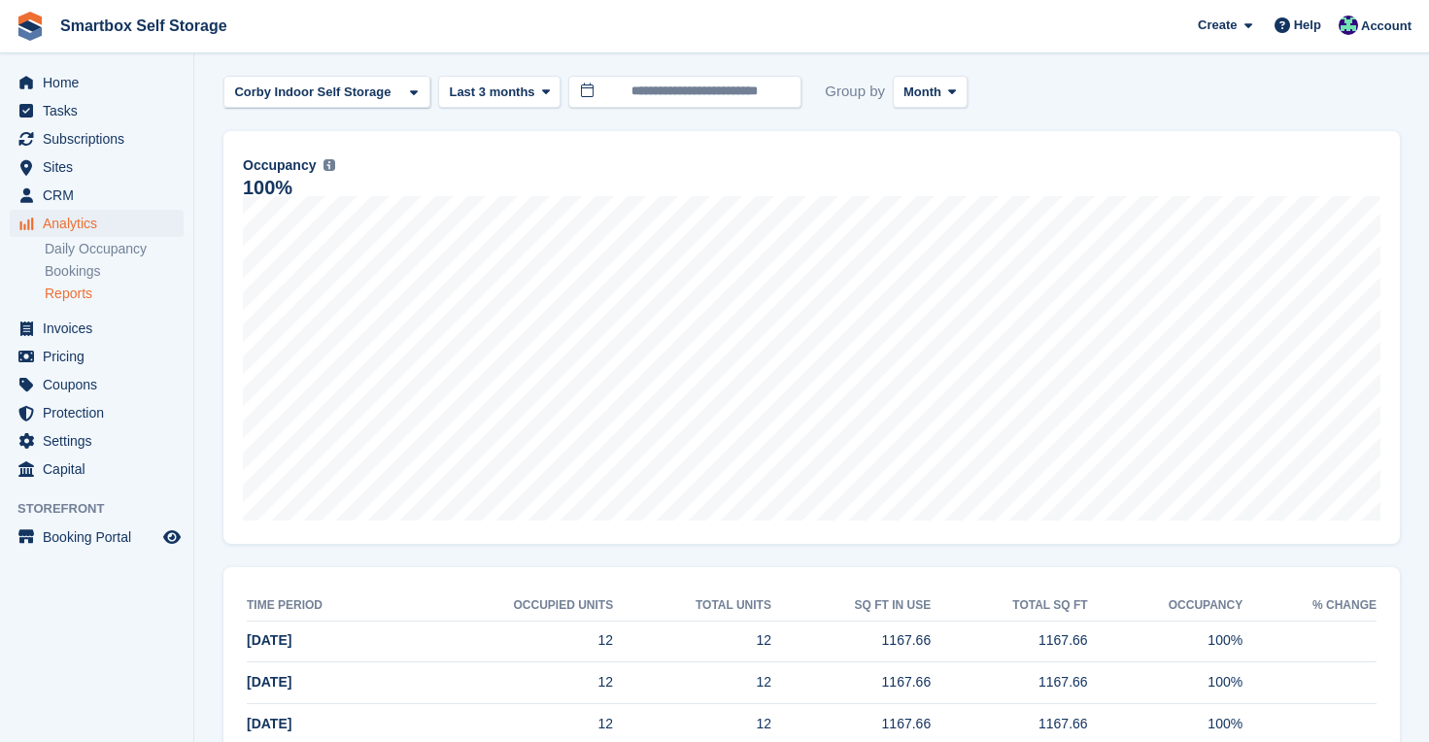
click at [80, 221] on span "Analytics" at bounding box center [101, 223] width 117 height 27
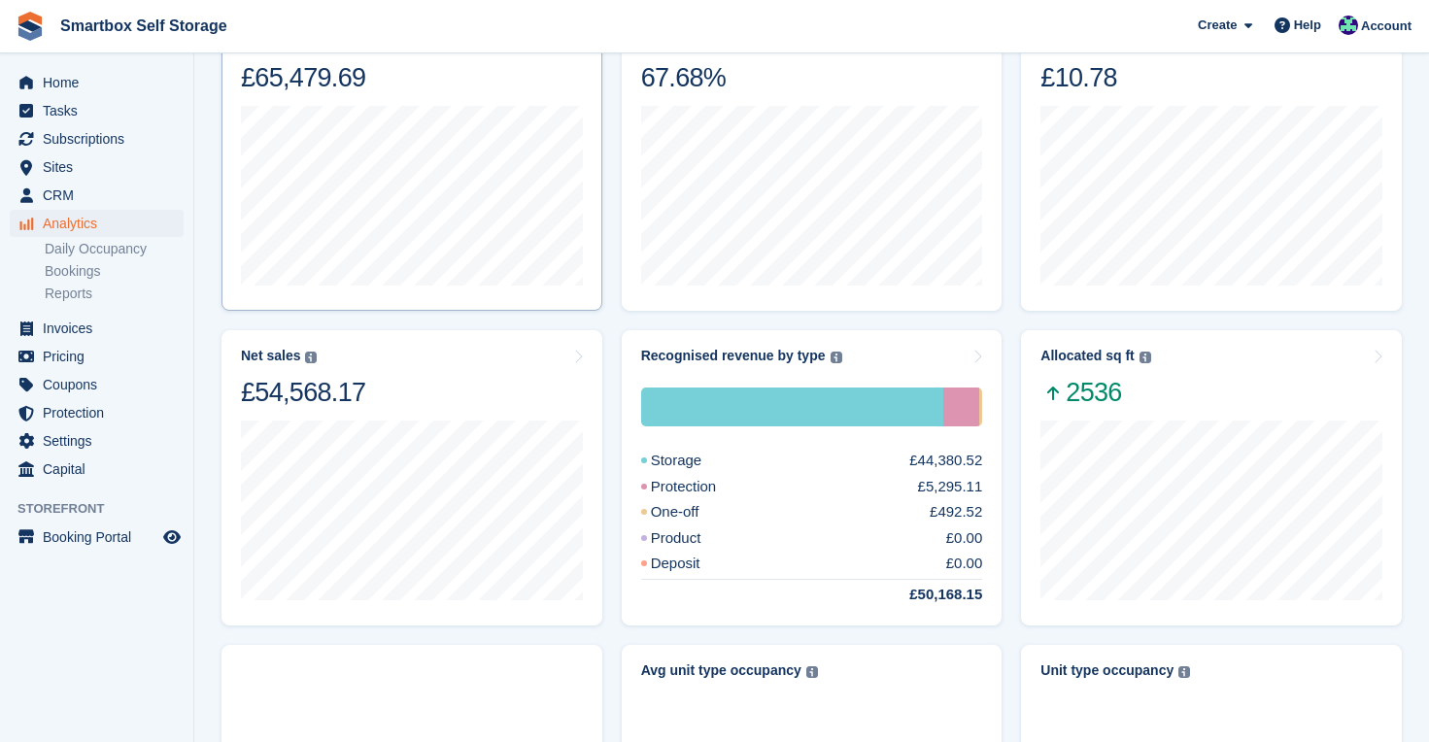
scroll to position [202, 0]
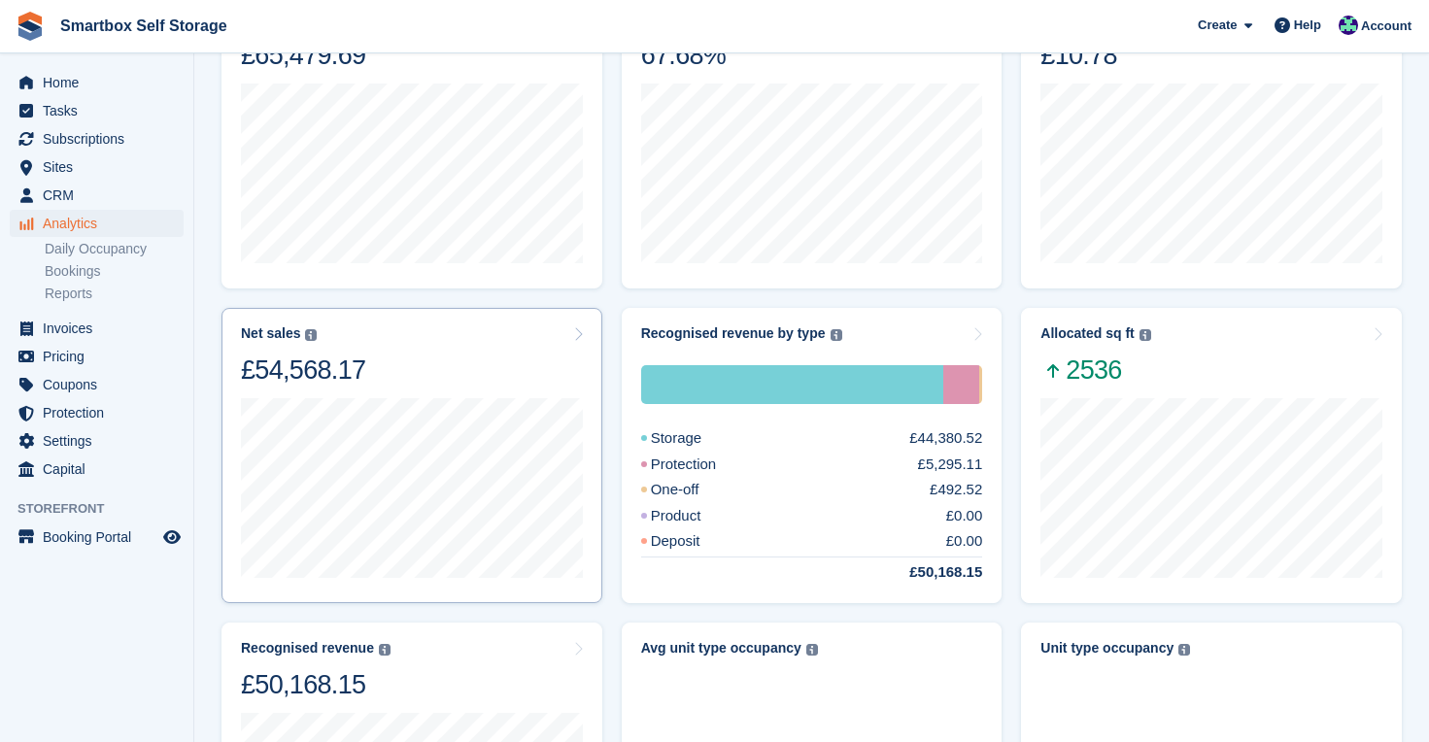
click at [440, 364] on div "Net sales The sum of all finalised invoices, after discount and excluding tax. …" at bounding box center [412, 355] width 342 height 61
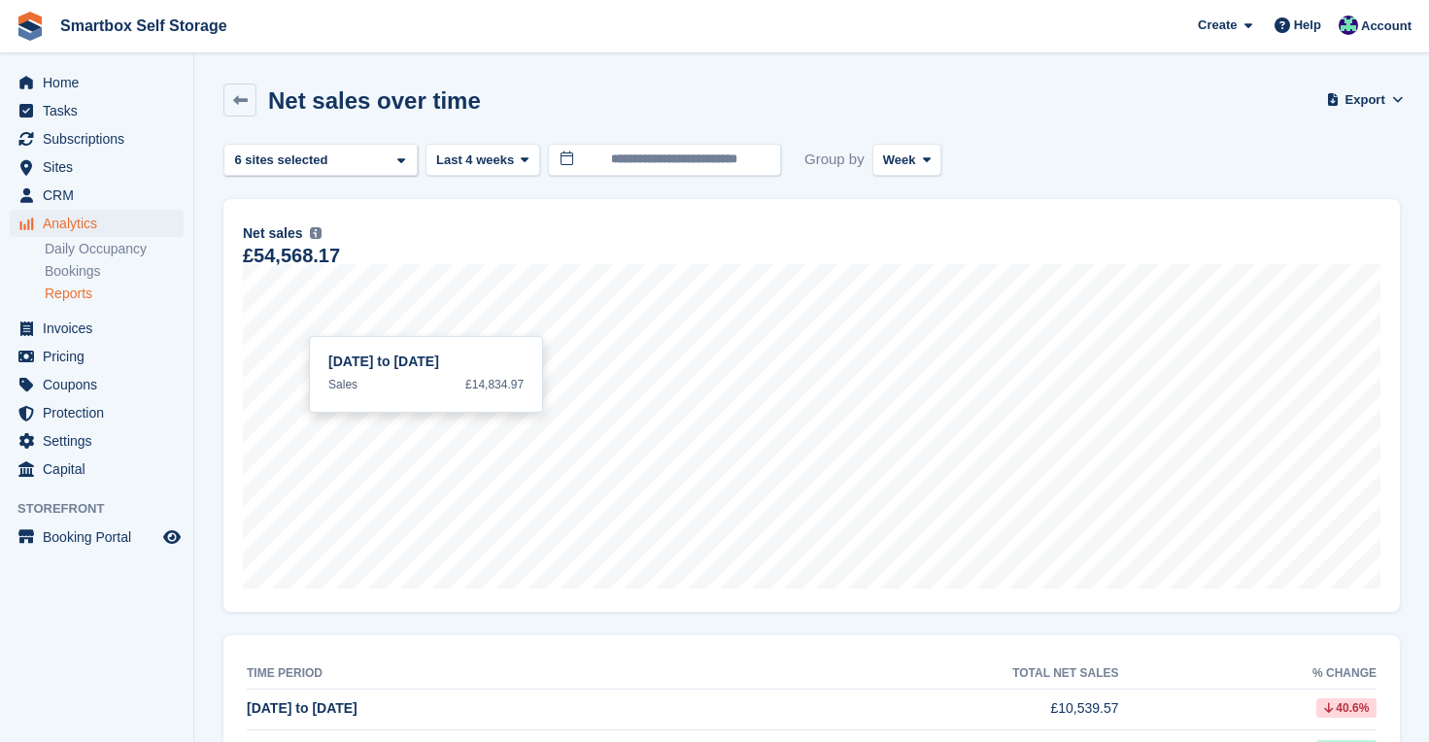
click at [528, 159] on icon at bounding box center [525, 159] width 8 height 13
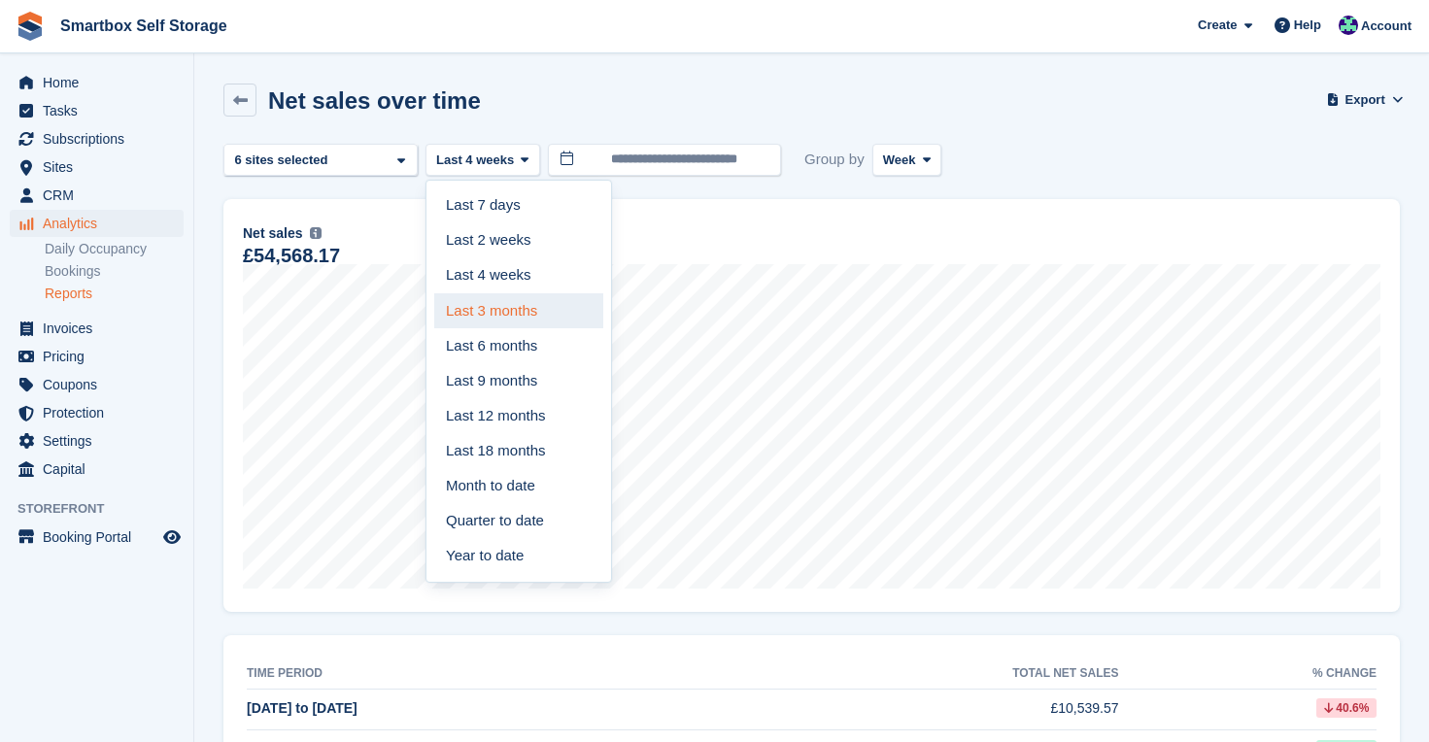
click at [521, 307] on link "Last 3 months" at bounding box center [518, 310] width 169 height 35
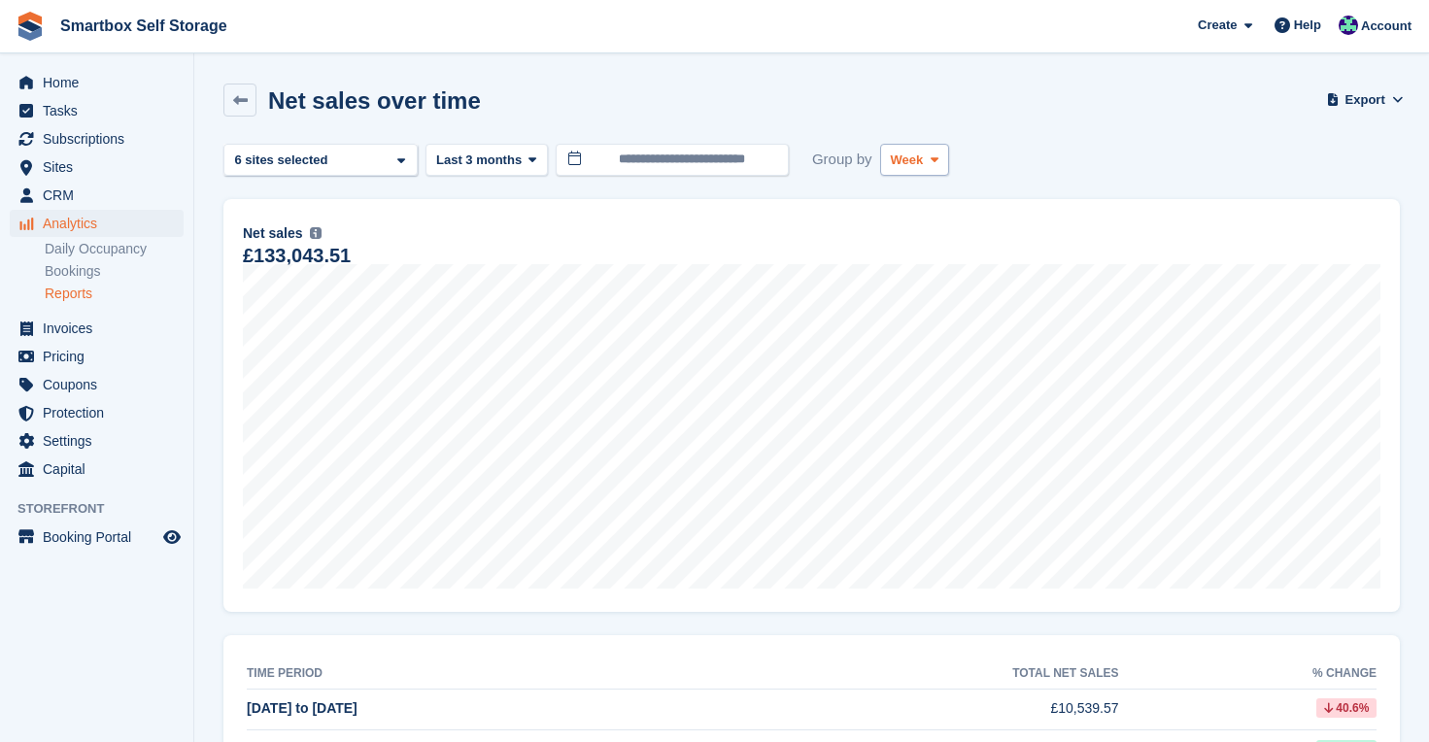
click at [938, 154] on icon at bounding box center [935, 159] width 8 height 13
click at [933, 278] on link "Month" at bounding box center [973, 275] width 169 height 35
click at [399, 158] on icon at bounding box center [401, 160] width 8 height 13
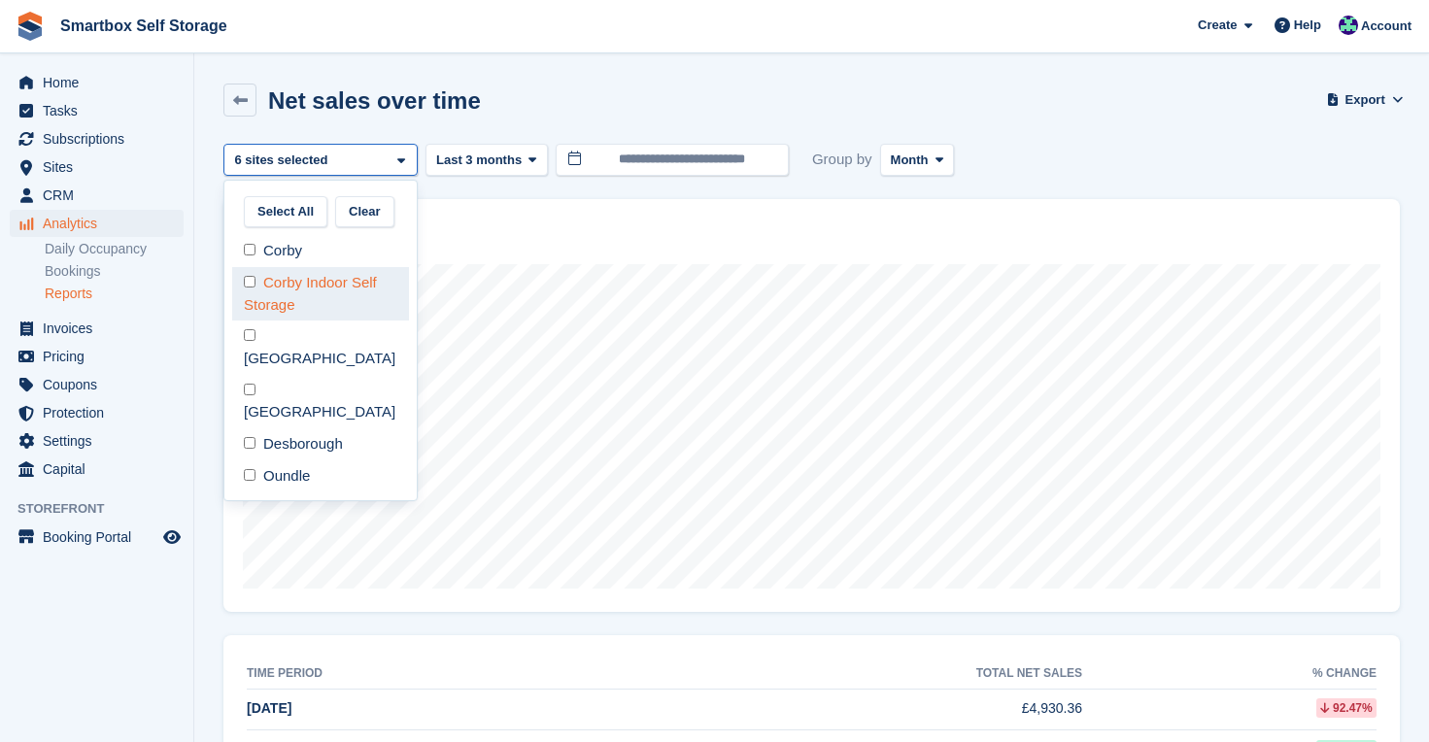
click at [326, 280] on div "Corby Indoor Self Storage" at bounding box center [320, 293] width 177 height 53
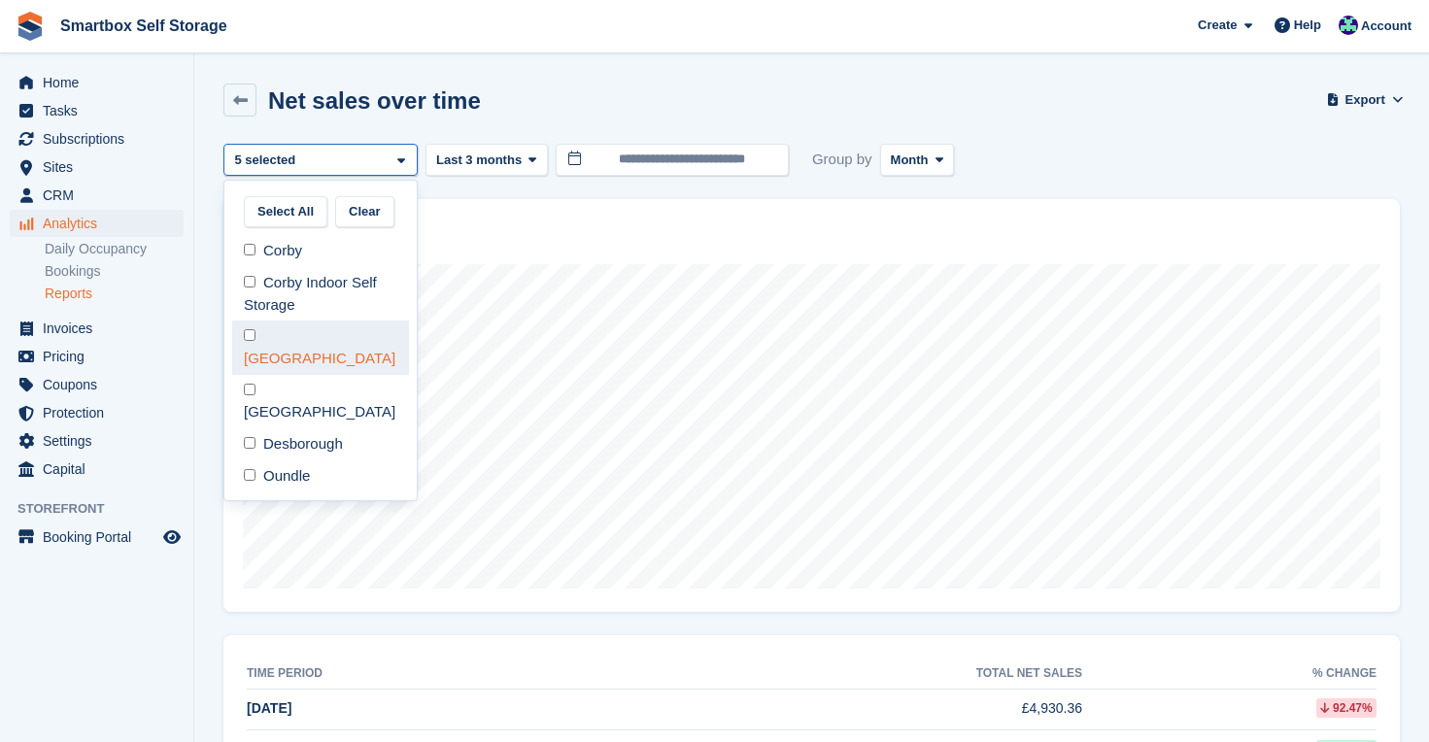
click at [306, 331] on div "[GEOGRAPHIC_DATA]" at bounding box center [320, 347] width 177 height 53
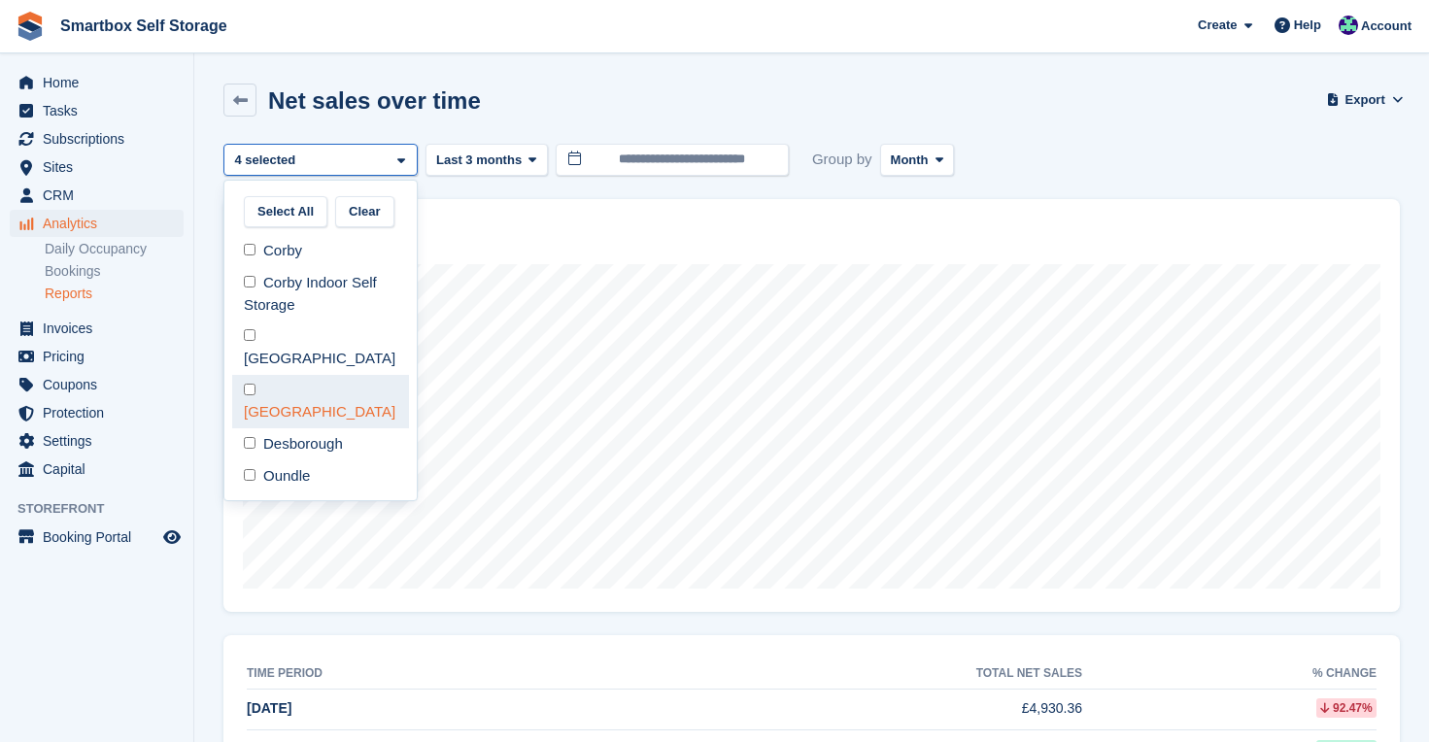
click at [306, 375] on div "[GEOGRAPHIC_DATA]" at bounding box center [320, 401] width 177 height 53
click at [301, 428] on div "Desborough" at bounding box center [320, 444] width 177 height 32
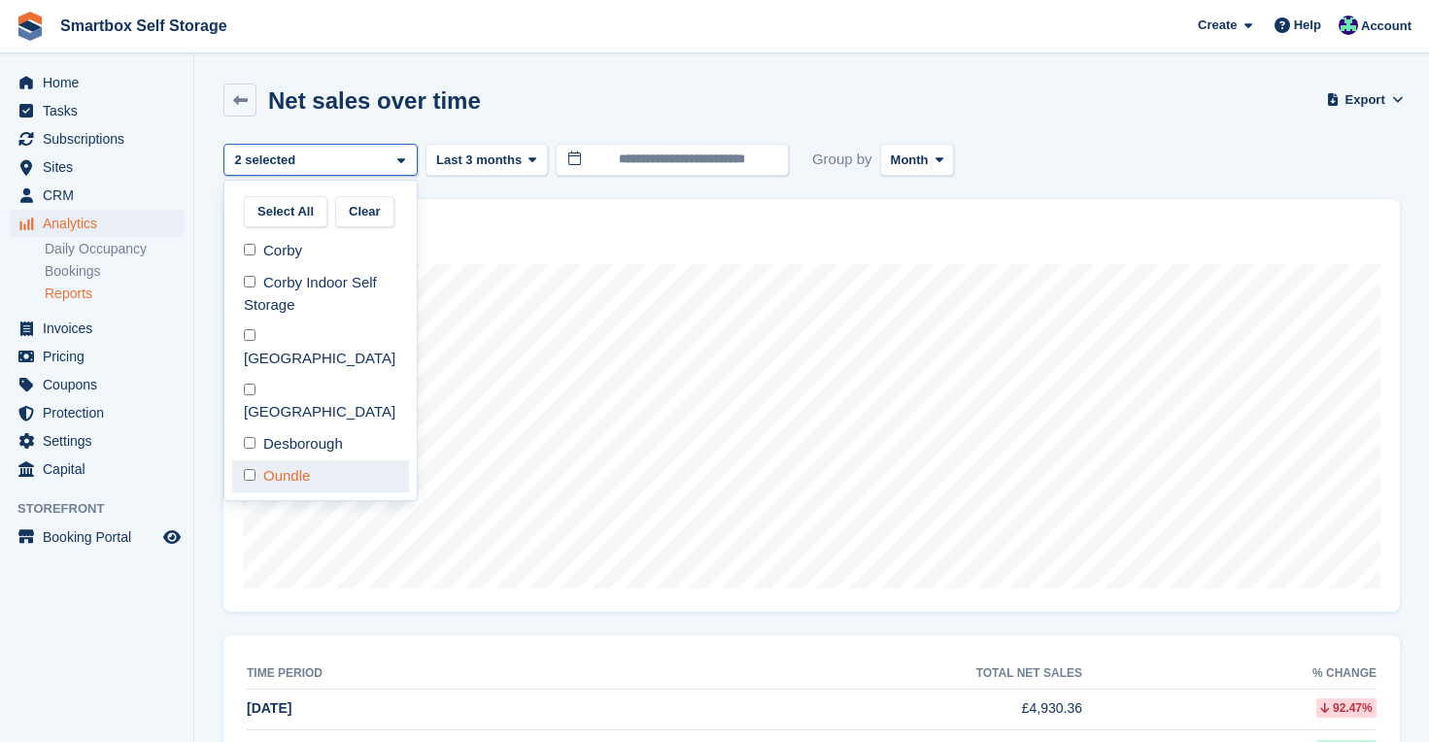
click at [301, 460] on div "Oundle" at bounding box center [320, 476] width 177 height 32
select select "****"
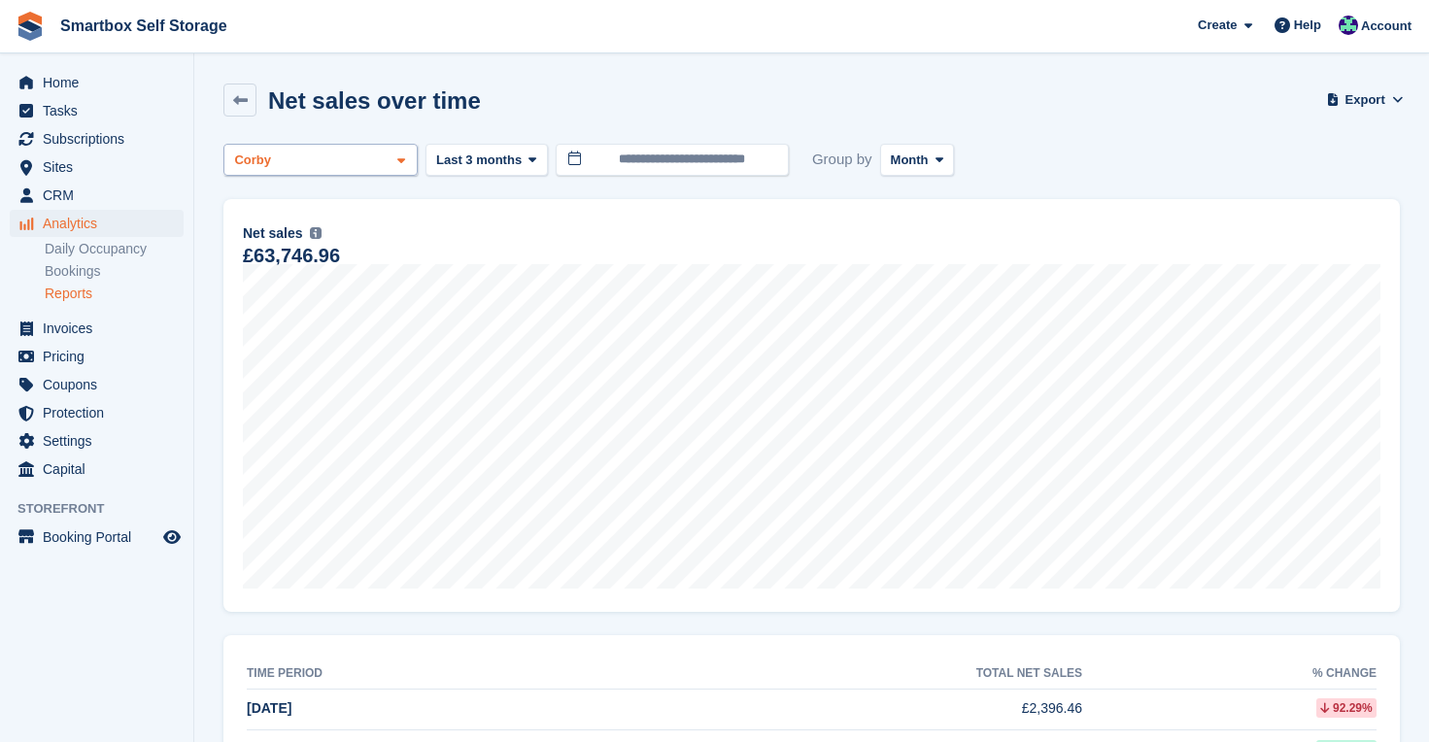
click at [319, 167] on div "Corby" at bounding box center [320, 160] width 194 height 32
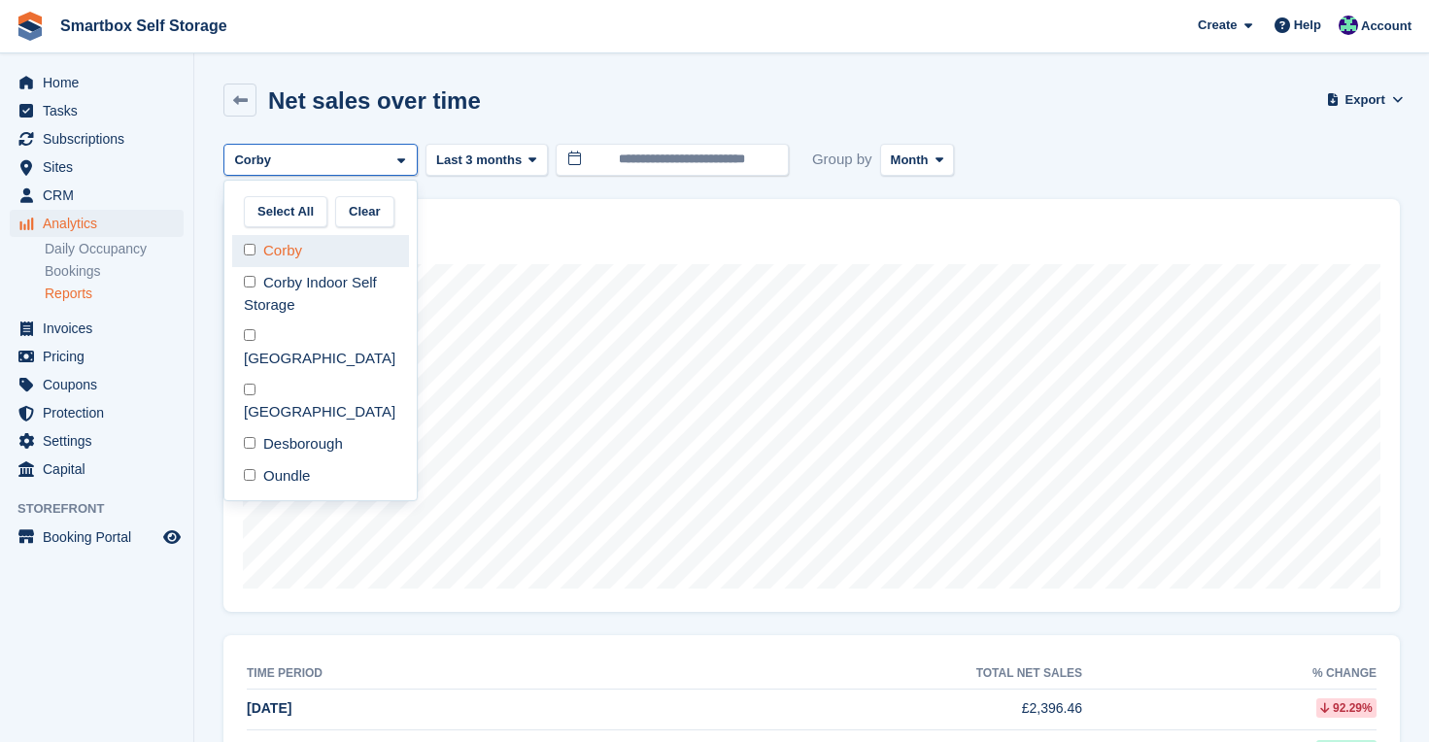
click at [302, 263] on div "Corby" at bounding box center [320, 251] width 177 height 32
click at [301, 428] on div "Desborough" at bounding box center [320, 444] width 177 height 32
select select "****"
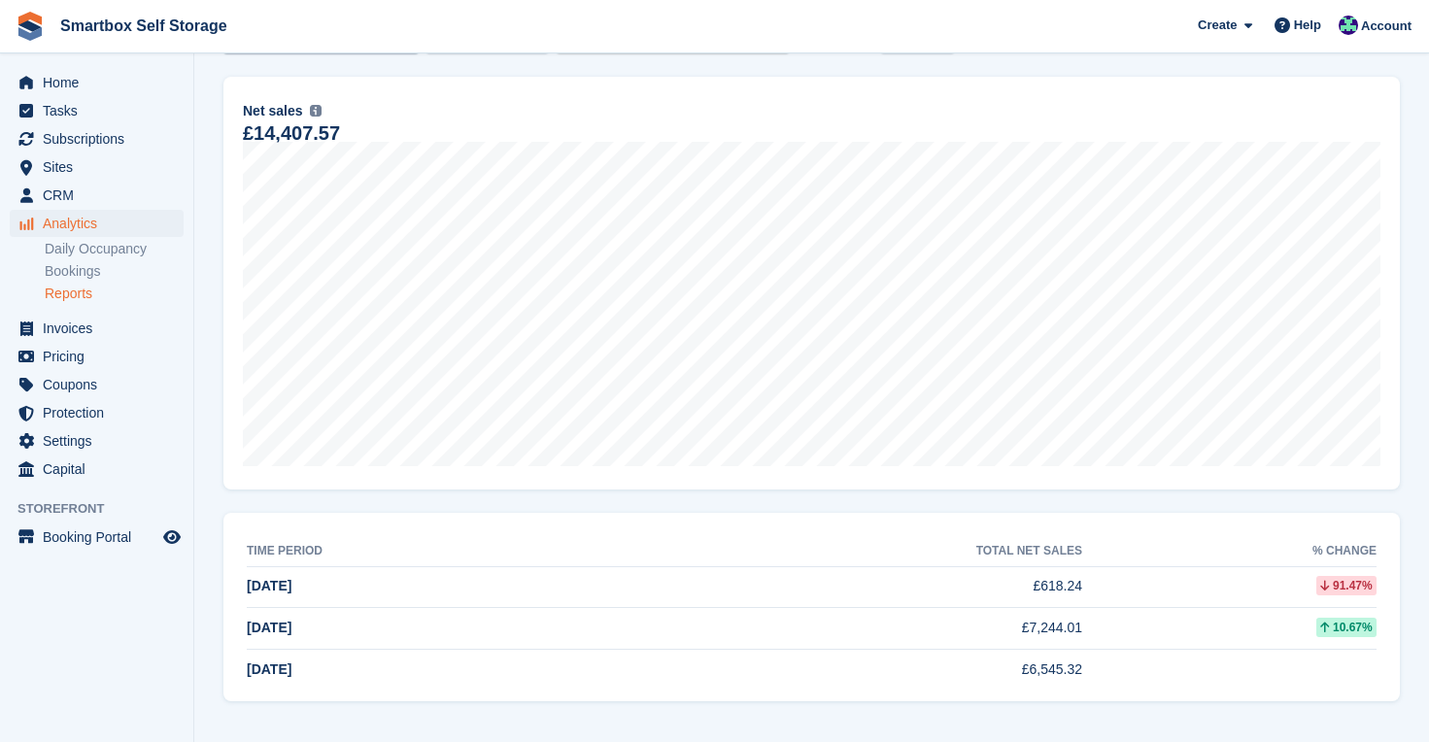
scroll to position [32, 0]
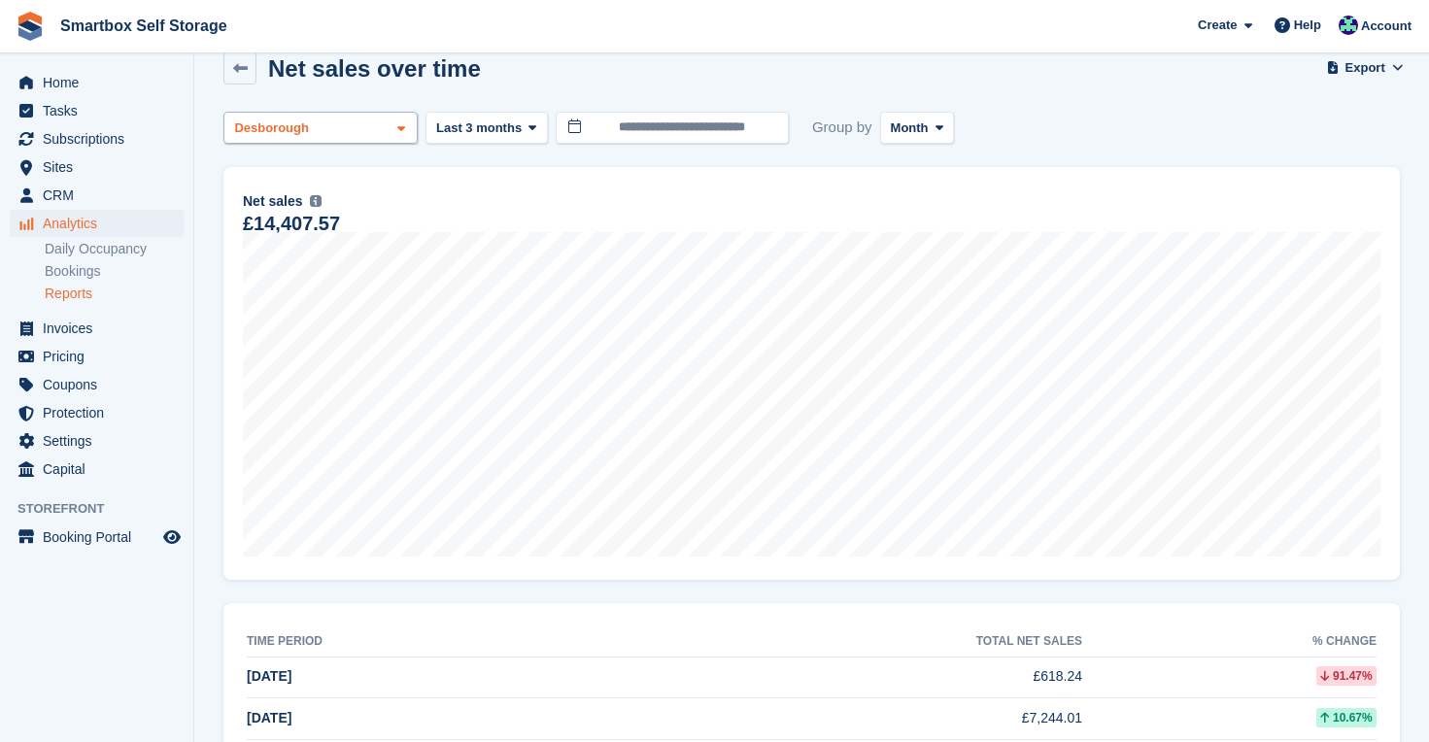
click at [300, 134] on div "Desborough" at bounding box center [273, 128] width 85 height 19
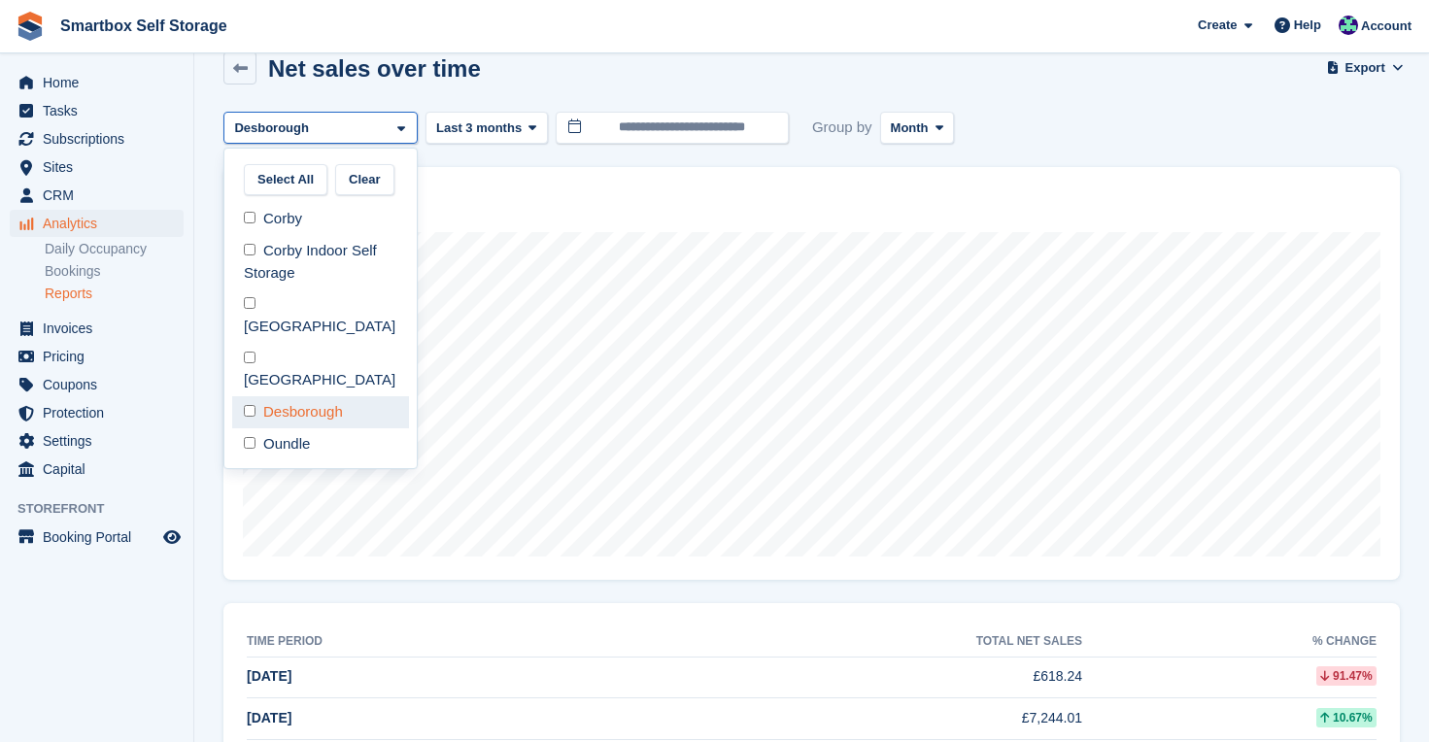
click at [295, 396] on div "Desborough" at bounding box center [320, 412] width 177 height 32
click at [294, 428] on div "Oundle" at bounding box center [320, 444] width 177 height 32
select select "****"
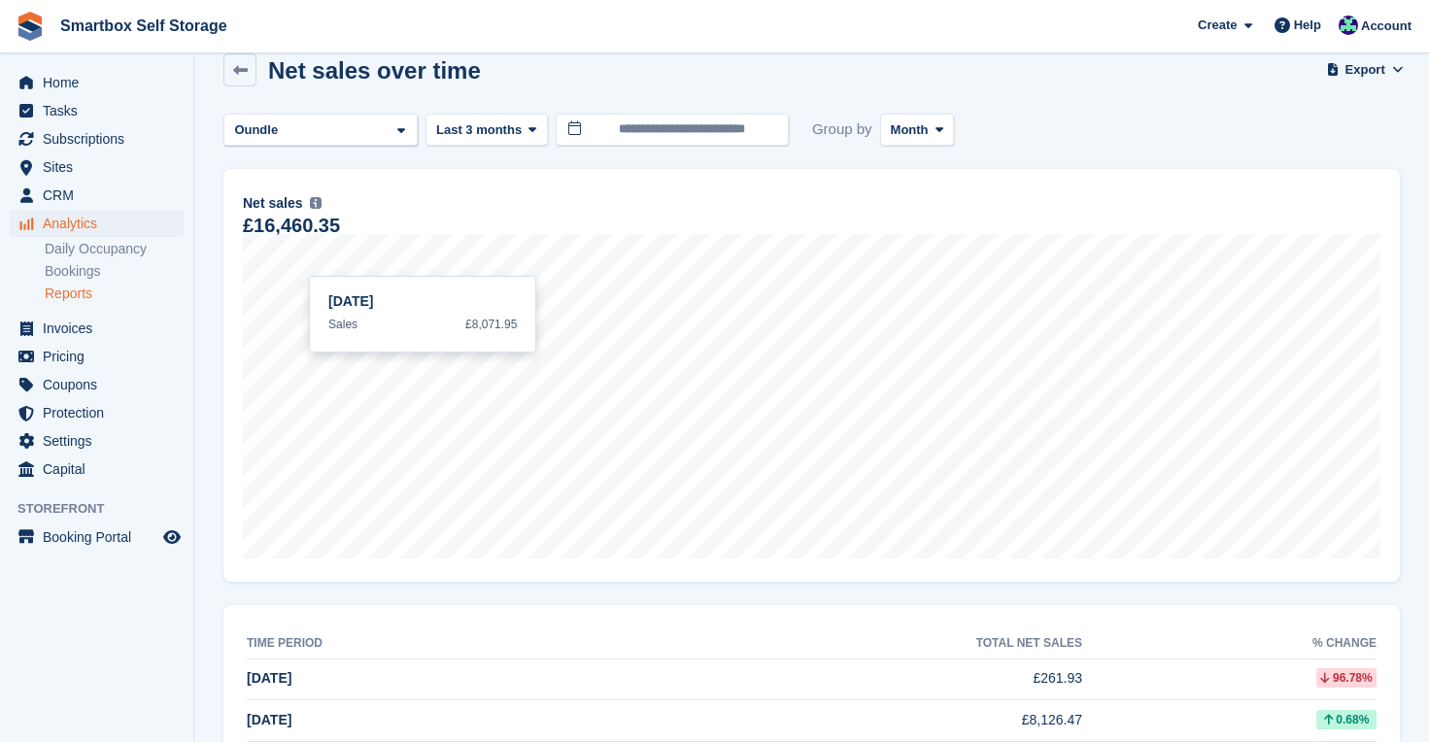
scroll to position [3, 0]
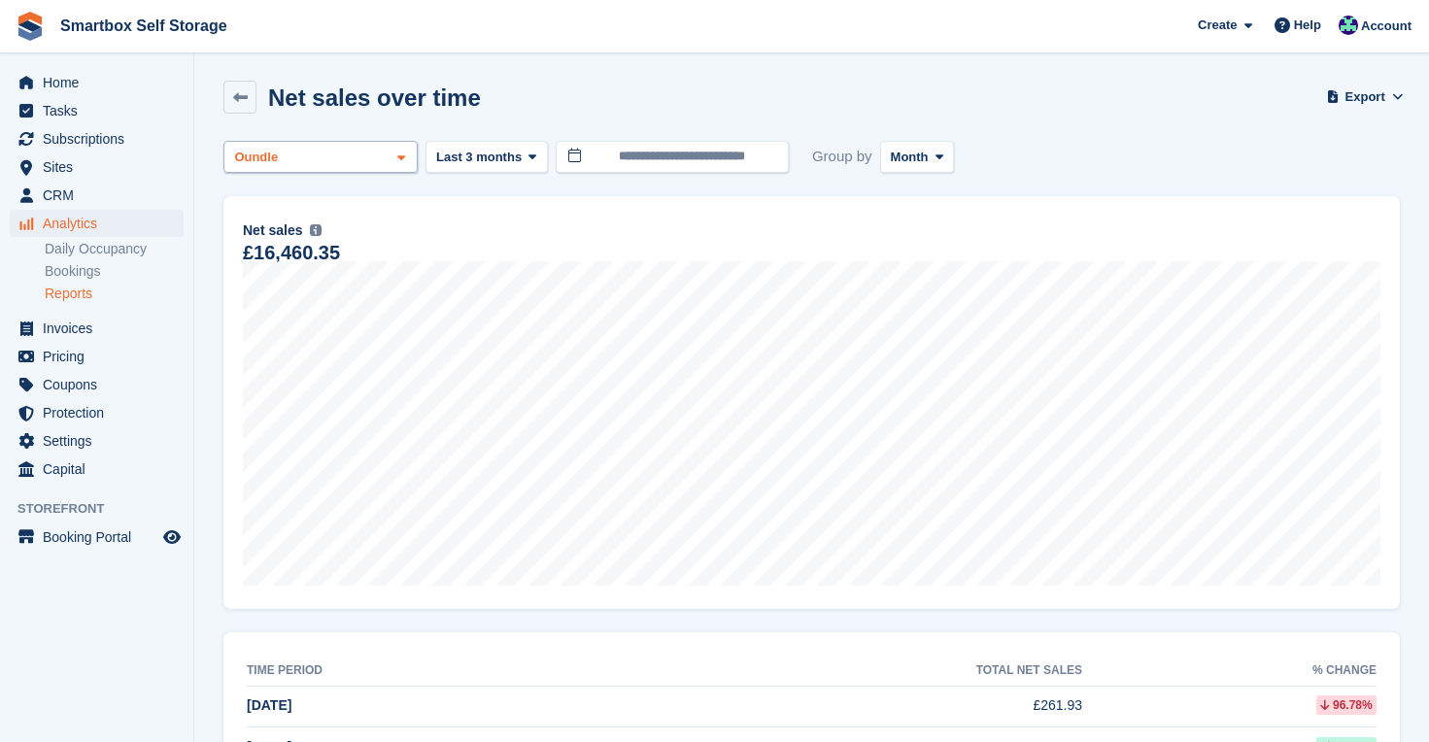
click at [324, 153] on div "Oundle" at bounding box center [320, 157] width 194 height 32
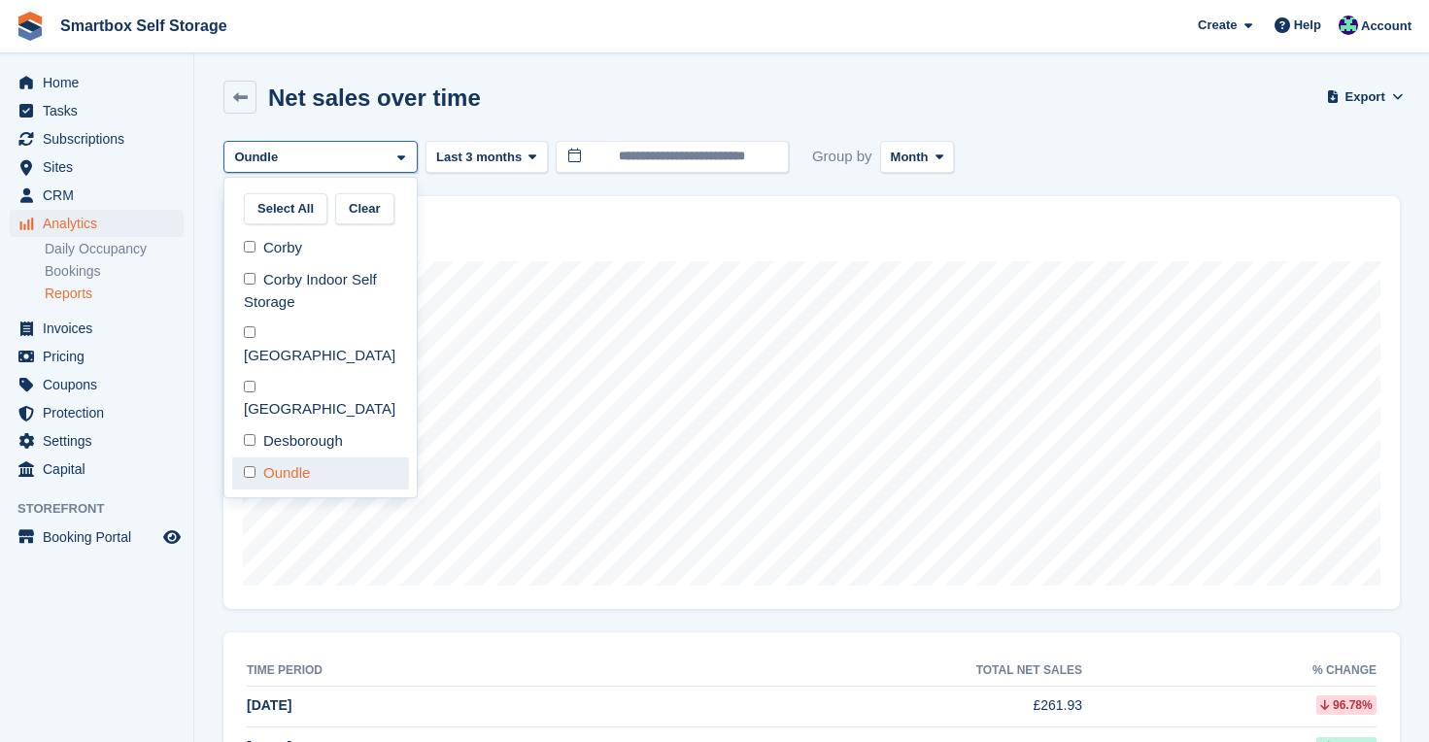
click at [309, 458] on div "Oundle" at bounding box center [320, 474] width 177 height 32
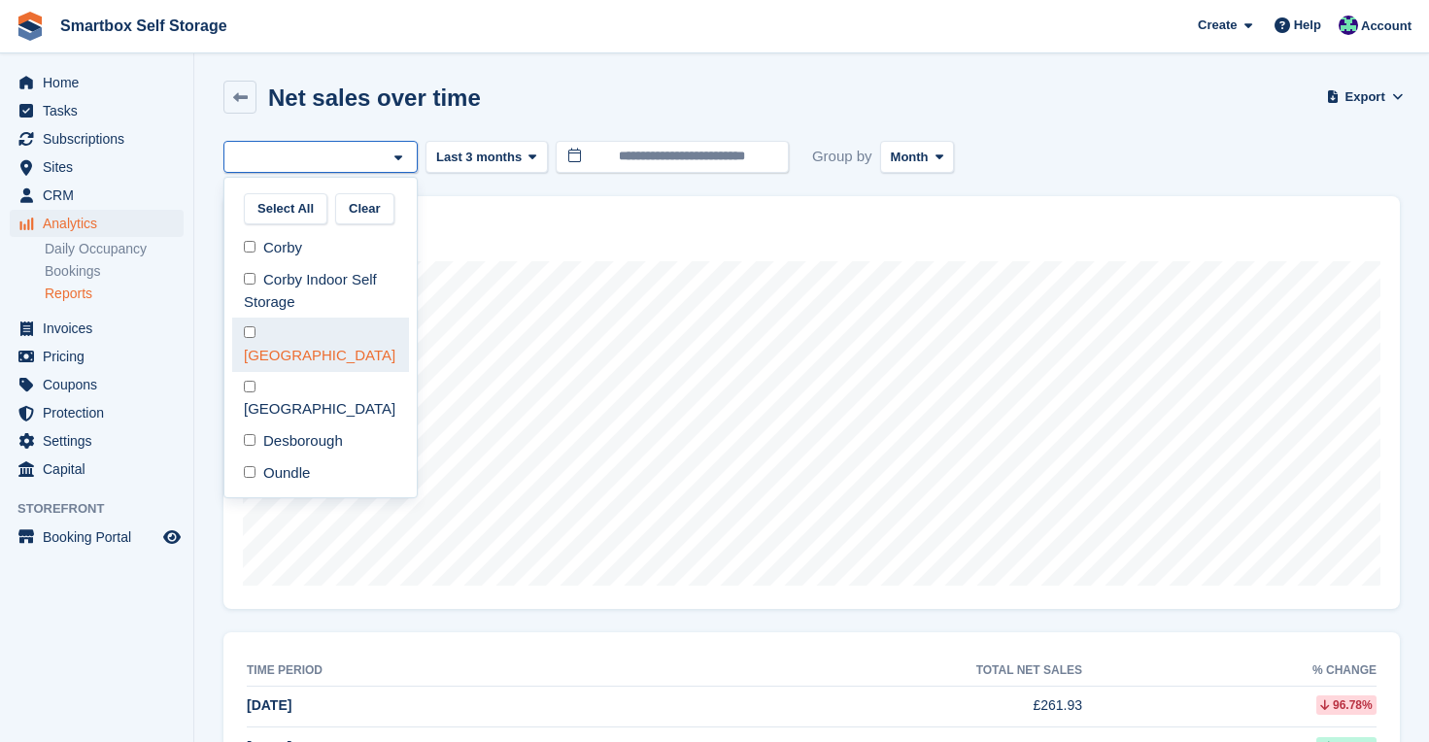
click at [306, 327] on div "[GEOGRAPHIC_DATA]" at bounding box center [320, 344] width 177 height 53
select select "****"
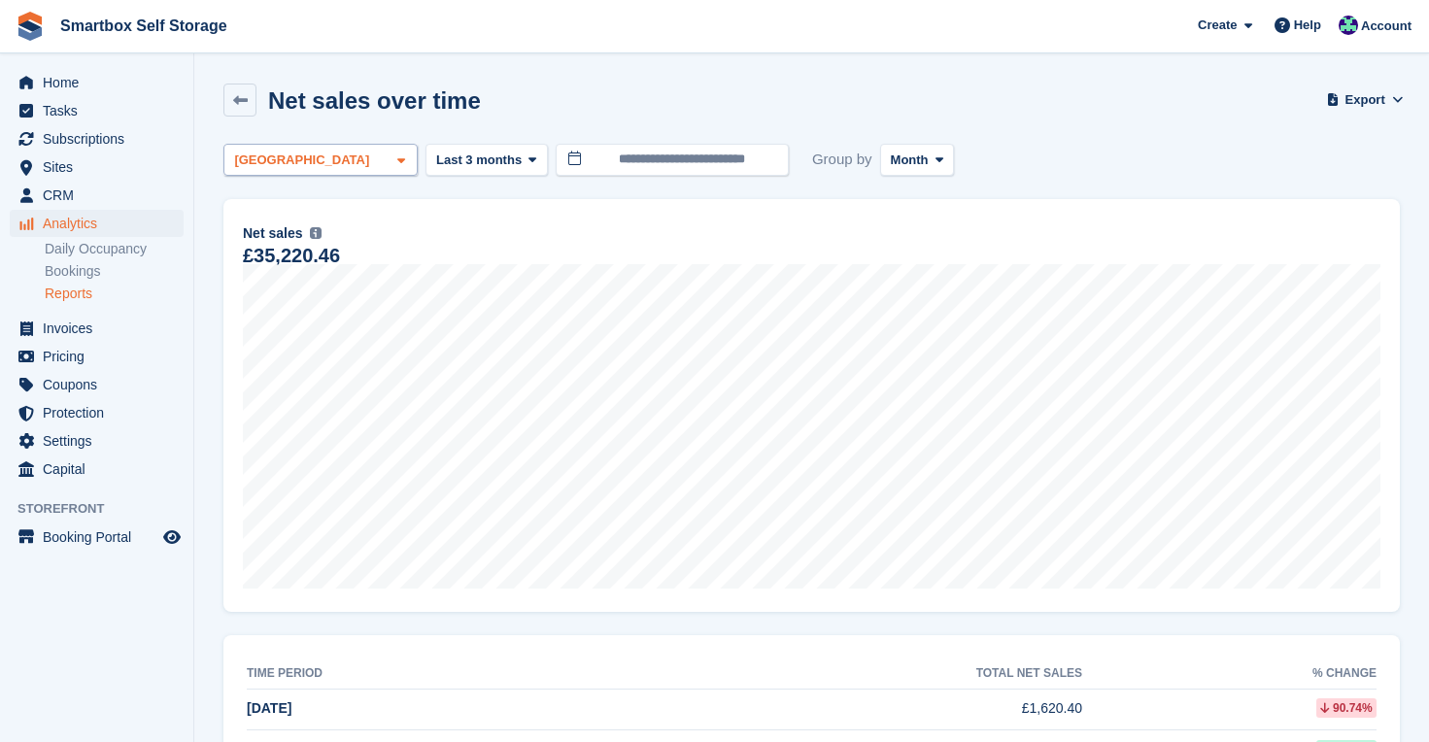
click at [392, 157] on div "[GEOGRAPHIC_DATA]" at bounding box center [320, 160] width 194 height 32
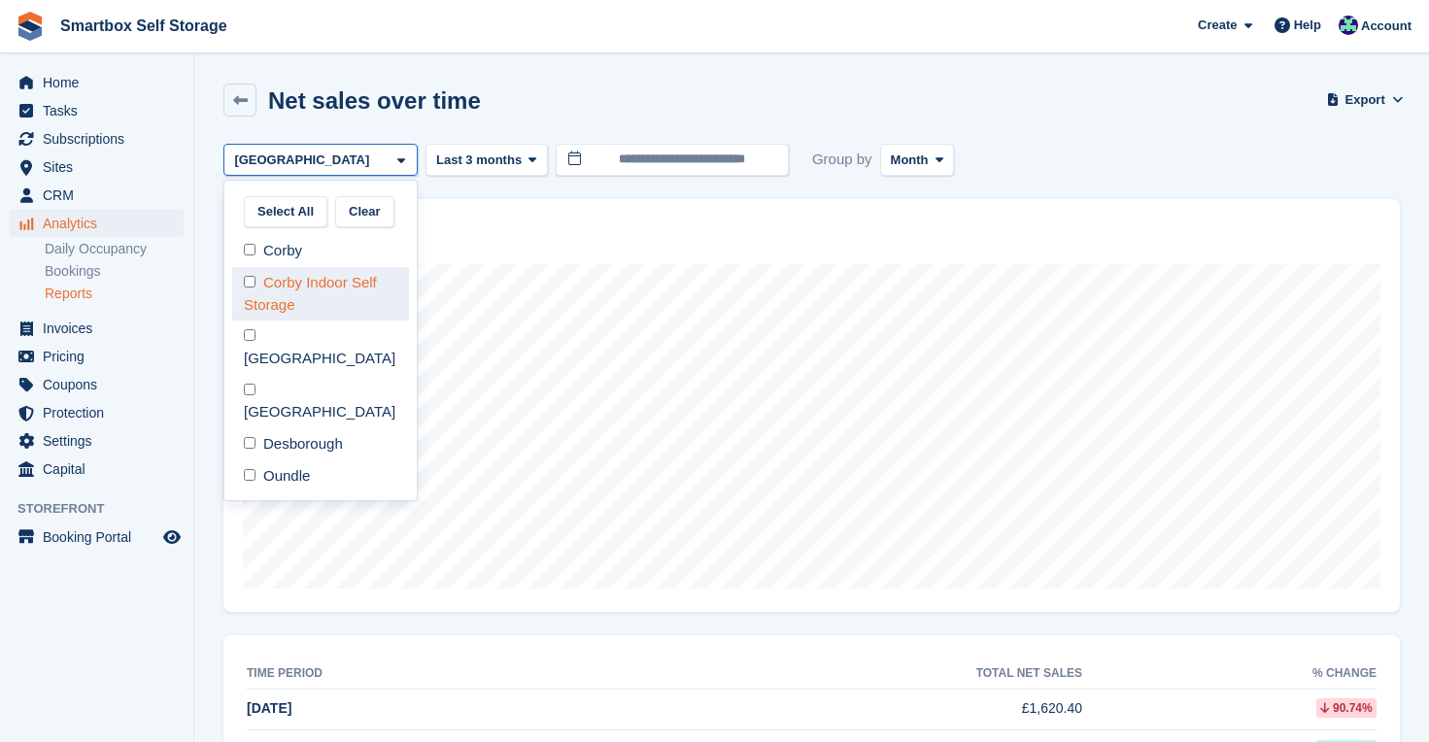
click at [332, 285] on div "Corby Indoor Self Storage" at bounding box center [320, 293] width 177 height 53
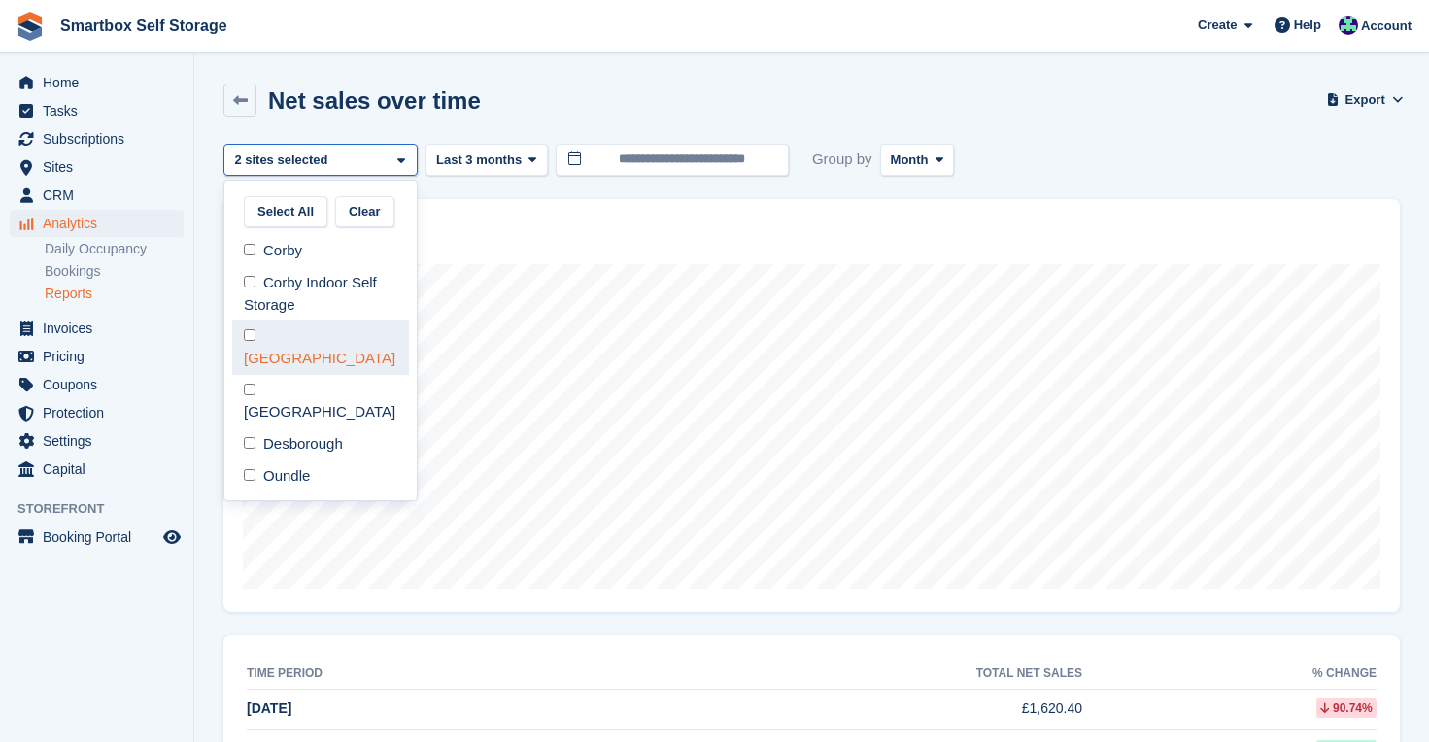
click at [324, 326] on div "[GEOGRAPHIC_DATA]" at bounding box center [320, 347] width 177 height 53
select select "****"
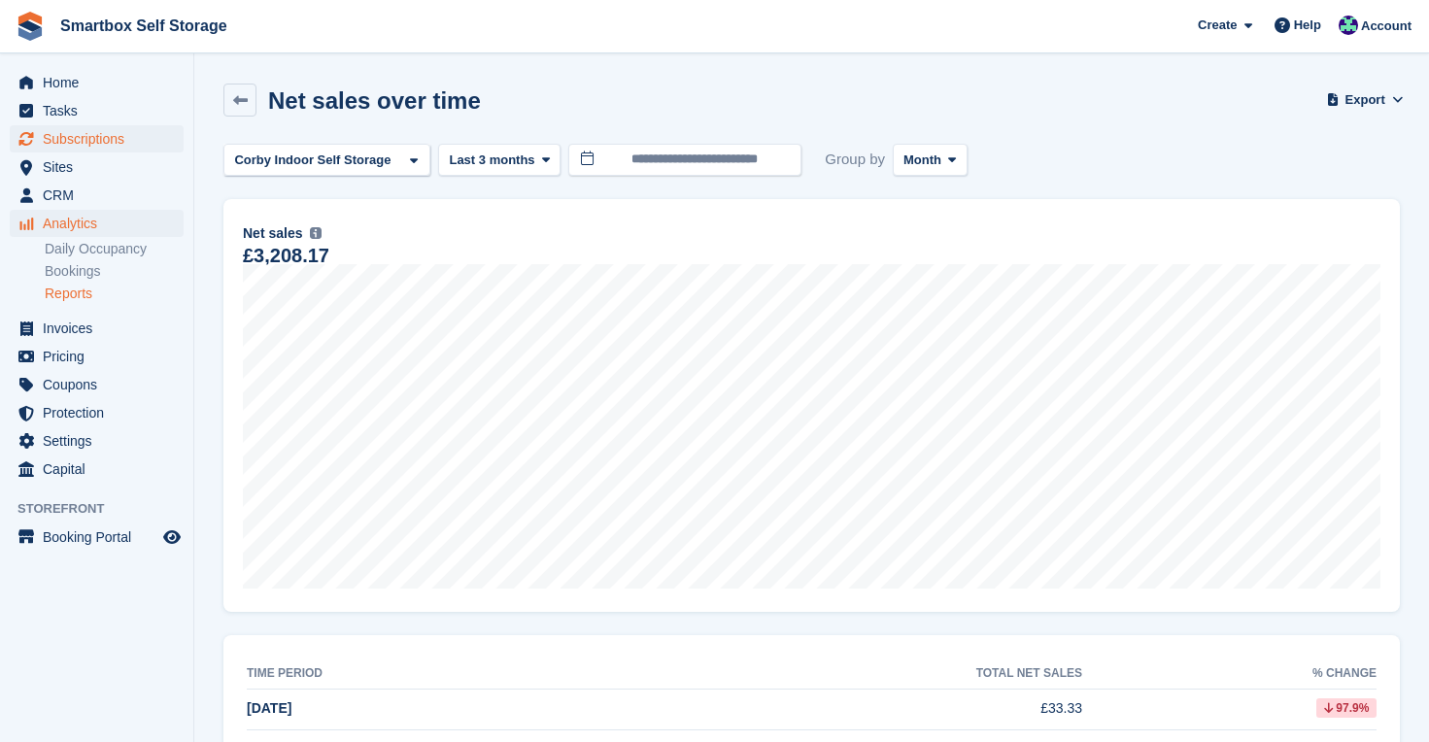
click at [89, 144] on span "Subscriptions" at bounding box center [101, 138] width 117 height 27
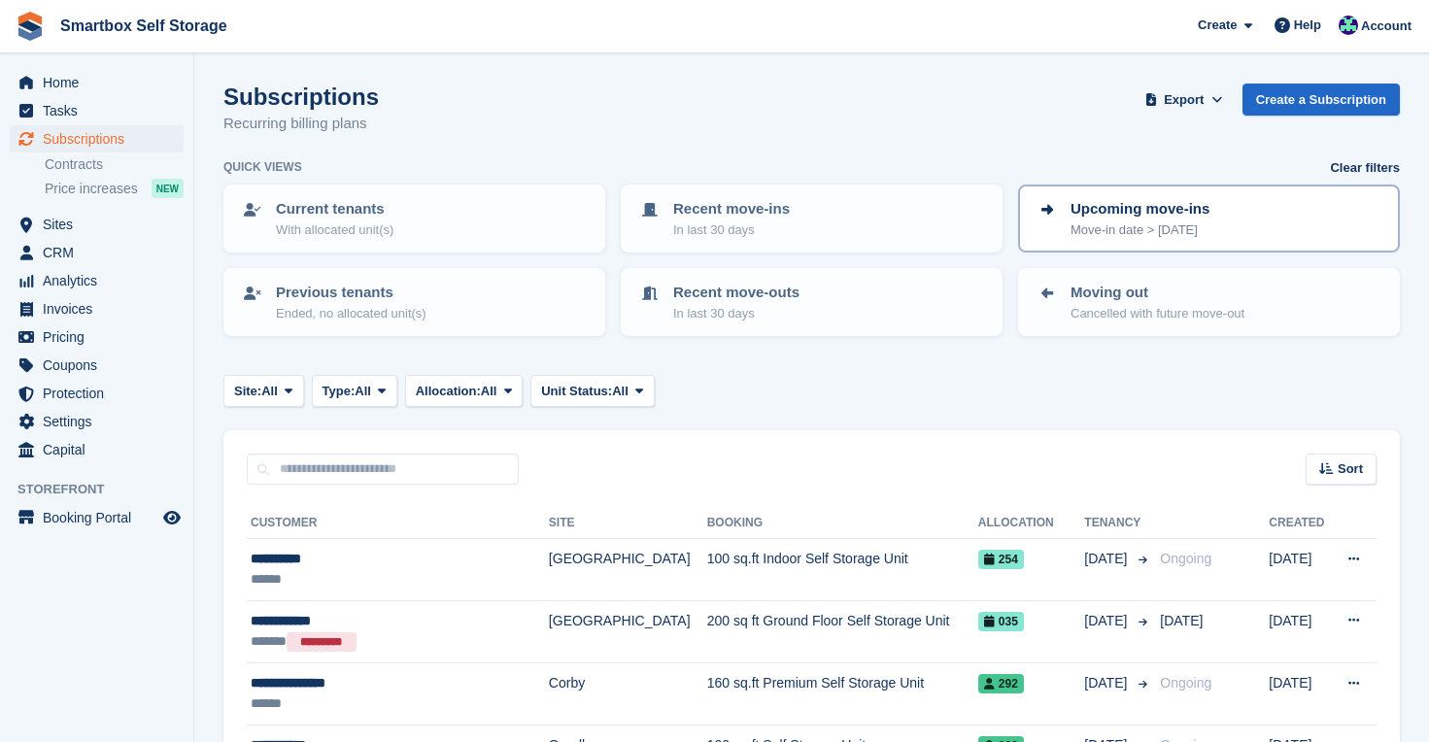
click at [1093, 221] on p "Move-in date > today" at bounding box center [1139, 230] width 139 height 19
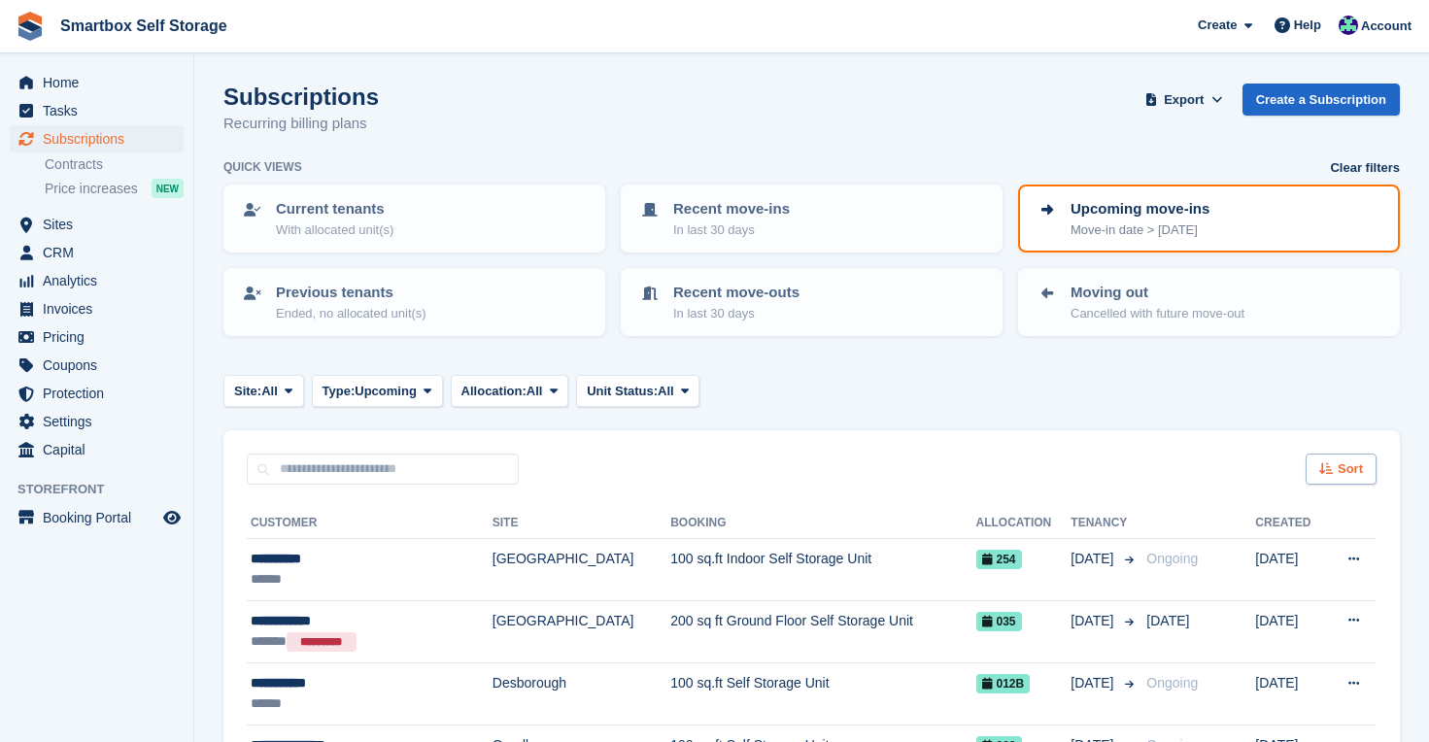
click at [1333, 465] on icon at bounding box center [1326, 468] width 15 height 13
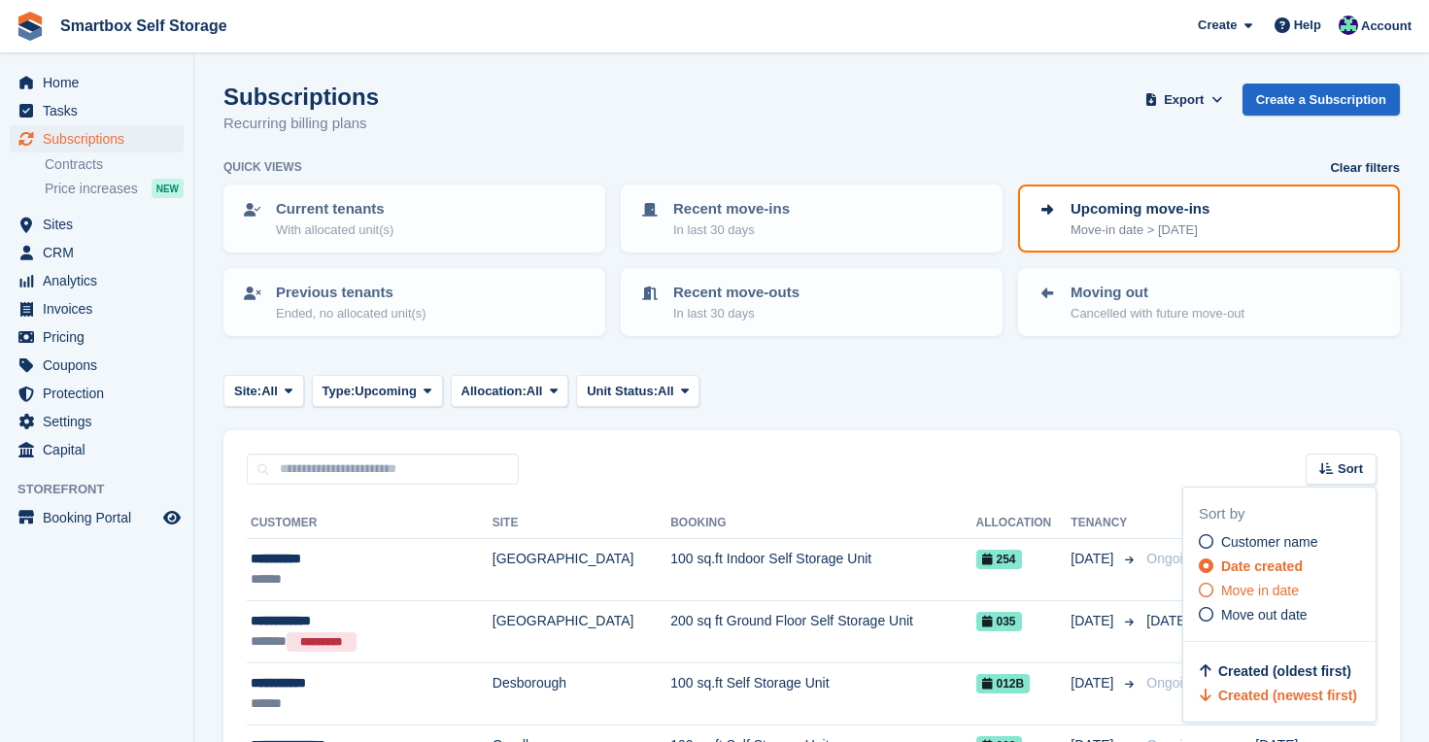
click at [1289, 593] on span "Move in date" at bounding box center [1260, 591] width 78 height 16
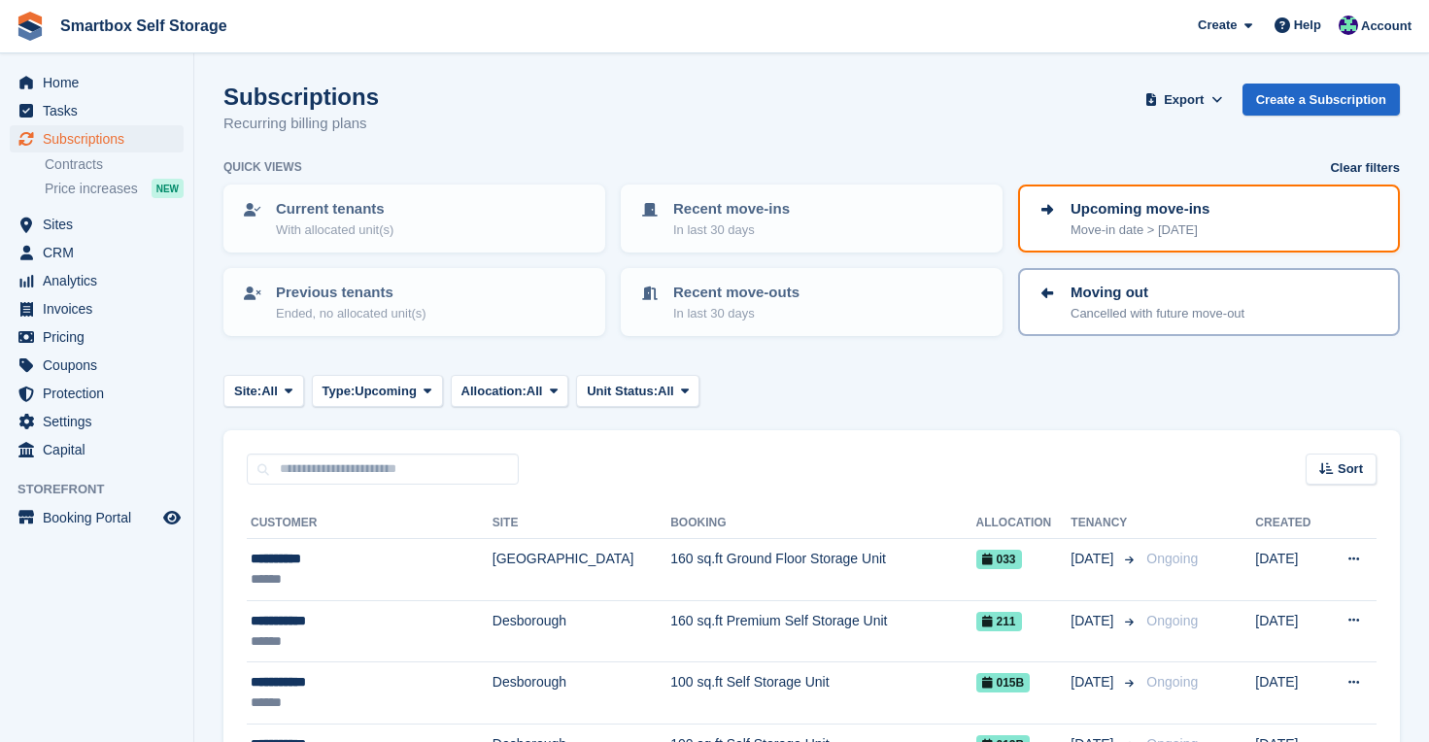
click at [1097, 318] on p "Cancelled with future move-out" at bounding box center [1157, 313] width 174 height 19
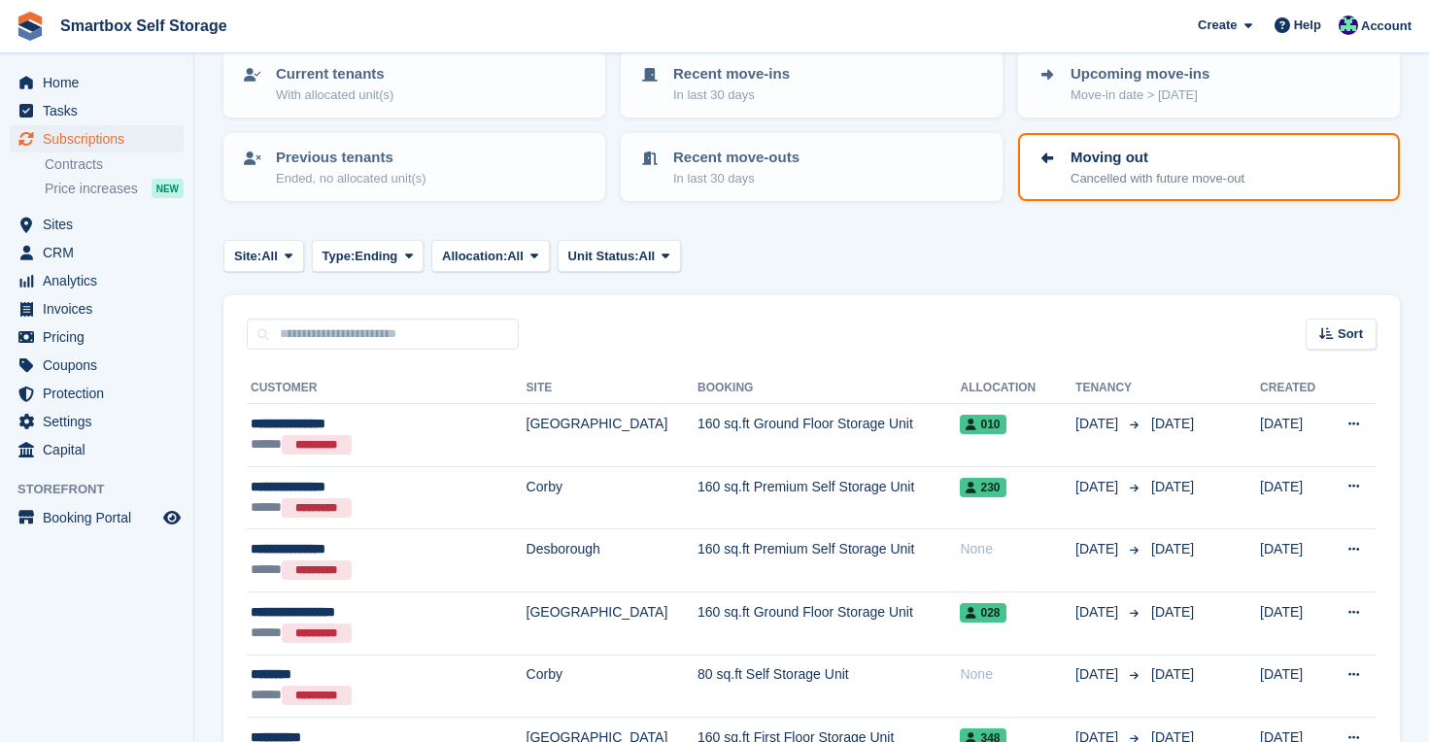
scroll to position [190, 0]
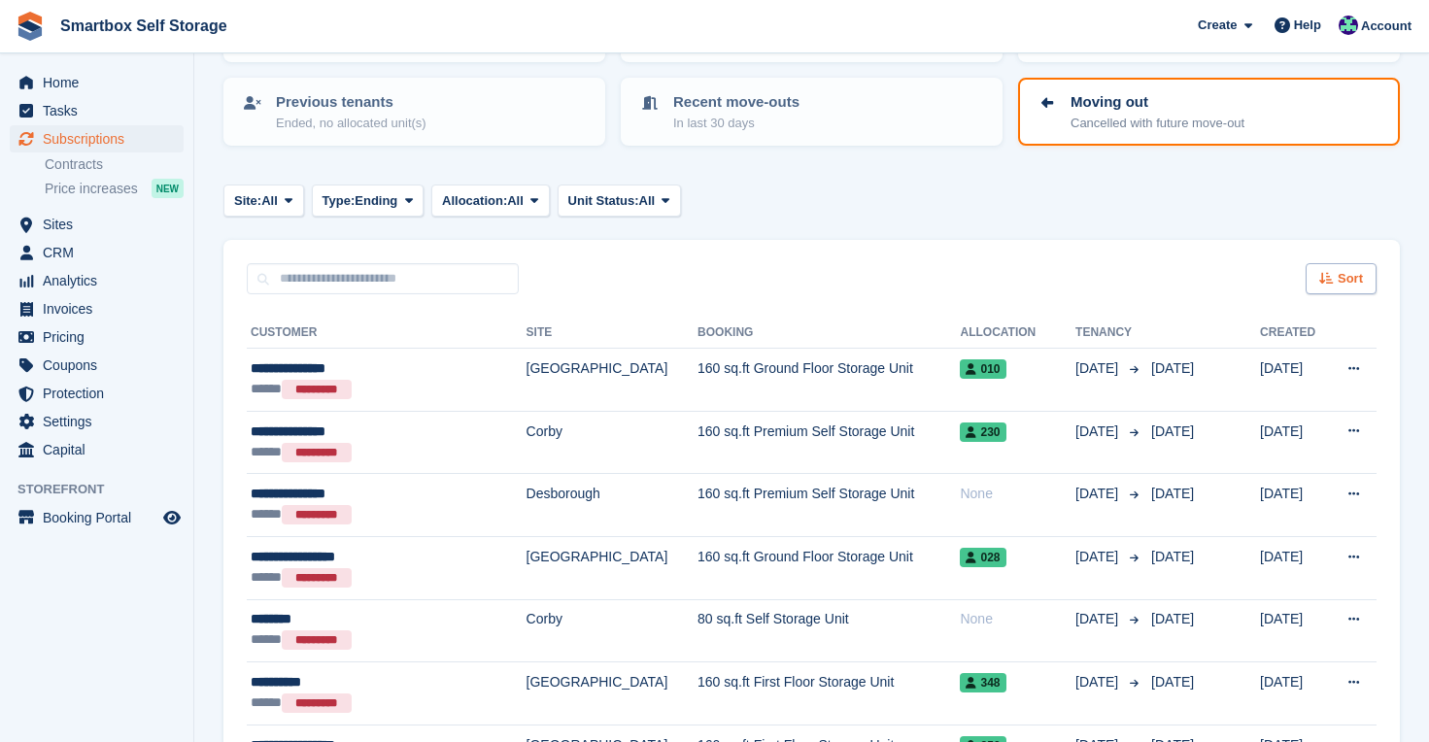
click at [1333, 277] on icon at bounding box center [1326, 278] width 15 height 13
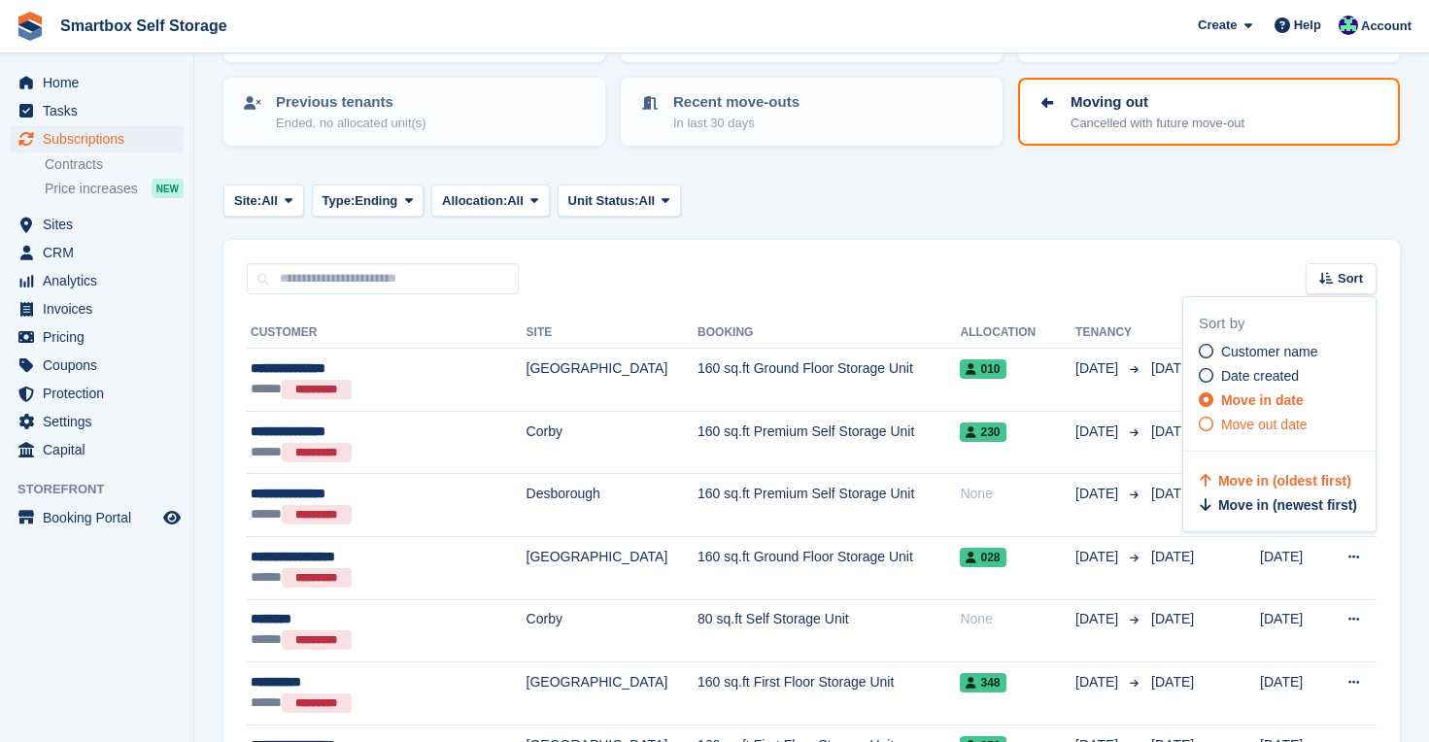
click at [1259, 419] on span "Move out date" at bounding box center [1264, 425] width 86 height 16
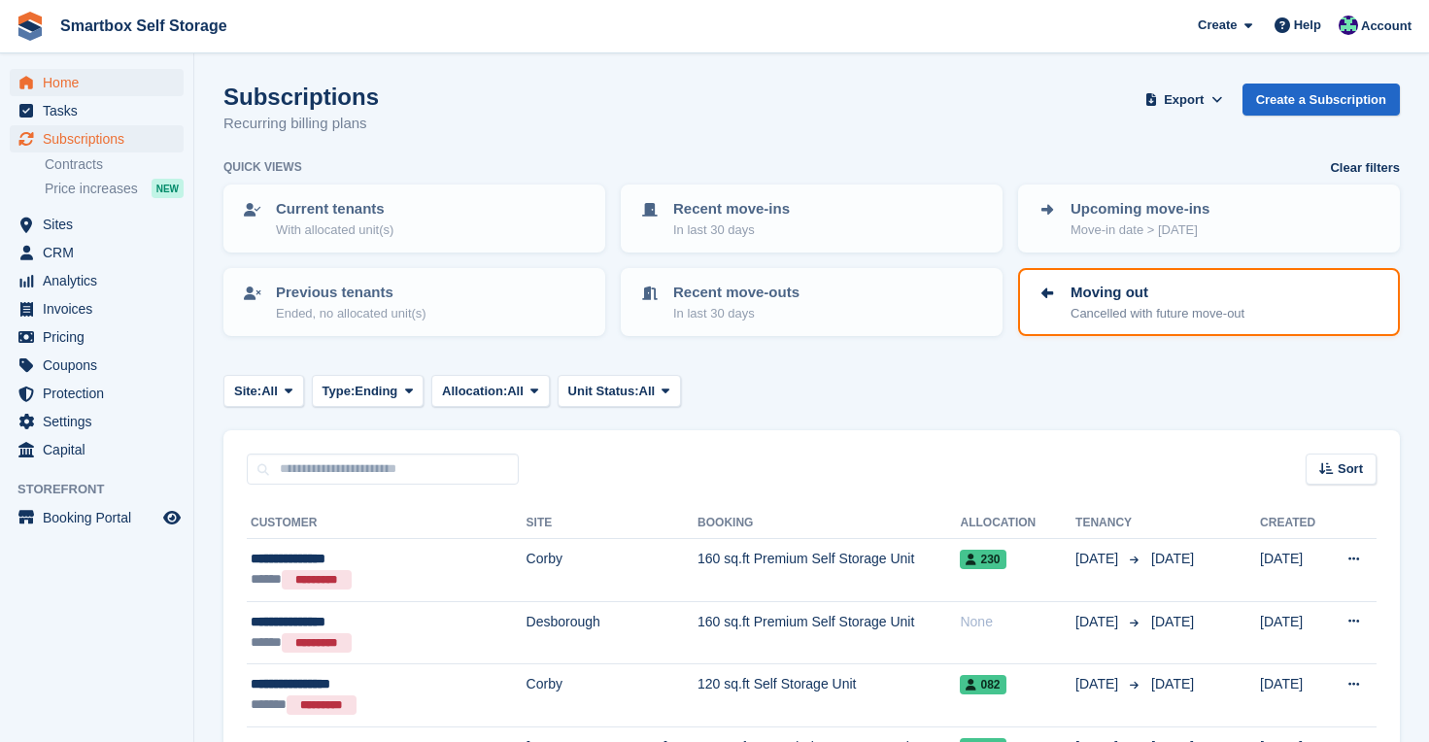
click at [84, 80] on span "Home" at bounding box center [101, 82] width 117 height 27
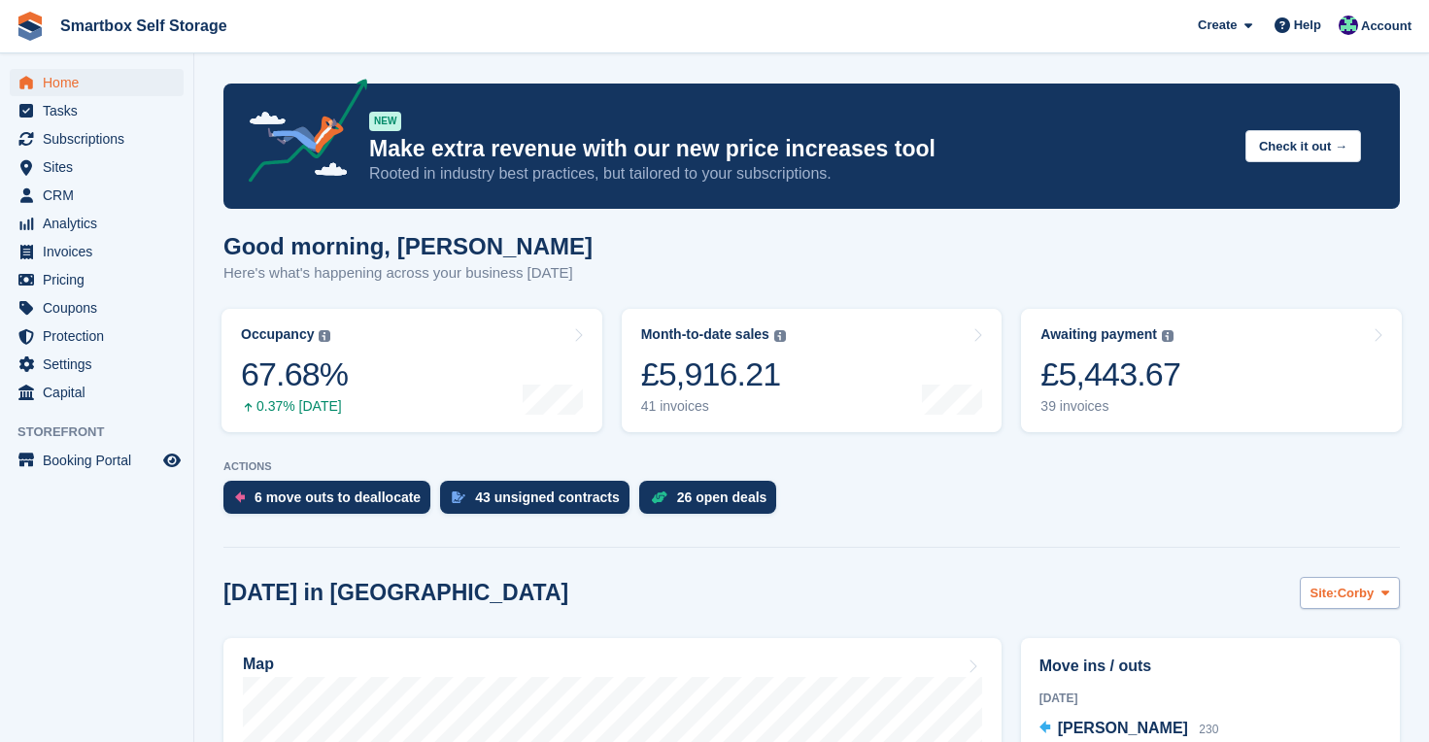
click at [1339, 584] on span "Corby" at bounding box center [1356, 593] width 37 height 19
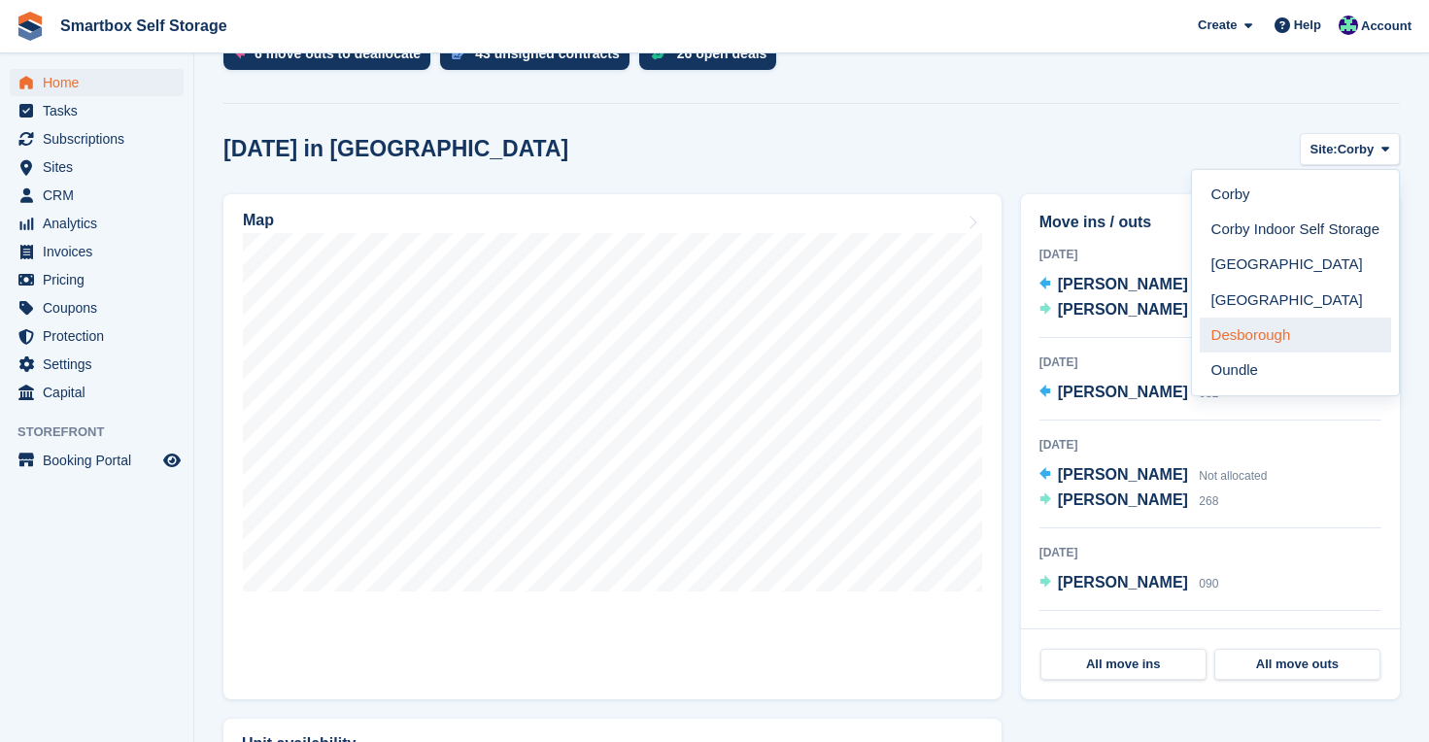
click at [1257, 331] on link "Desborough" at bounding box center [1295, 335] width 191 height 35
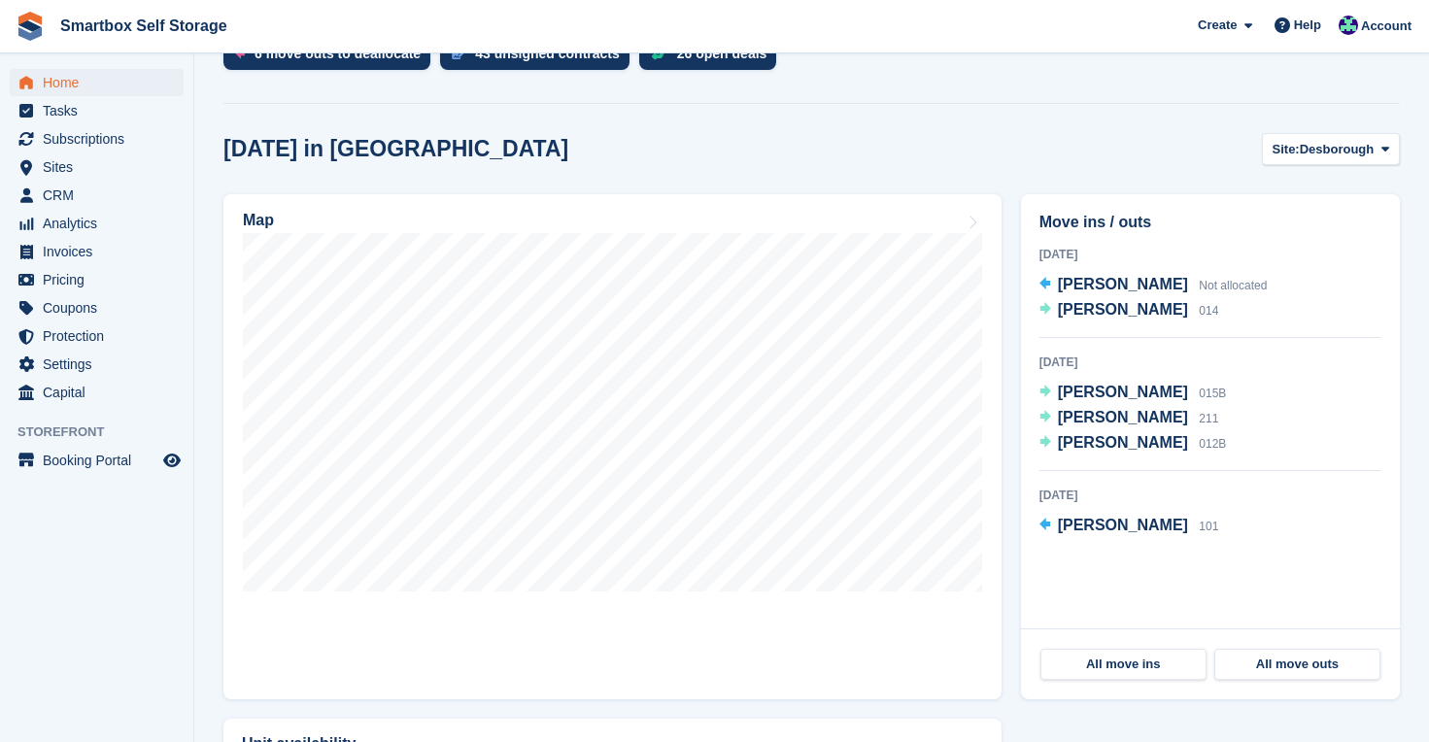
click at [69, 89] on span "Home" at bounding box center [101, 82] width 117 height 27
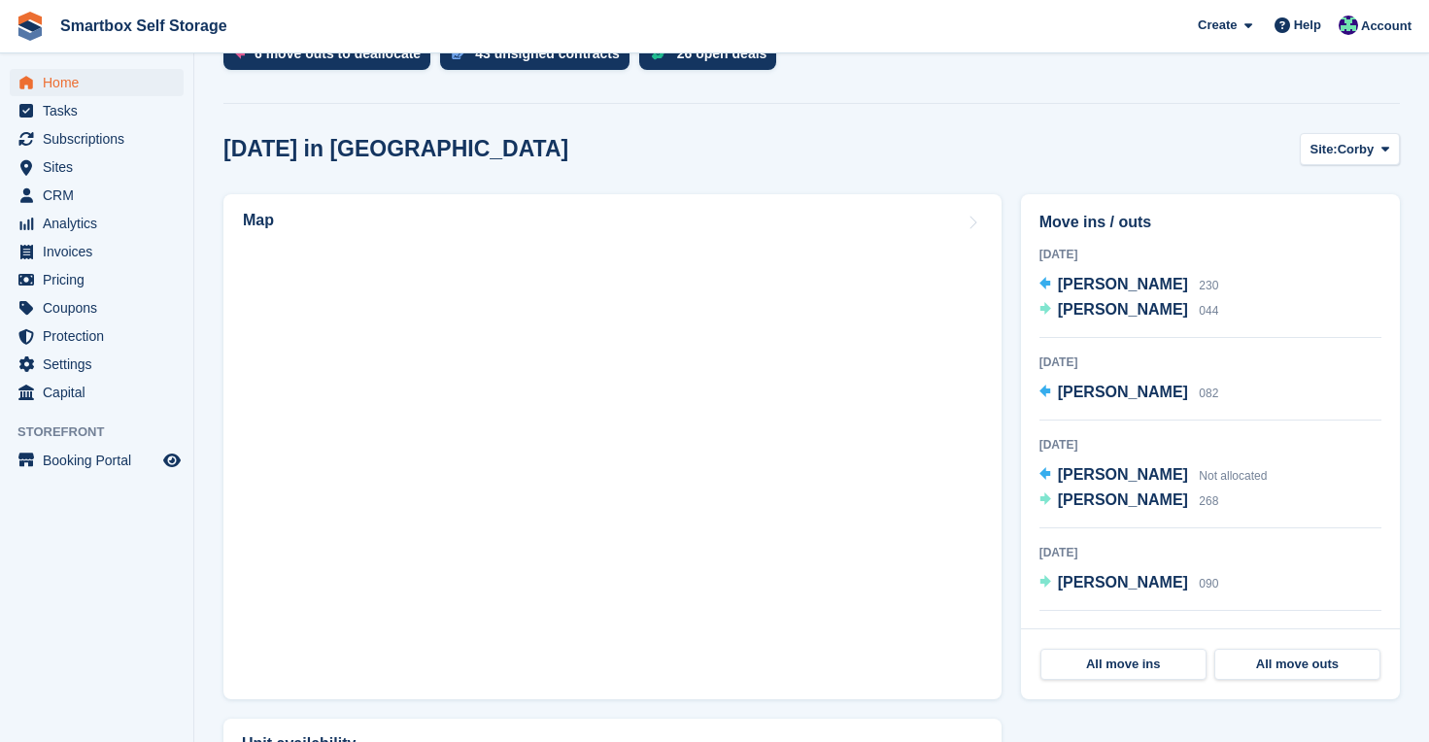
scroll to position [0, 0]
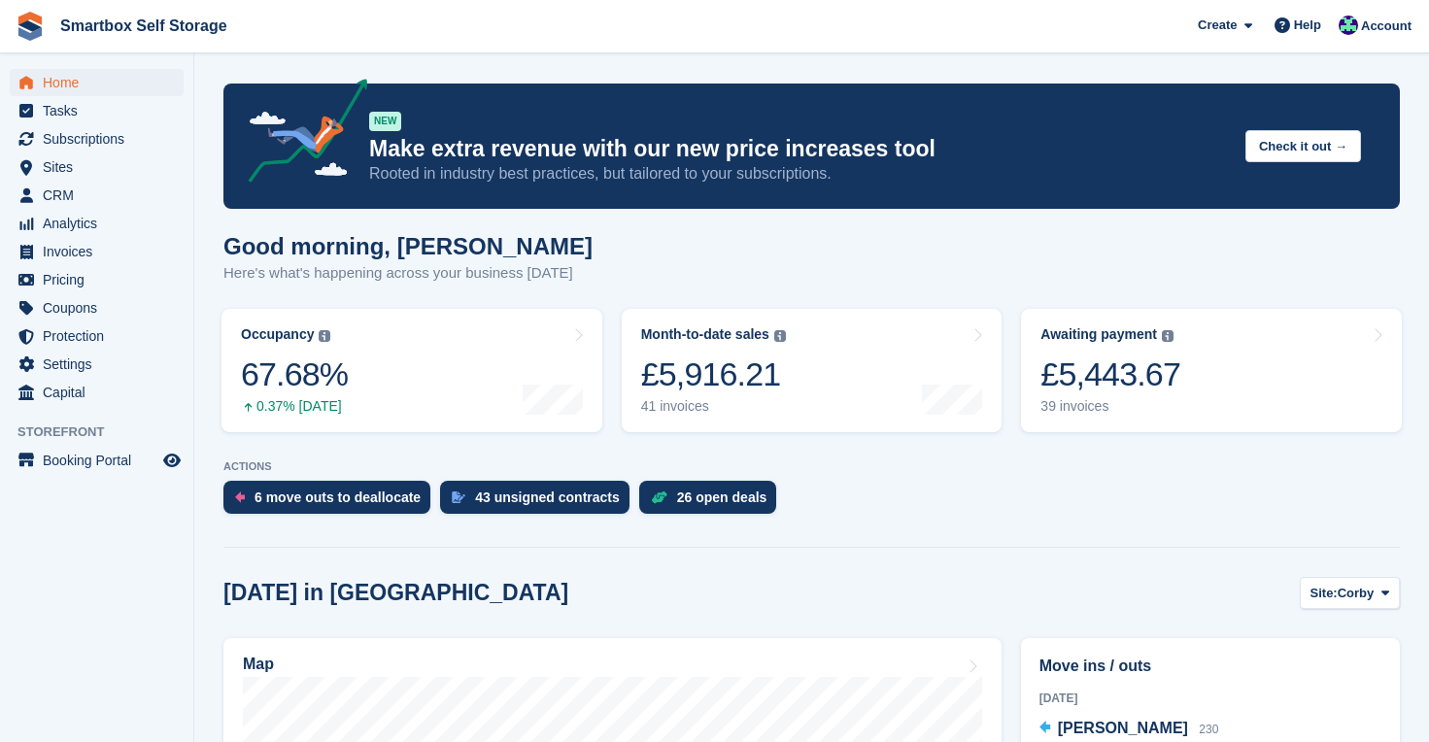
click at [58, 86] on span "Home" at bounding box center [101, 82] width 117 height 27
click at [327, 501] on div "6 move outs to deallocate" at bounding box center [338, 498] width 166 height 16
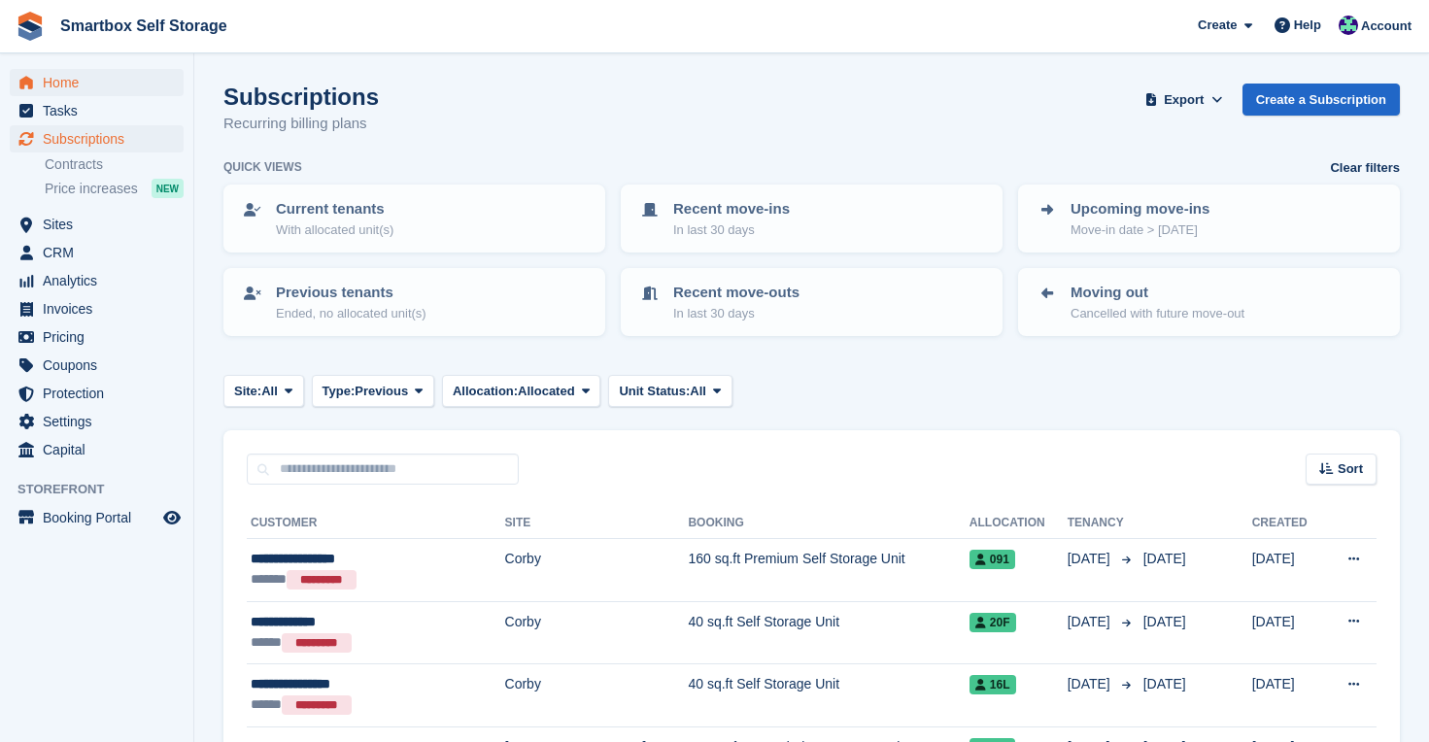
click at [69, 81] on span "Home" at bounding box center [101, 82] width 117 height 27
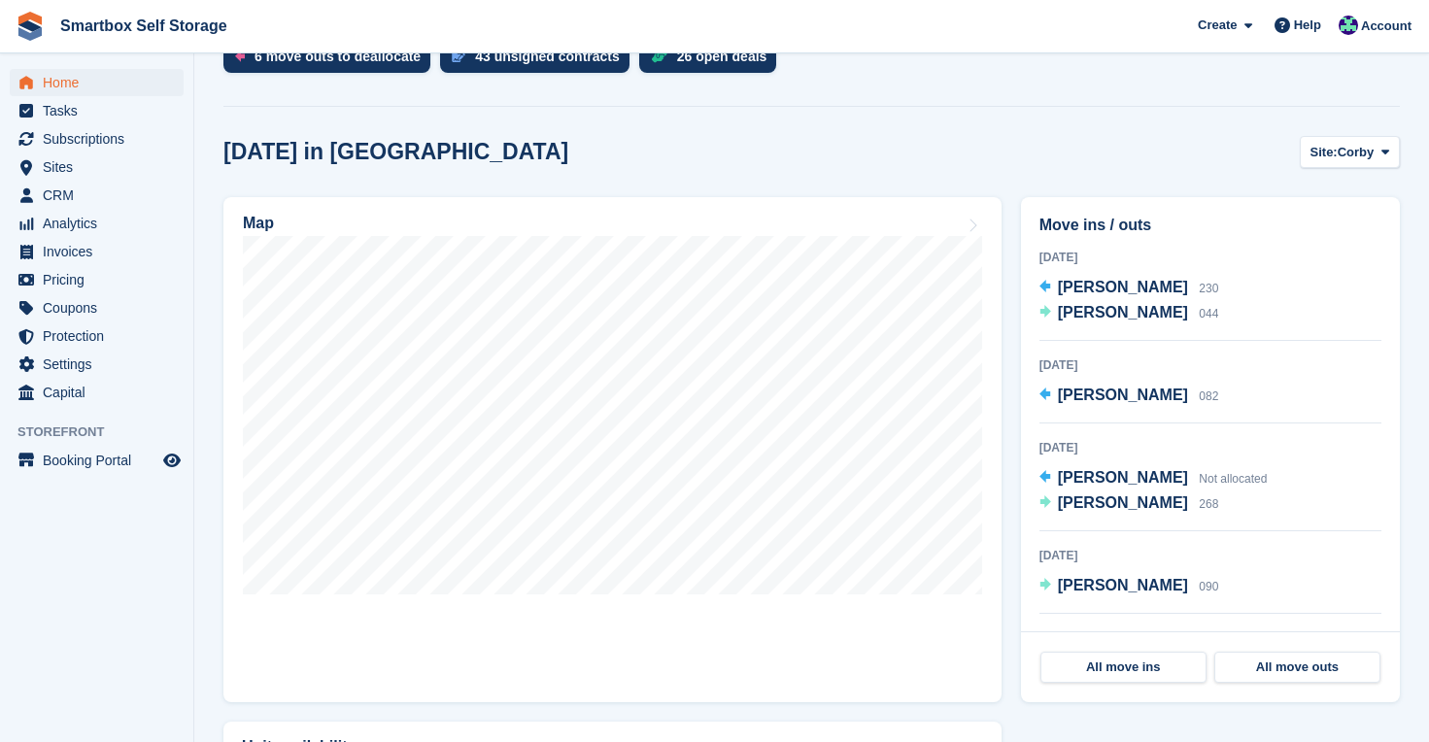
scroll to position [427, 0]
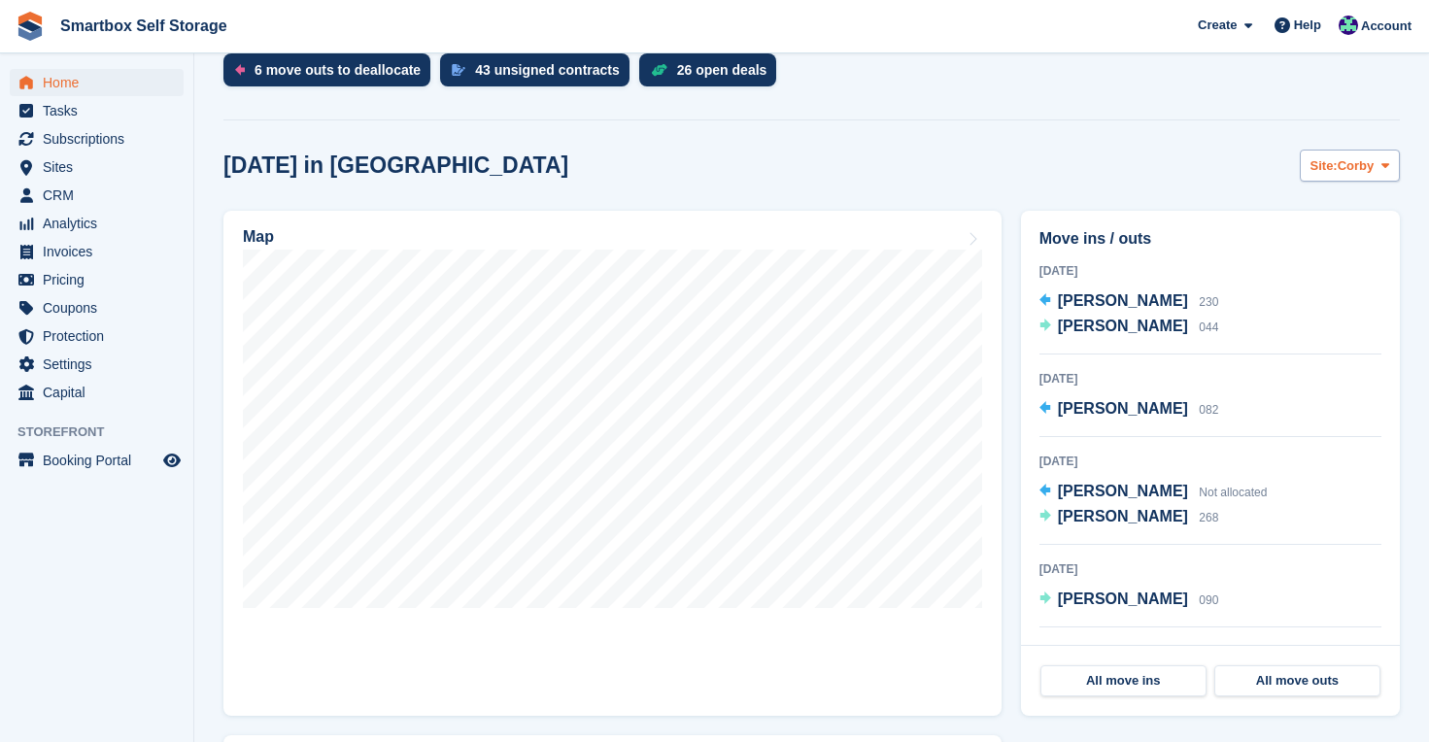
click at [1363, 159] on span "Corby" at bounding box center [1356, 165] width 37 height 19
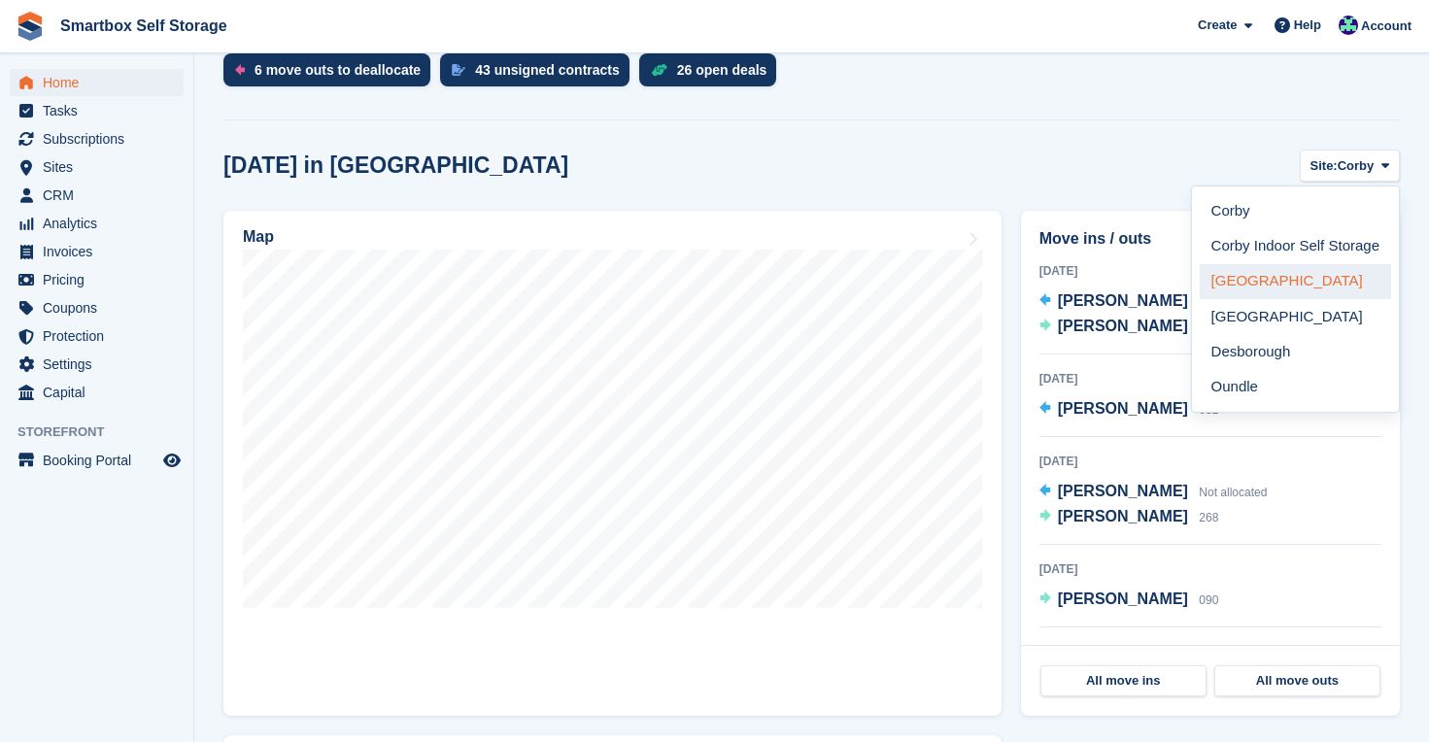
click at [1262, 278] on link "[GEOGRAPHIC_DATA]" at bounding box center [1295, 281] width 191 height 35
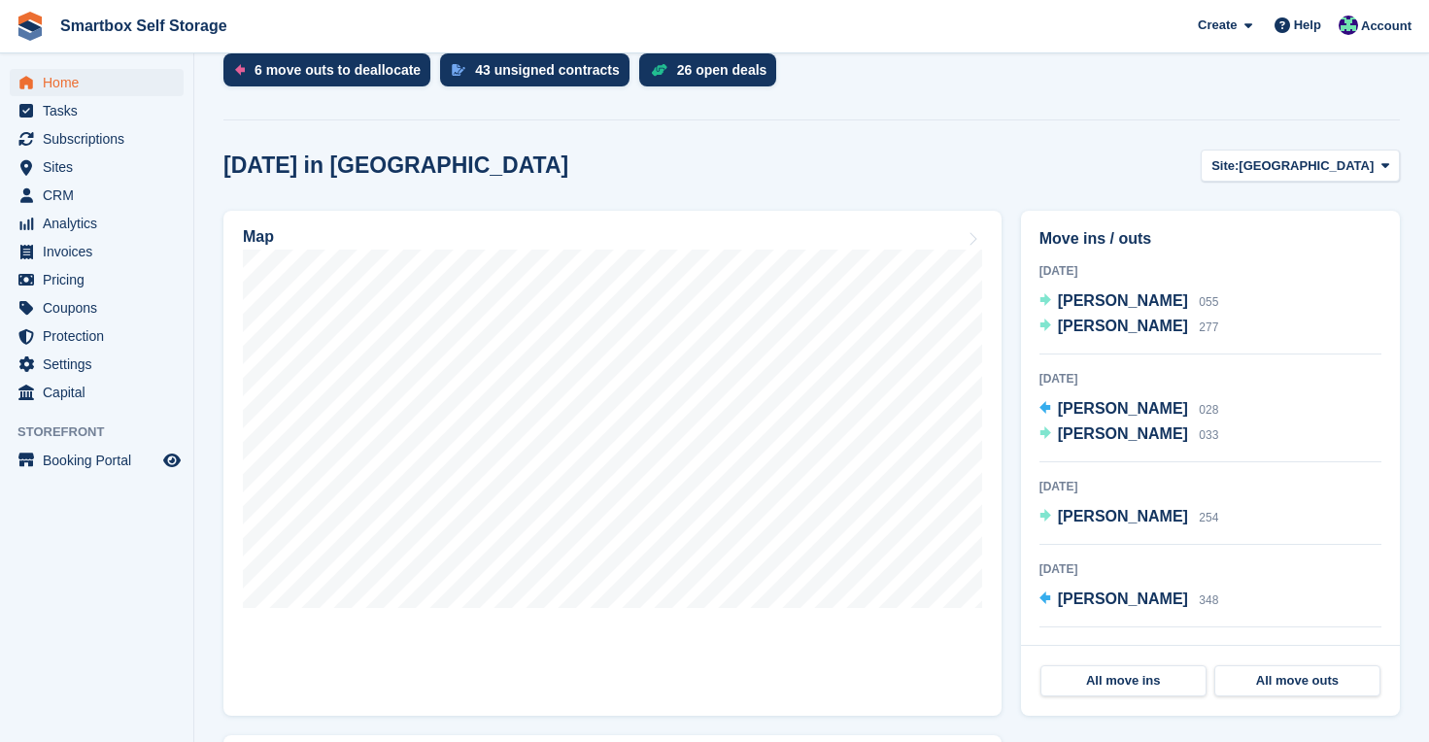
scroll to position [0, 0]
click at [1326, 154] on button "Site: [GEOGRAPHIC_DATA]" at bounding box center [1300, 166] width 199 height 32
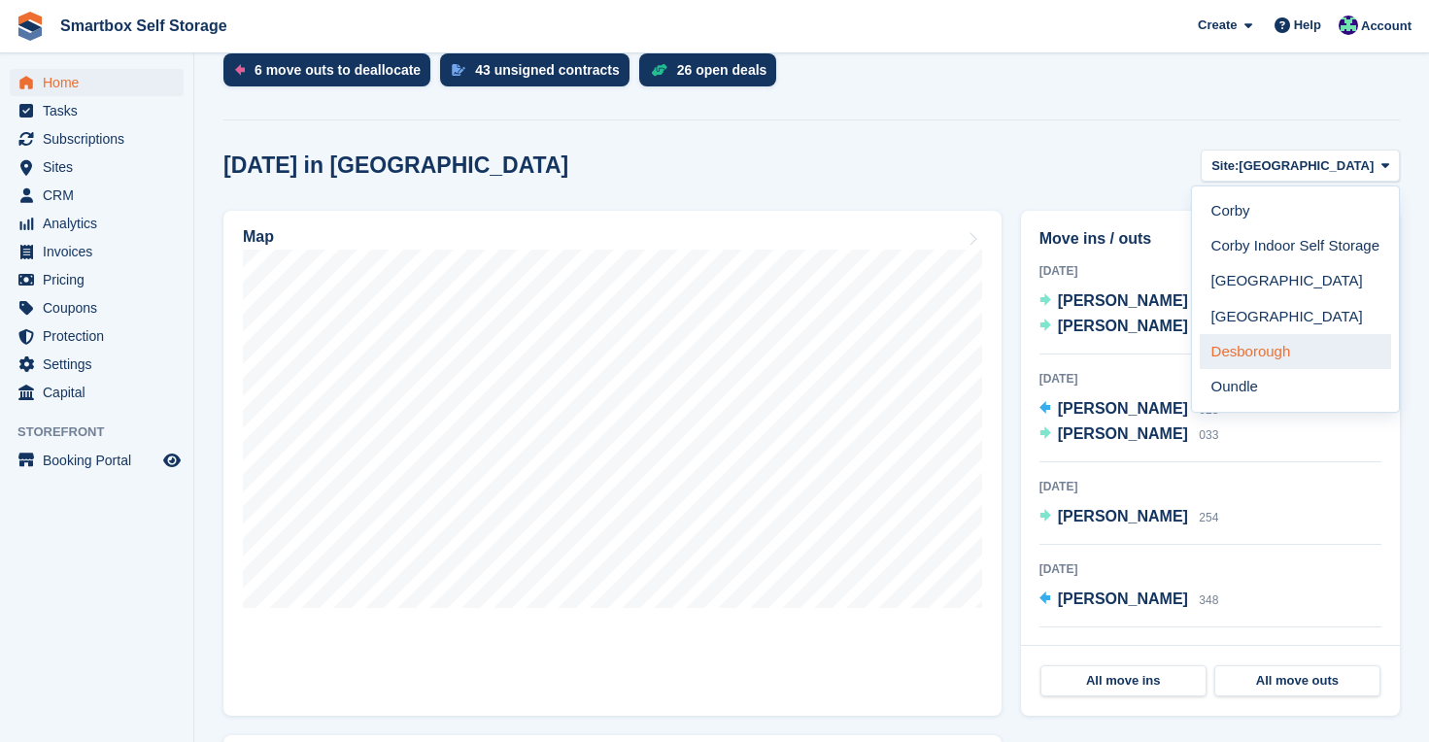
click at [1286, 345] on link "Desborough" at bounding box center [1295, 351] width 191 height 35
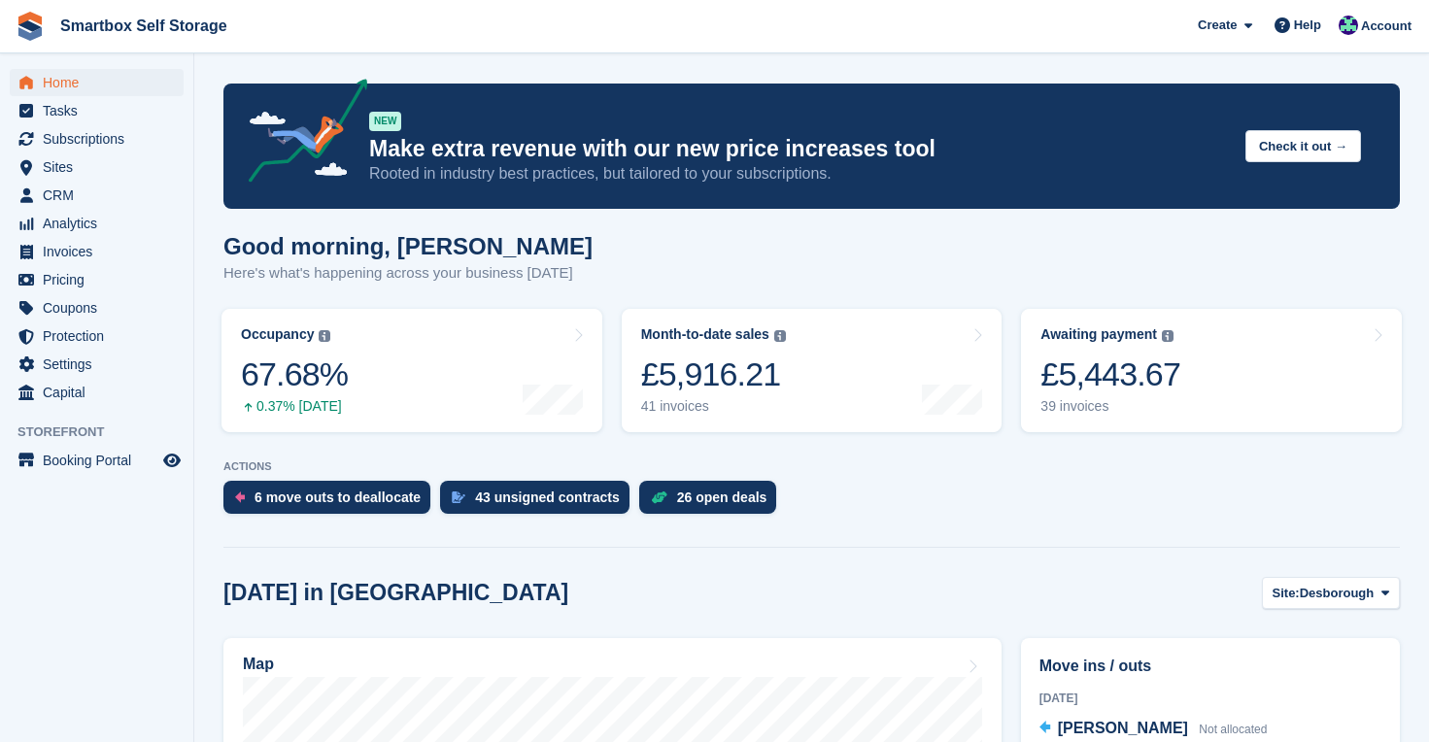
click at [61, 80] on span "Home" at bounding box center [101, 82] width 117 height 27
